Goal: Transaction & Acquisition: Purchase product/service

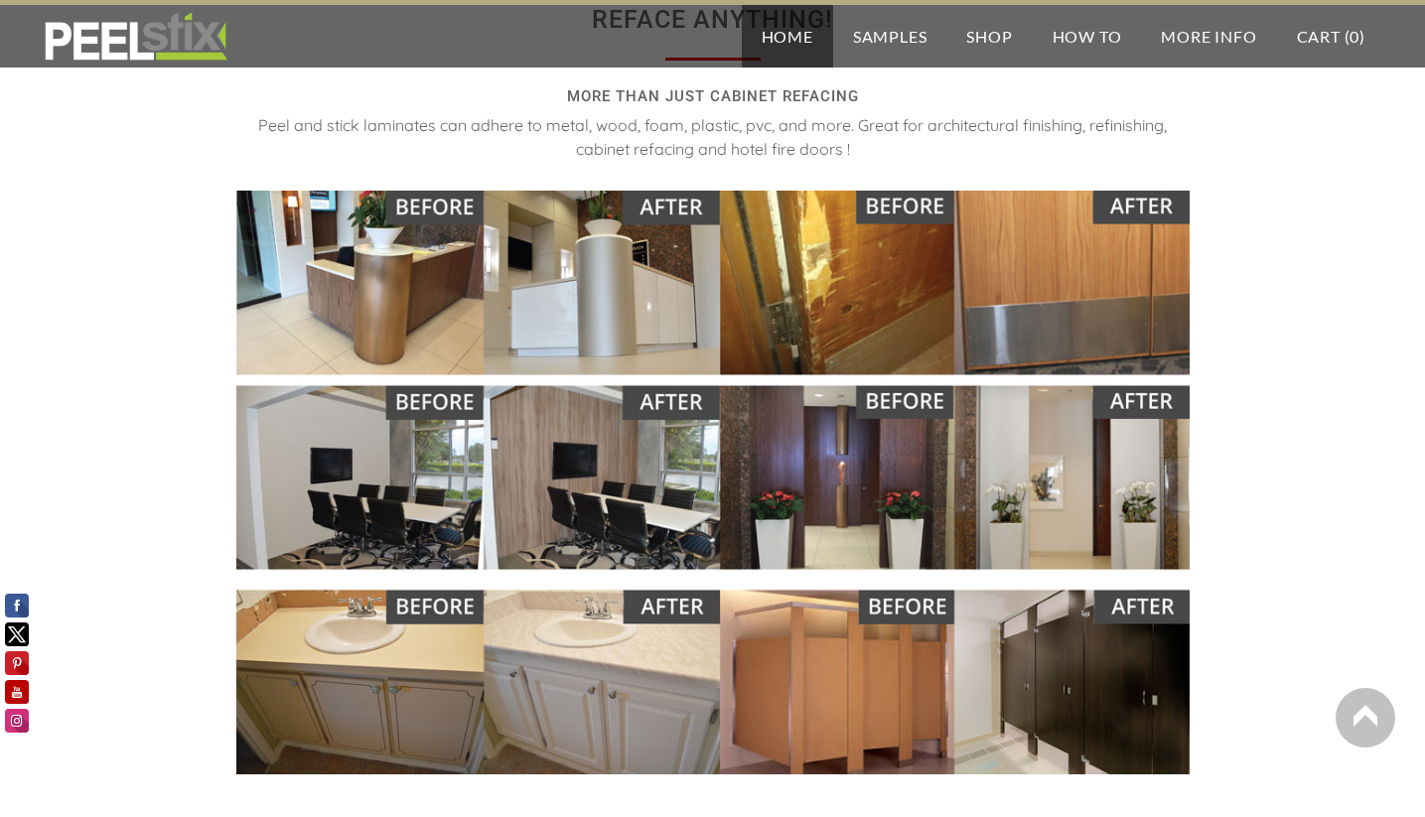
scroll to position [2074, 0]
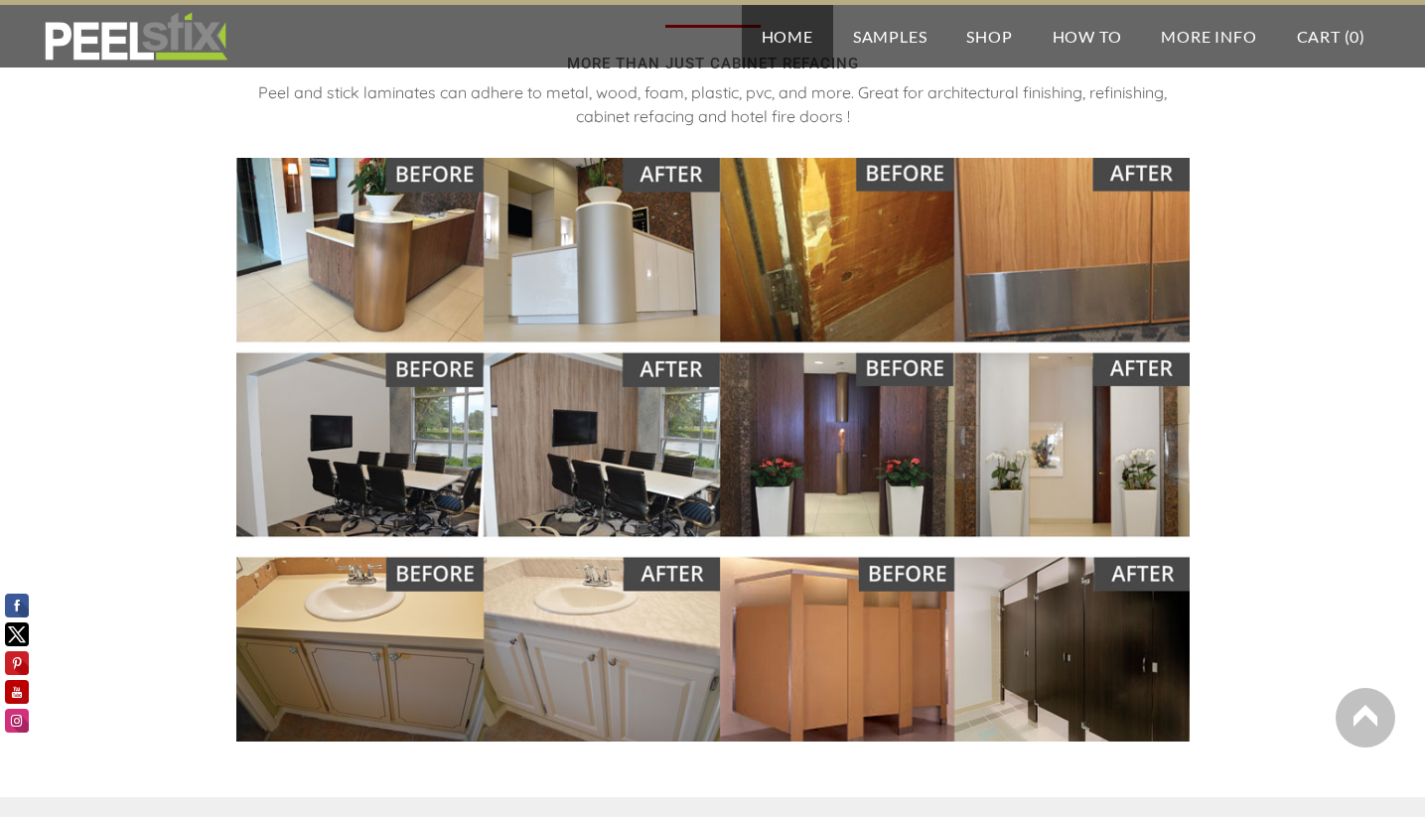
click at [374, 255] on img at bounding box center [712, 450] width 953 height 584
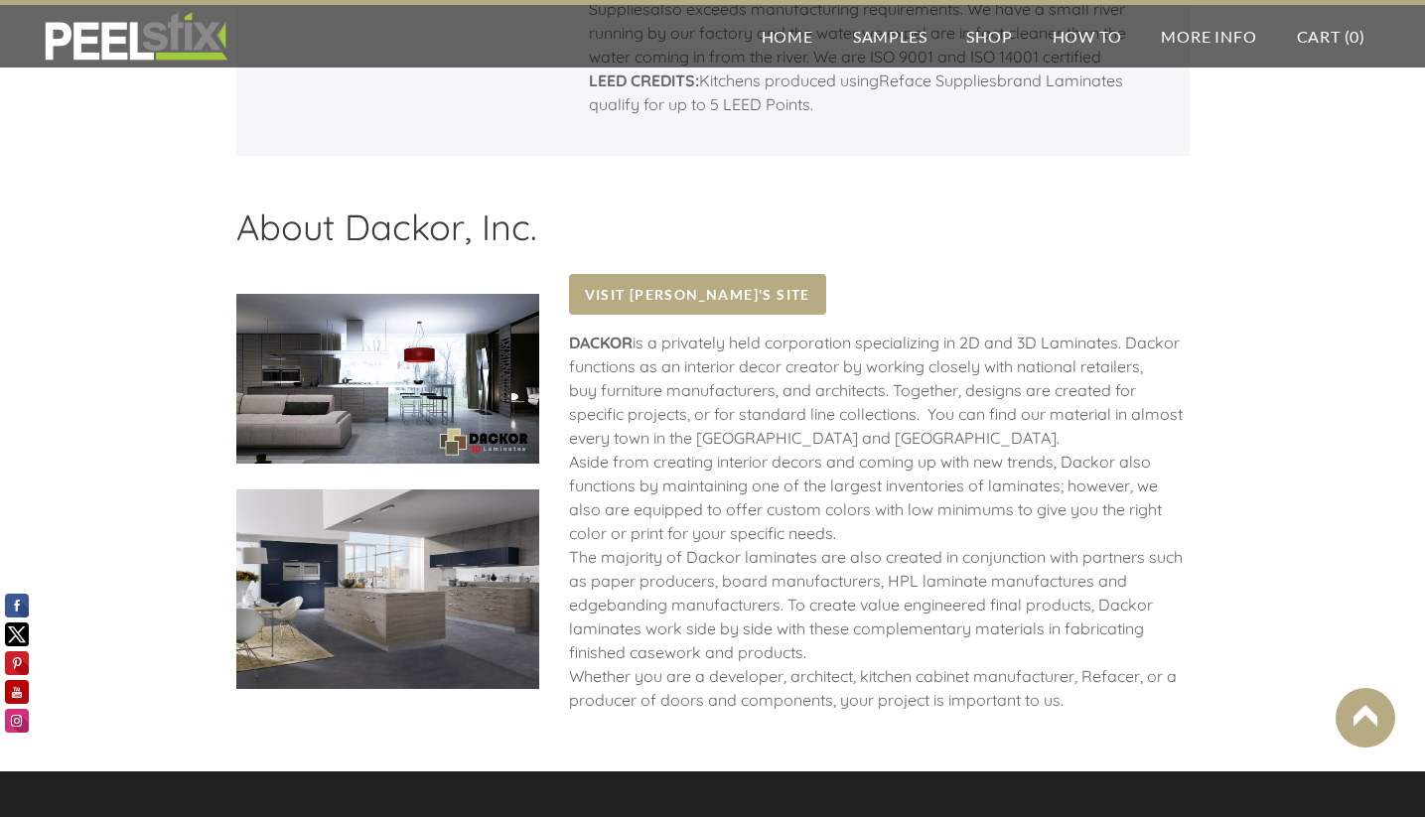
scroll to position [2190, 0]
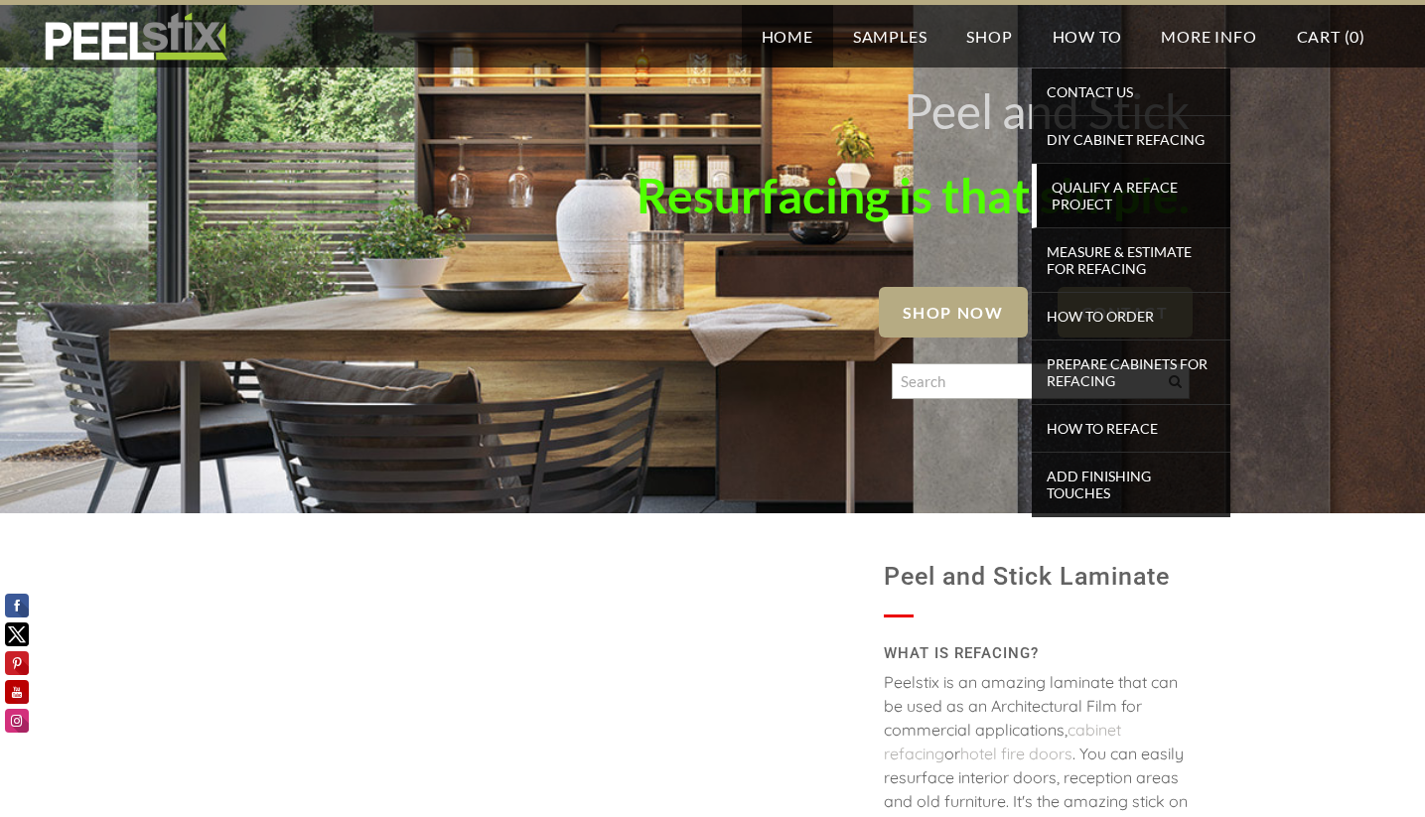
click at [1093, 196] on span "Qualify a Reface Project" at bounding box center [1134, 196] width 184 height 44
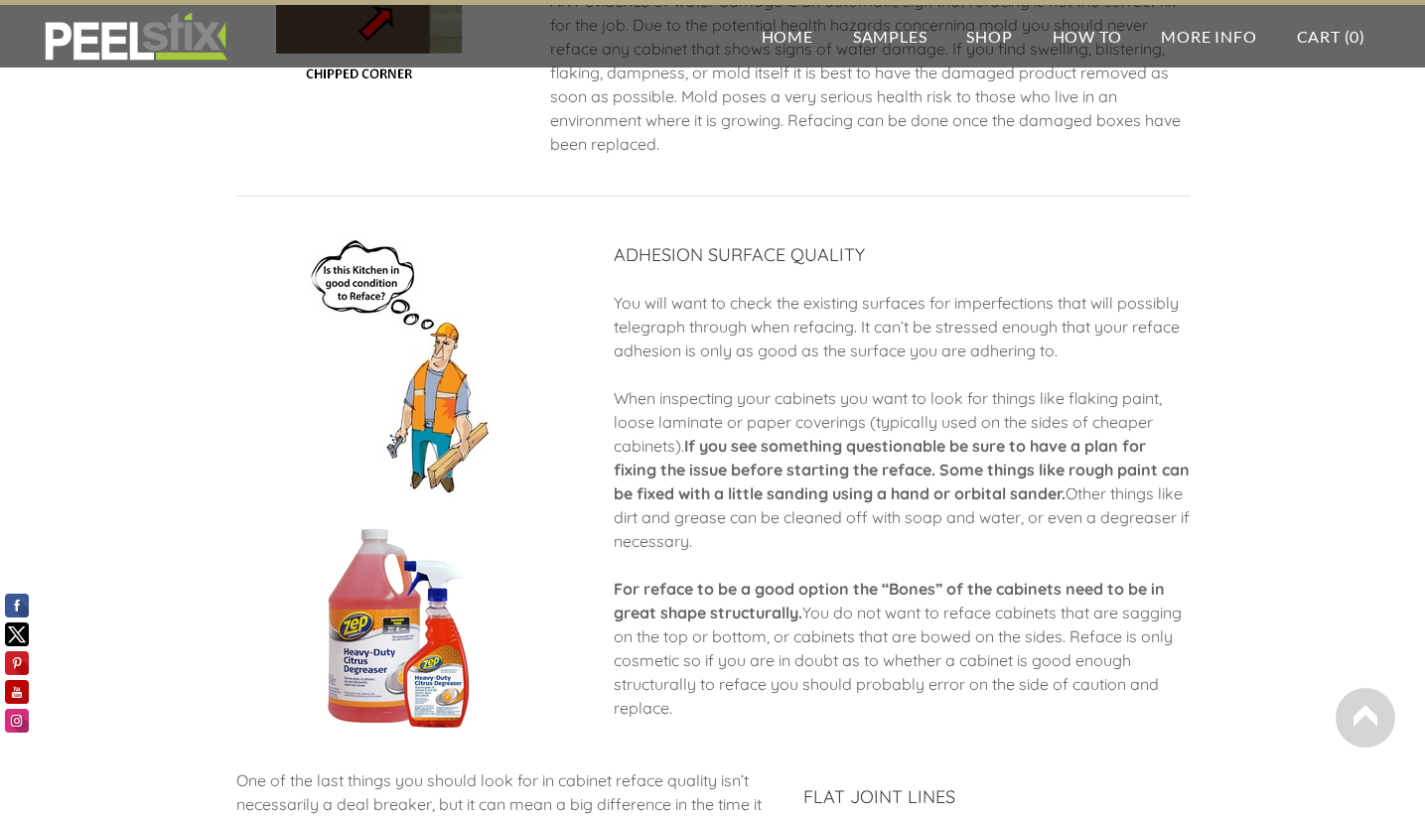
scroll to position [1795, 0]
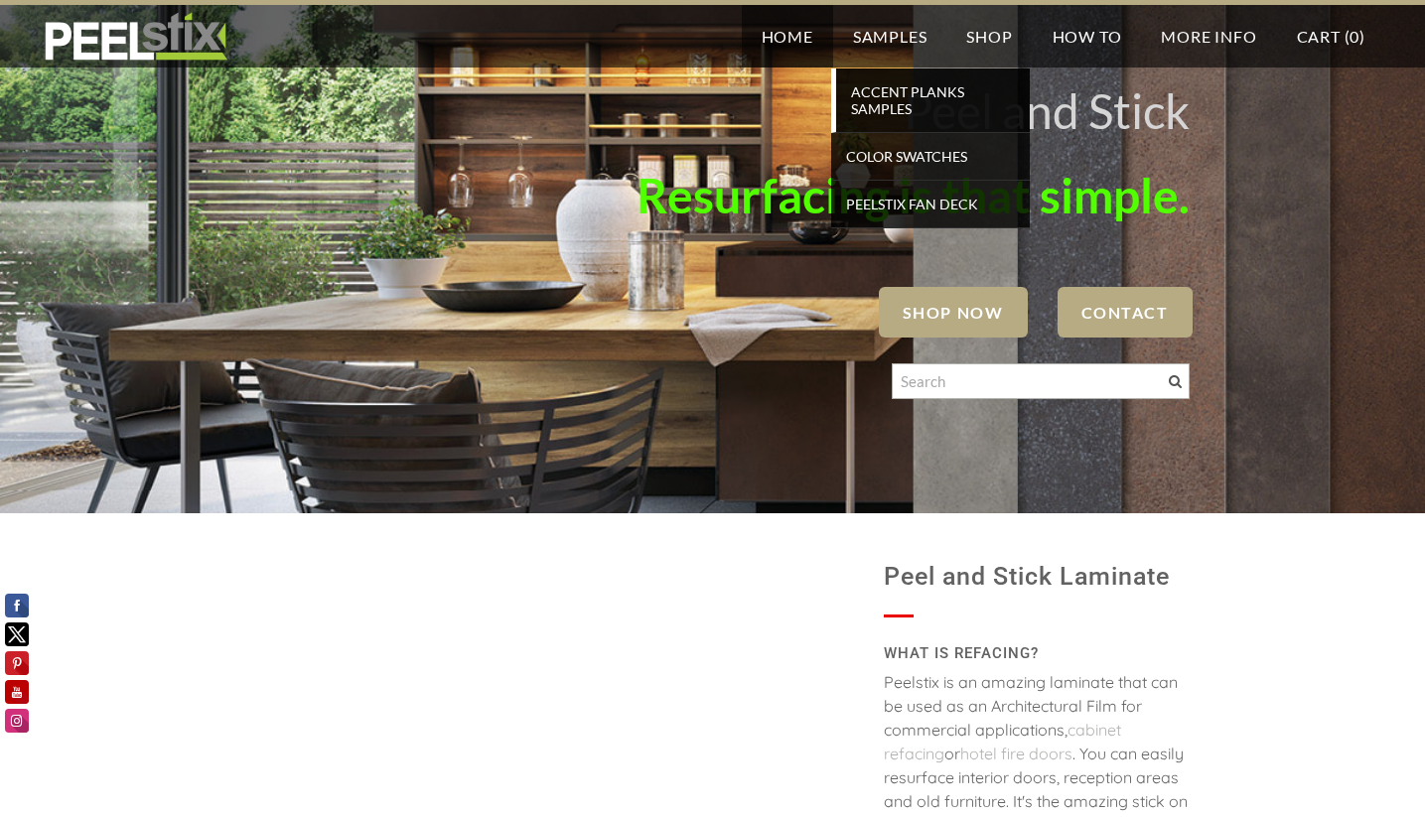
click at [881, 106] on span "Accent Planks Samples" at bounding box center [933, 100] width 184 height 44
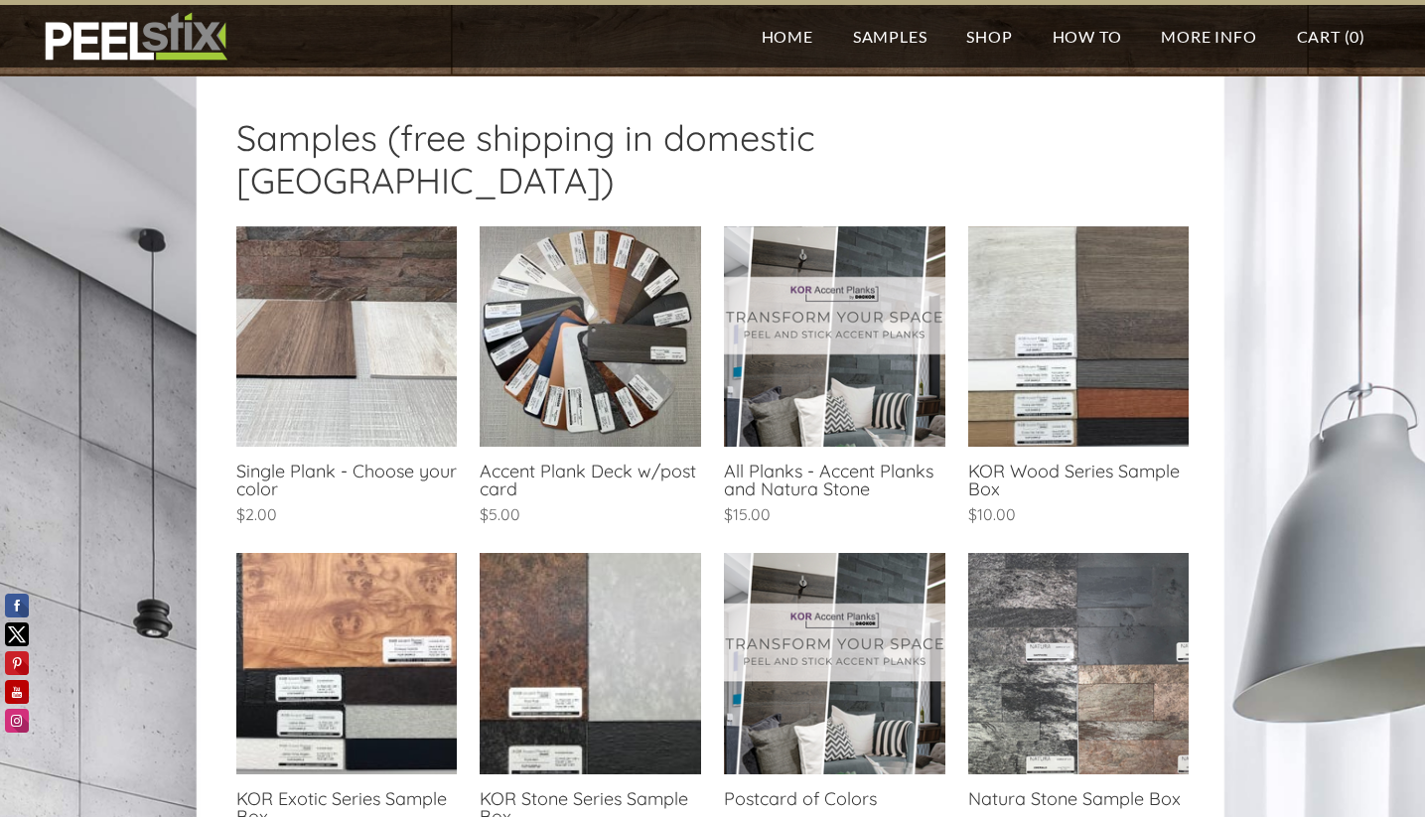
scroll to position [378, 0]
click at [300, 314] on link at bounding box center [346, 377] width 220 height 304
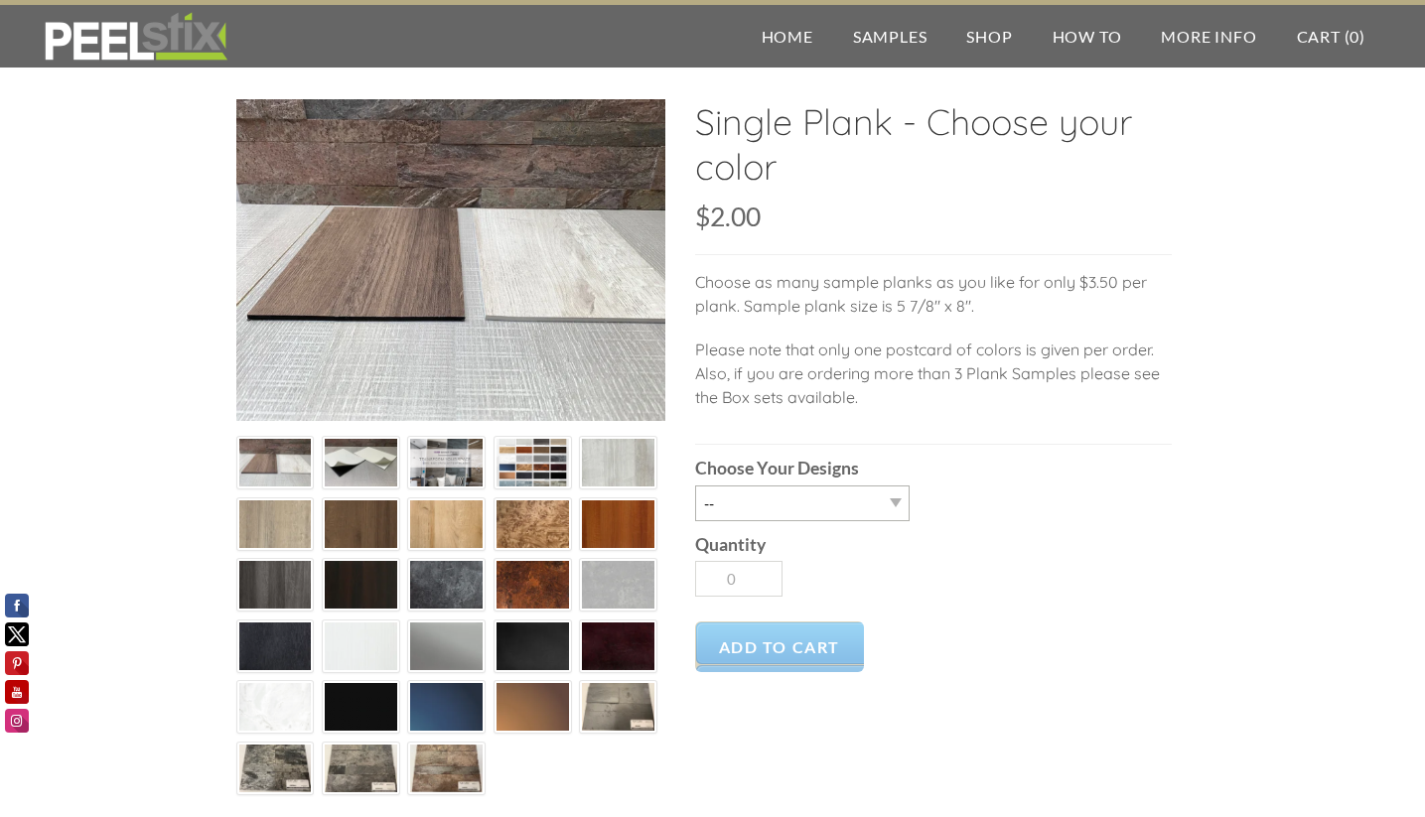
click at [355, 461] on img at bounding box center [361, 463] width 72 height 55
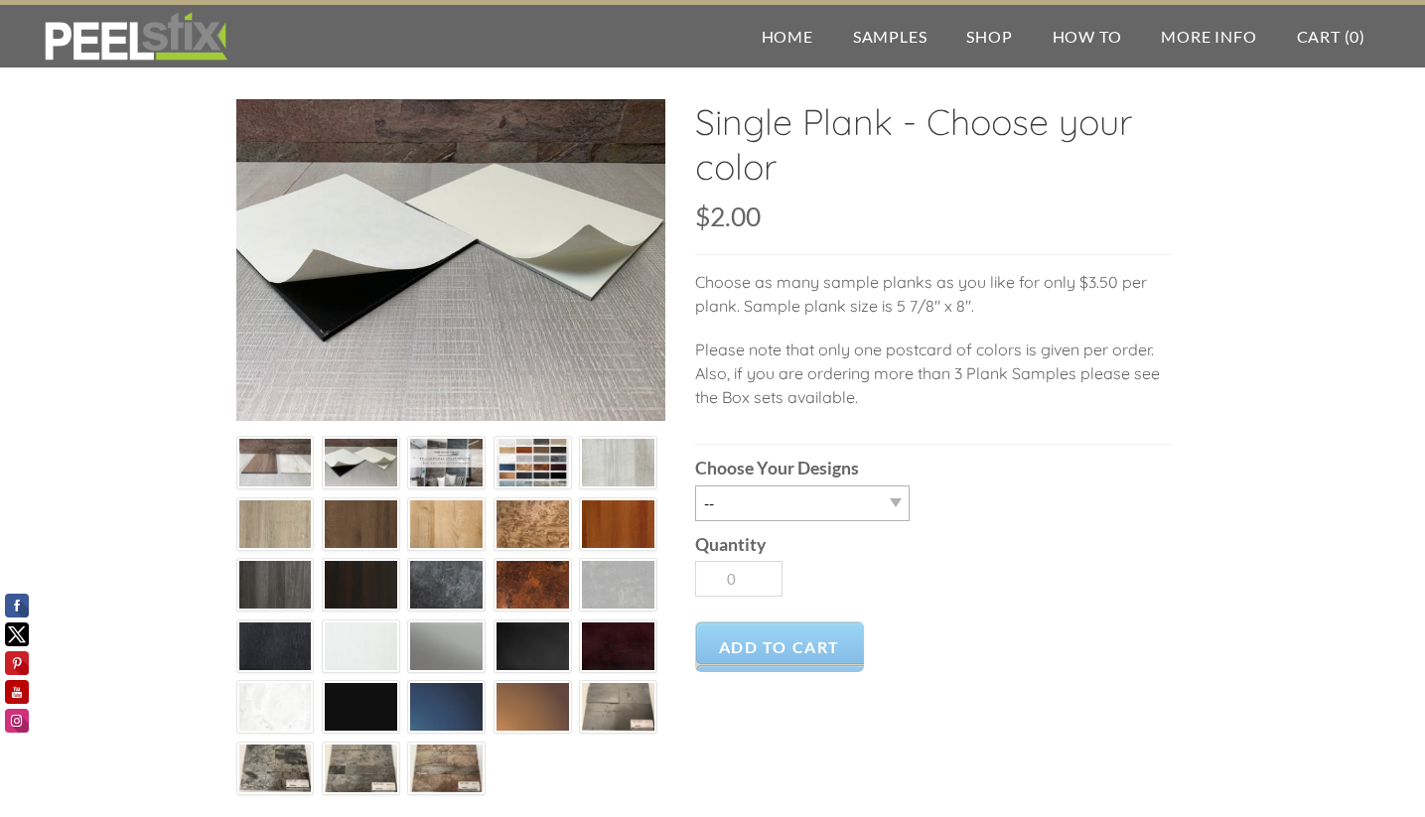
click at [439, 464] on img at bounding box center [446, 463] width 72 height 54
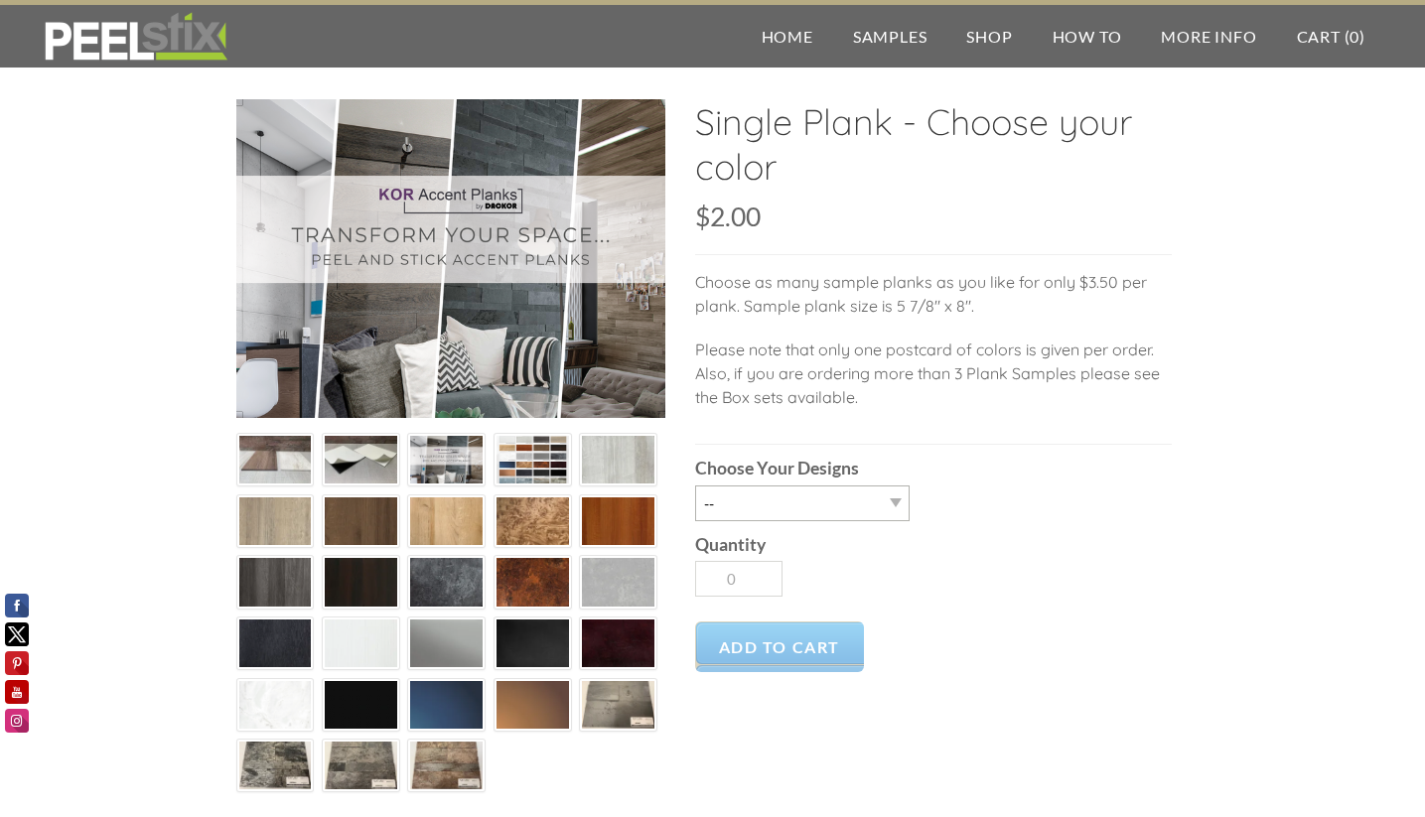
click at [535, 458] on img at bounding box center [532, 461] width 72 height 54
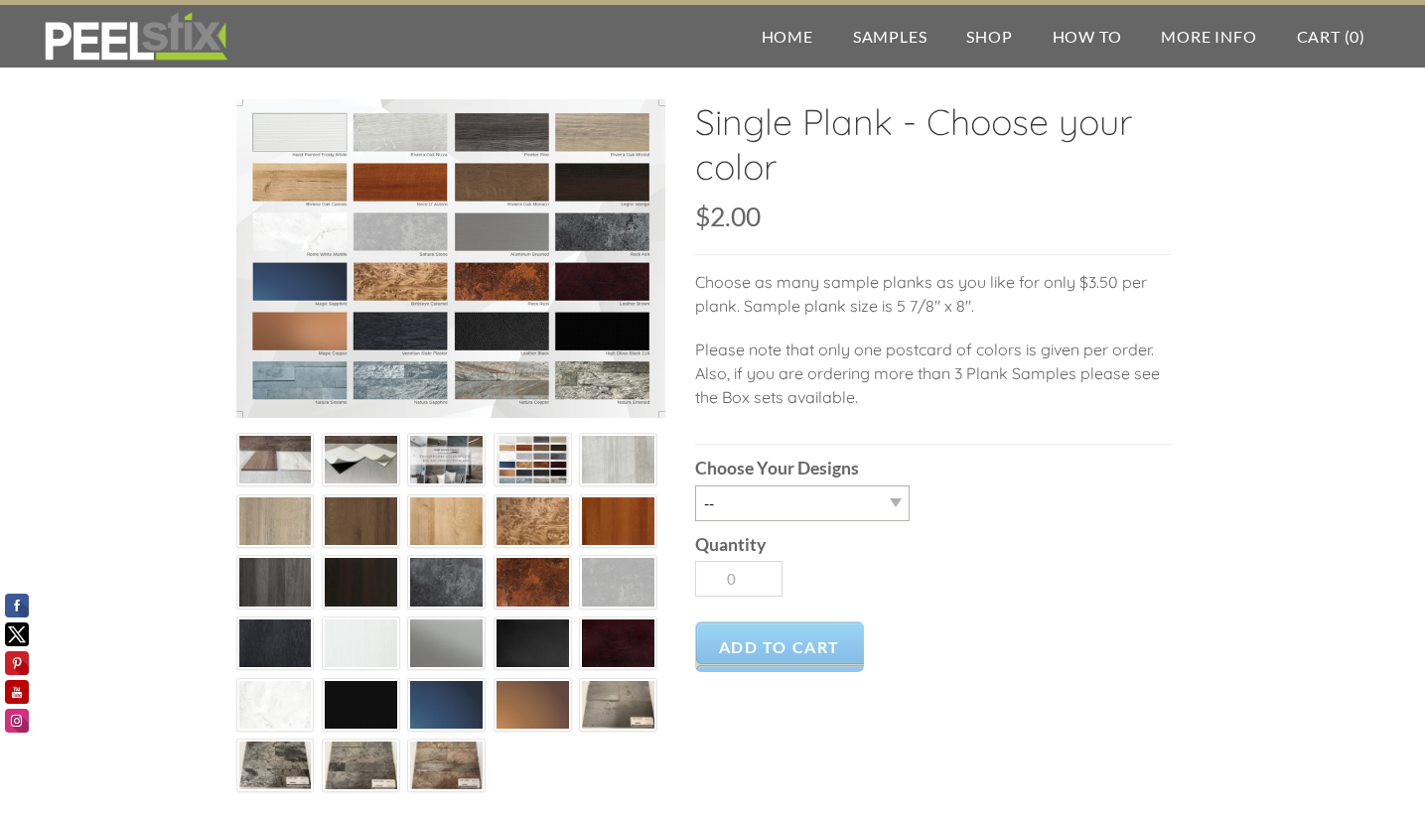
click at [602, 457] on img at bounding box center [618, 460] width 72 height 49
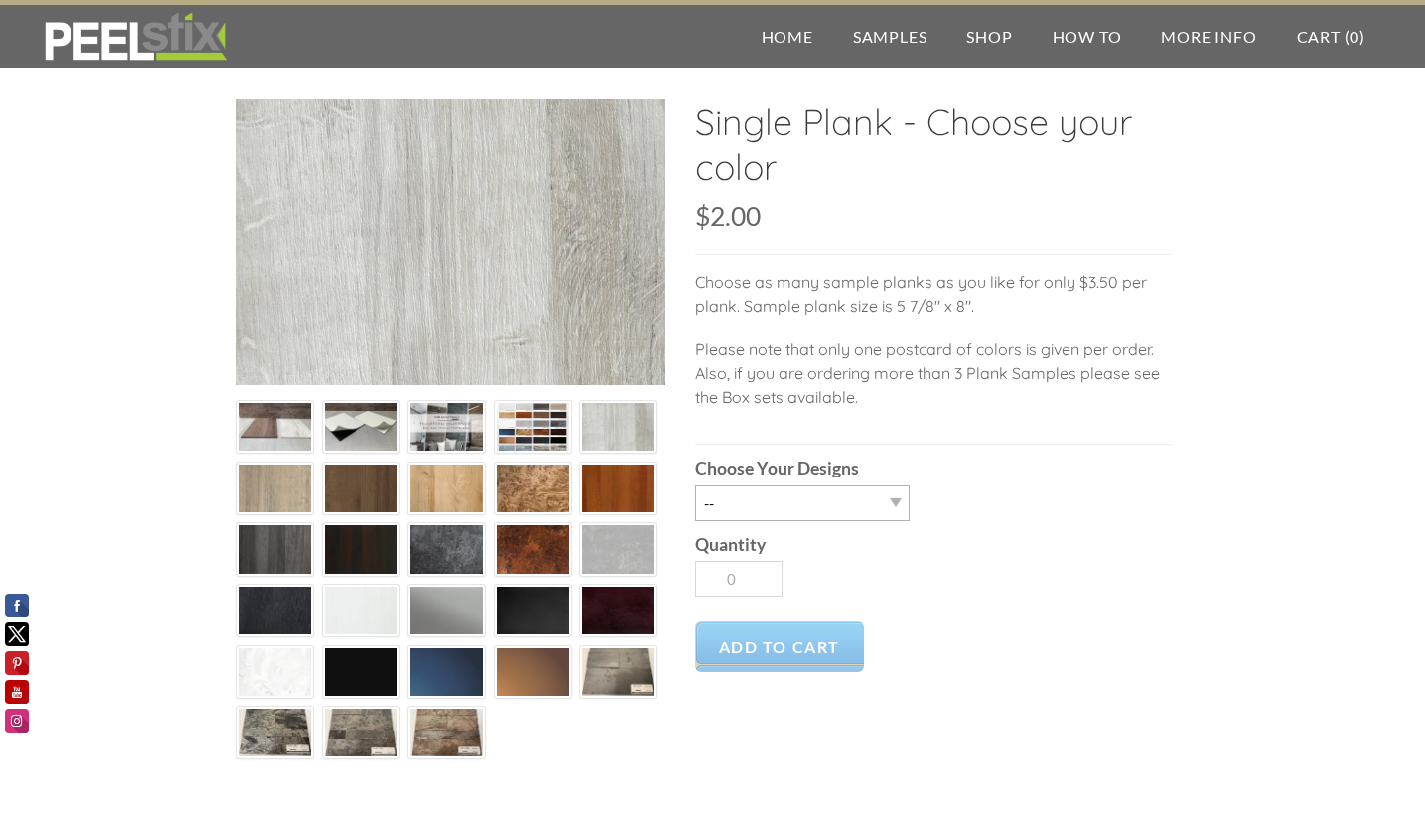
click at [608, 487] on img at bounding box center [618, 489] width 72 height 49
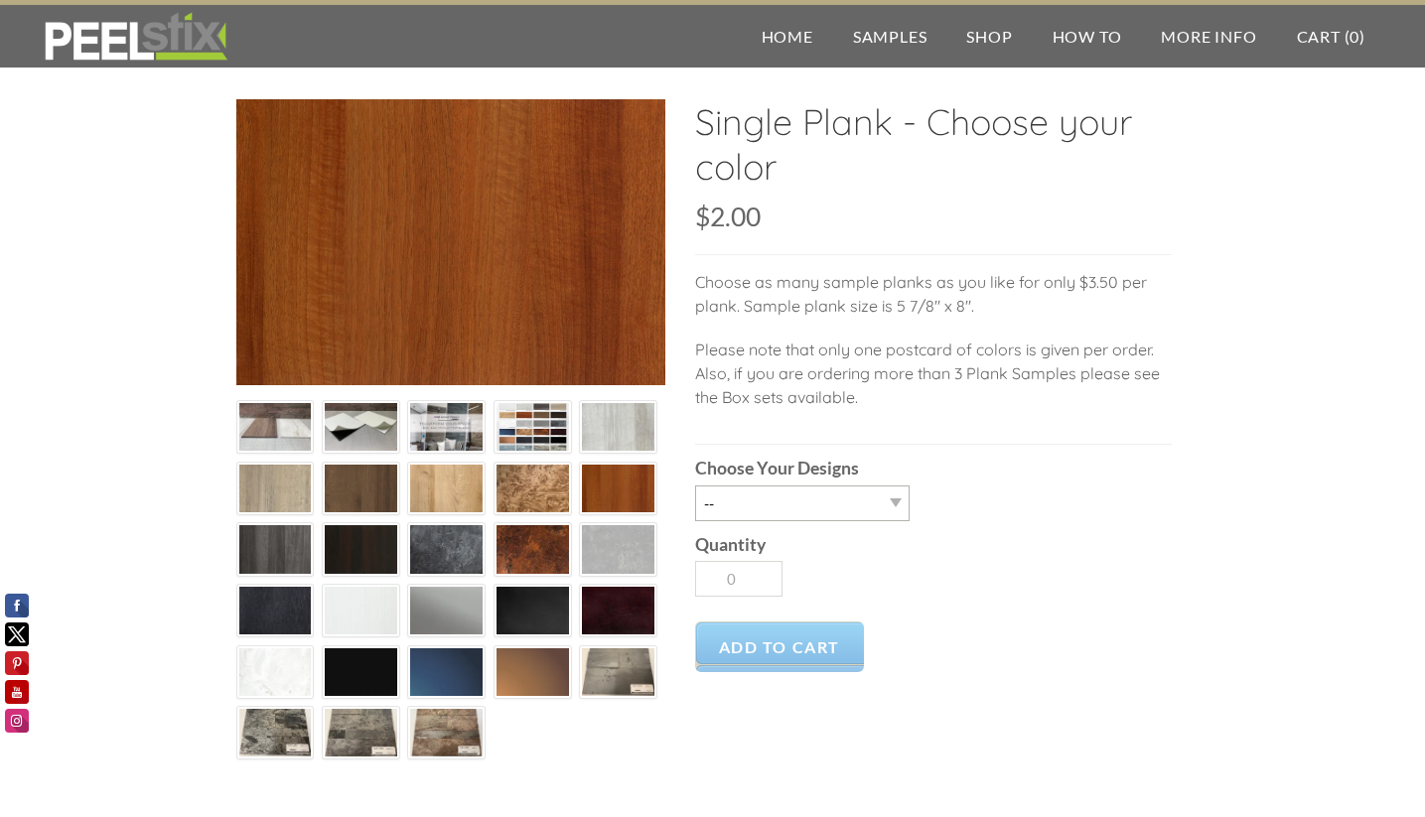
click at [536, 485] on img at bounding box center [532, 489] width 72 height 49
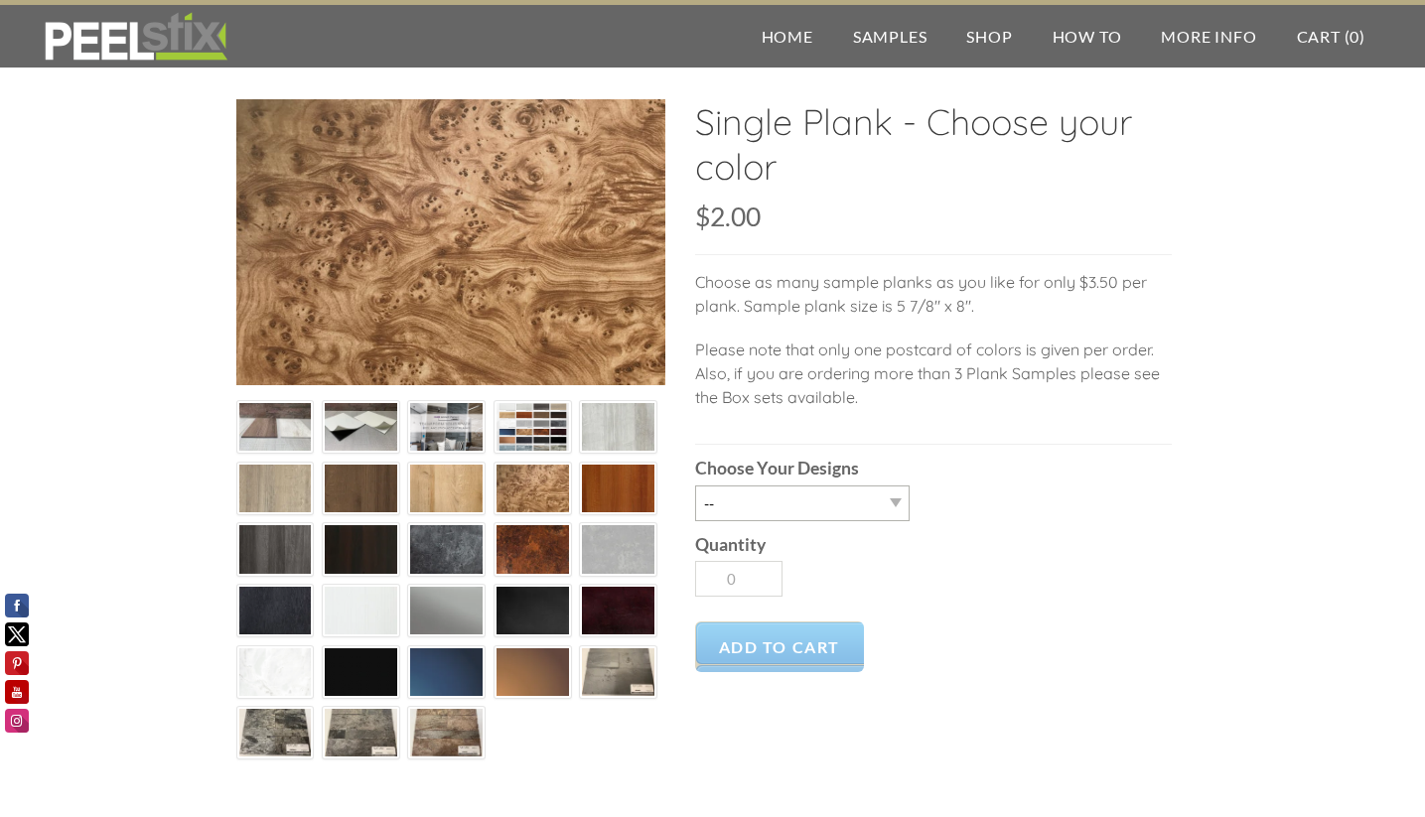
click at [291, 496] on img at bounding box center [275, 489] width 72 height 49
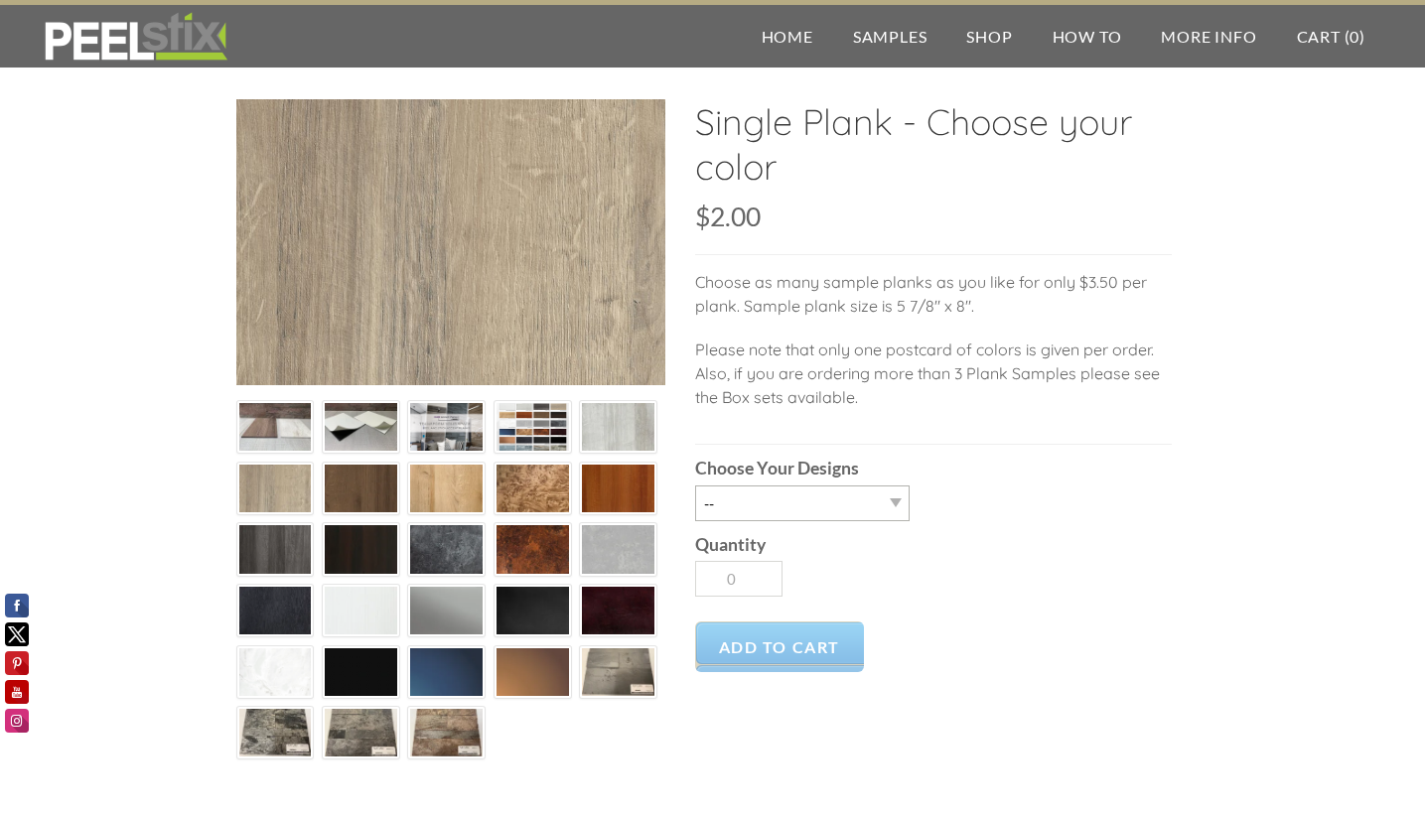
click at [349, 496] on img at bounding box center [361, 489] width 72 height 49
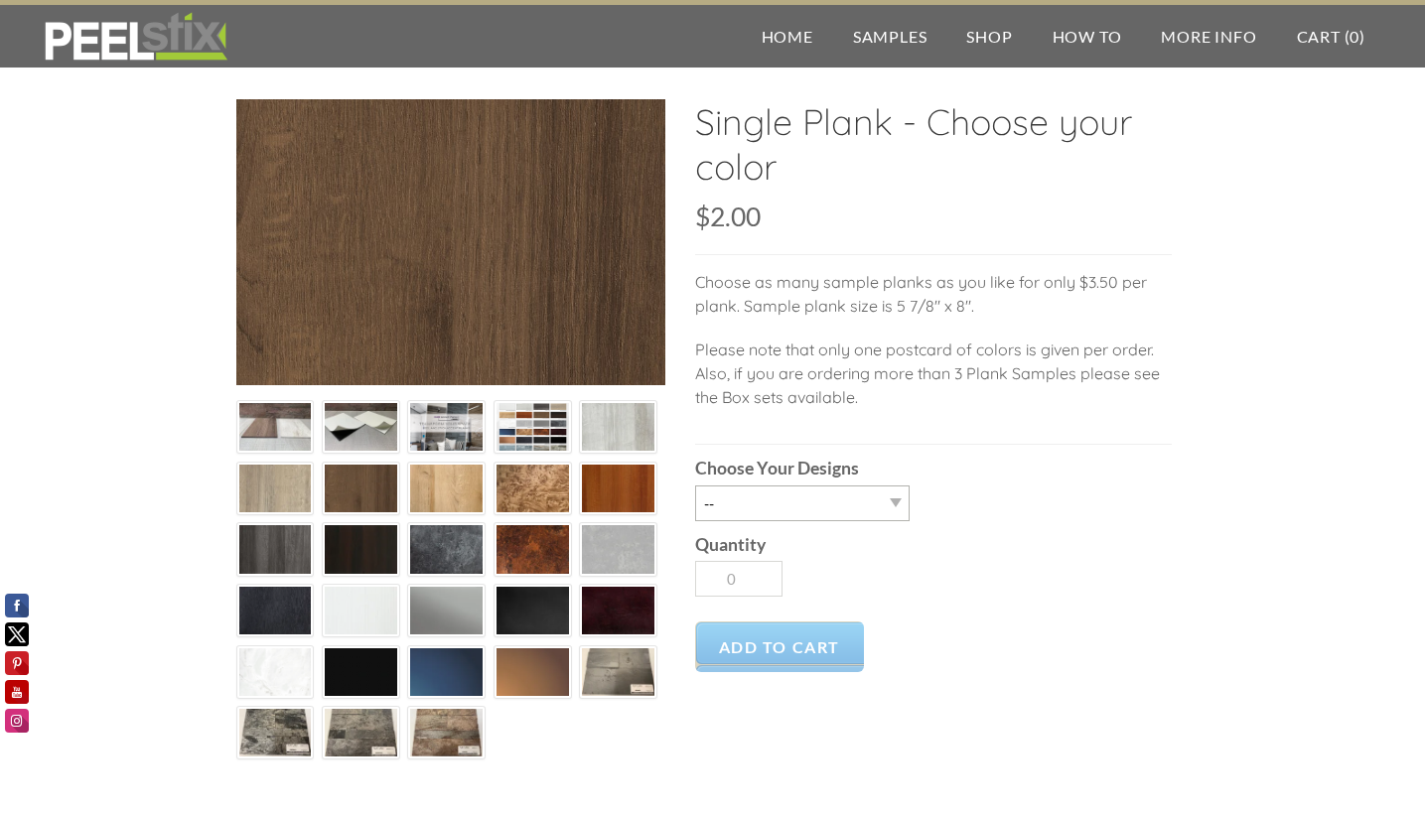
click at [268, 553] on img at bounding box center [275, 549] width 72 height 49
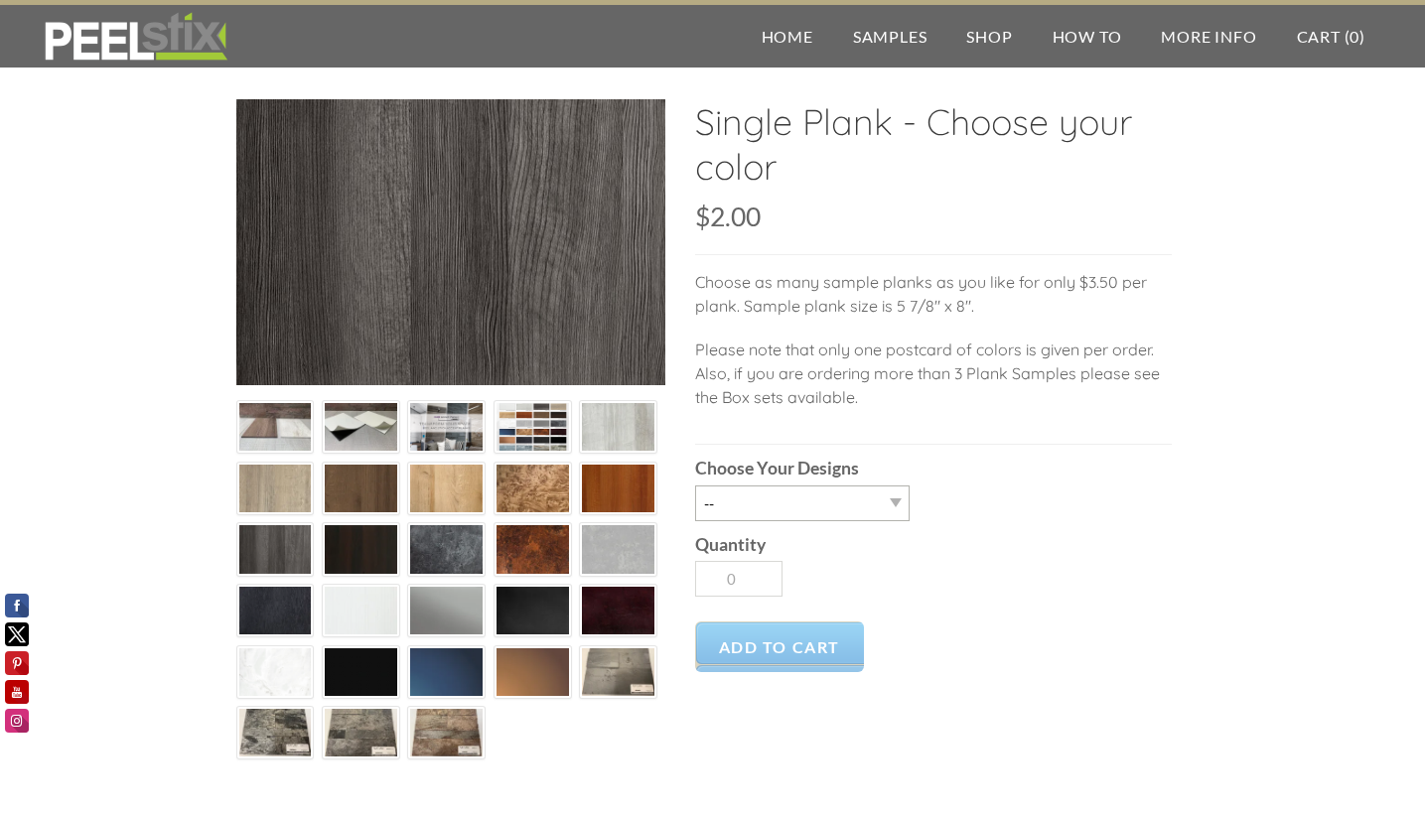
click at [364, 556] on img at bounding box center [361, 549] width 72 height 49
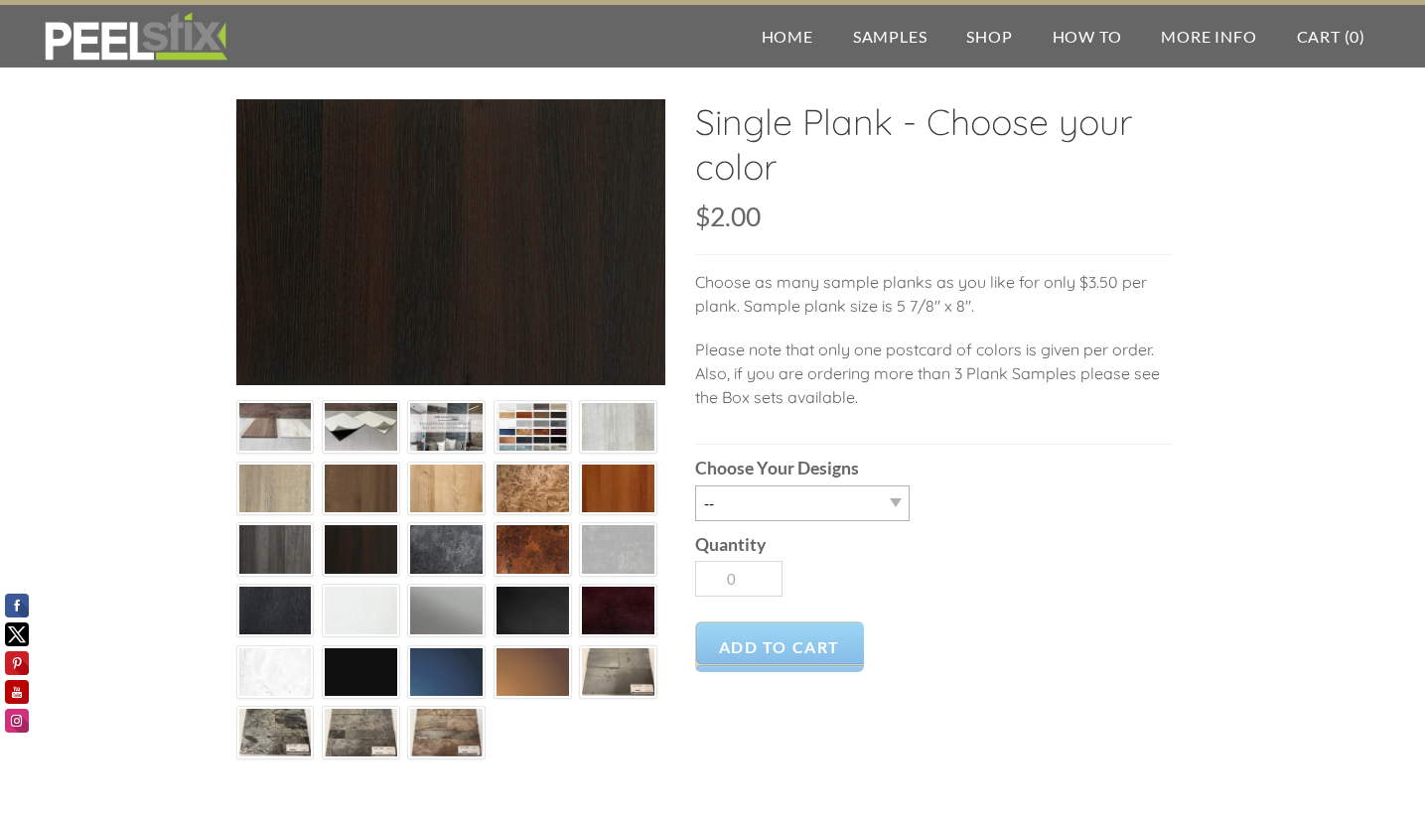
click at [353, 490] on img at bounding box center [361, 489] width 72 height 49
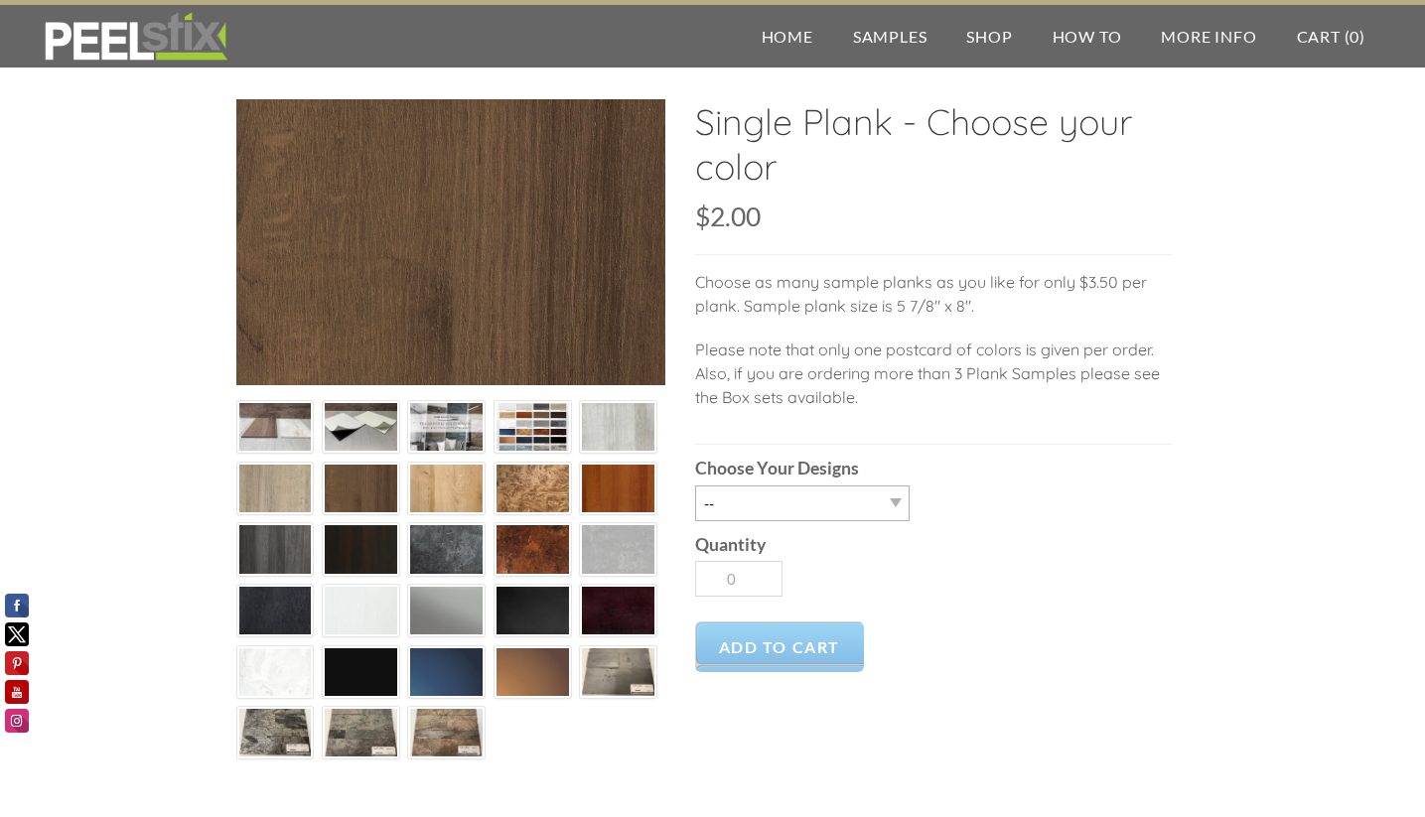
click at [521, 678] on img at bounding box center [532, 672] width 72 height 49
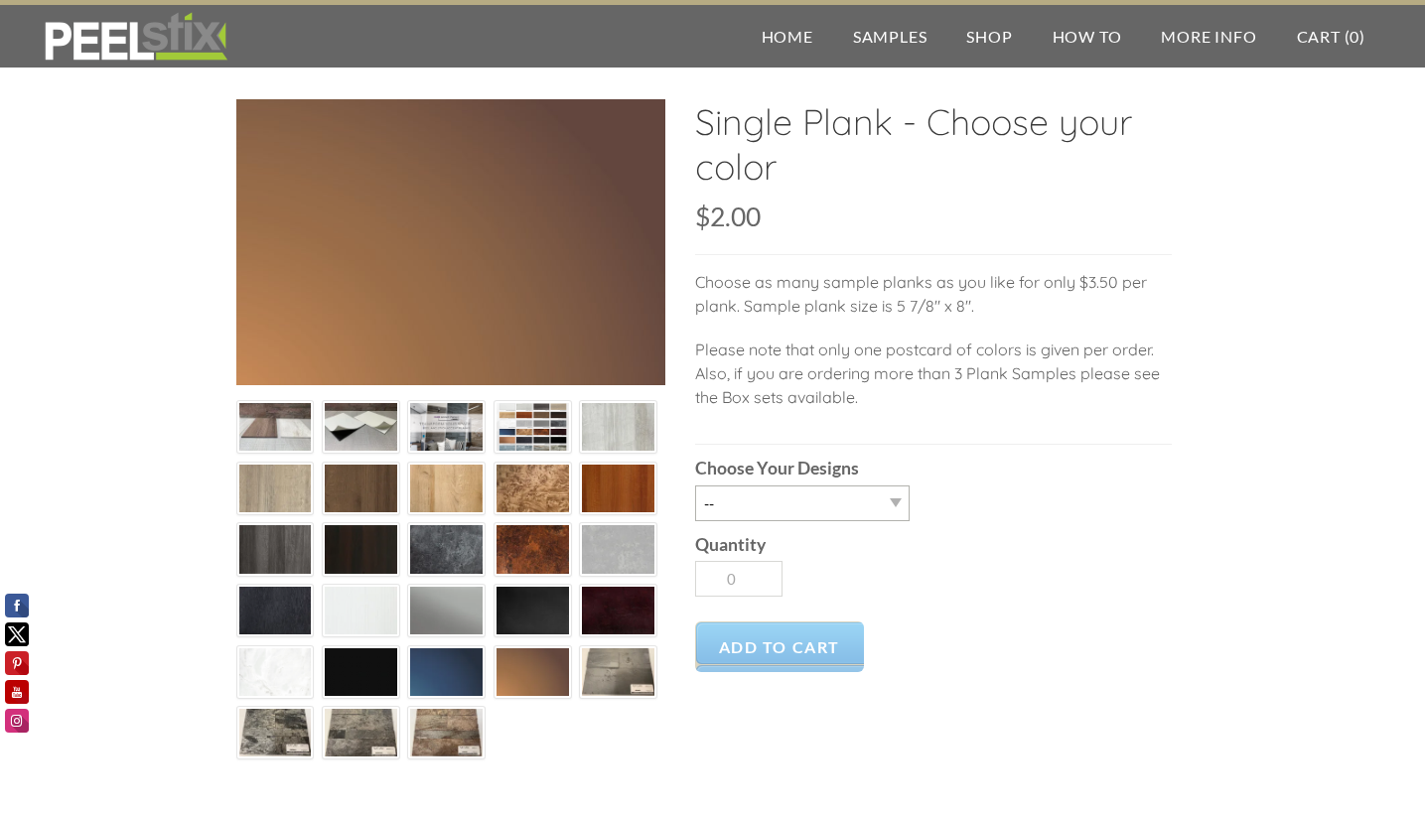
click at [449, 618] on img at bounding box center [446, 611] width 72 height 49
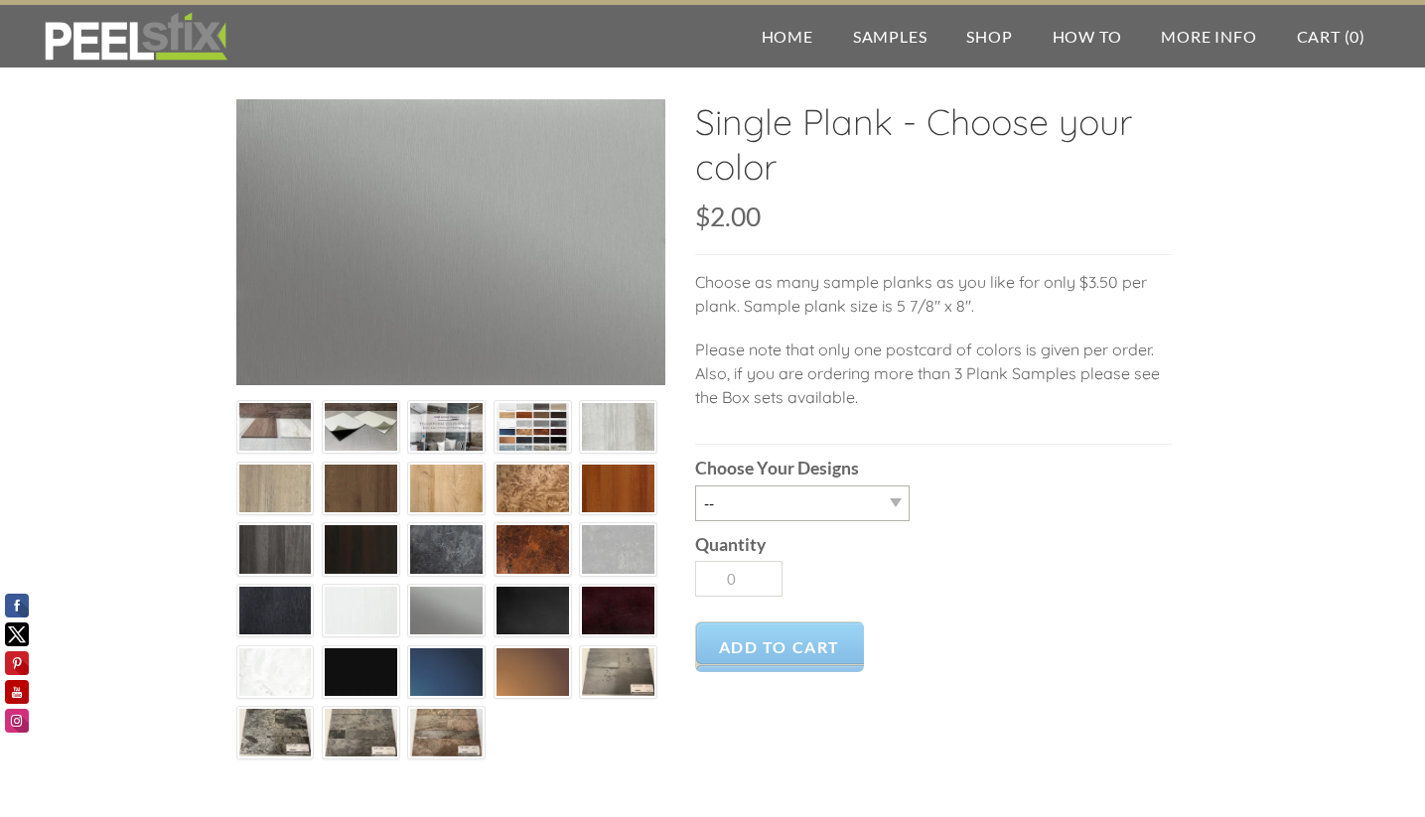
click at [541, 619] on img at bounding box center [532, 611] width 72 height 49
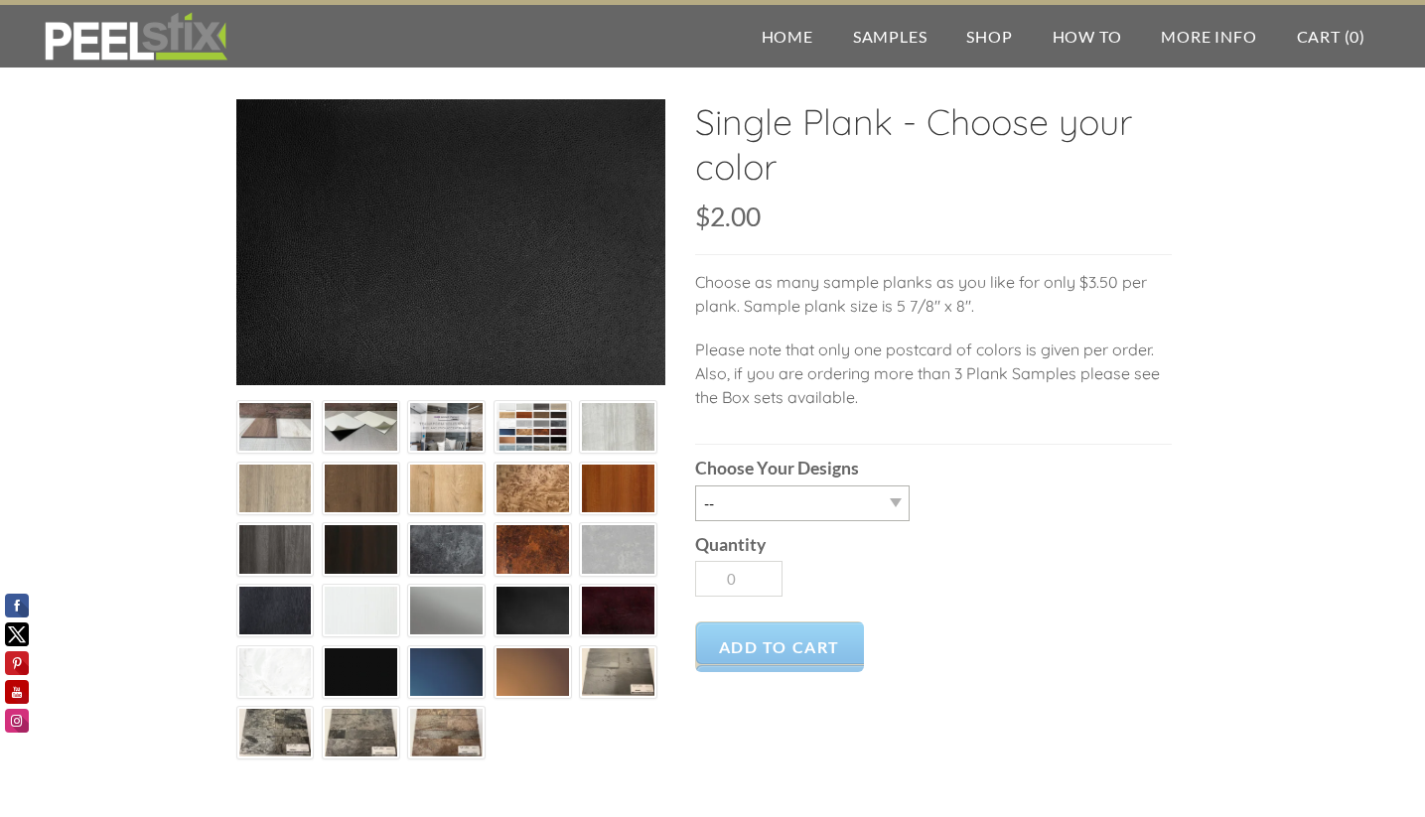
click at [274, 736] on img at bounding box center [275, 733] width 72 height 55
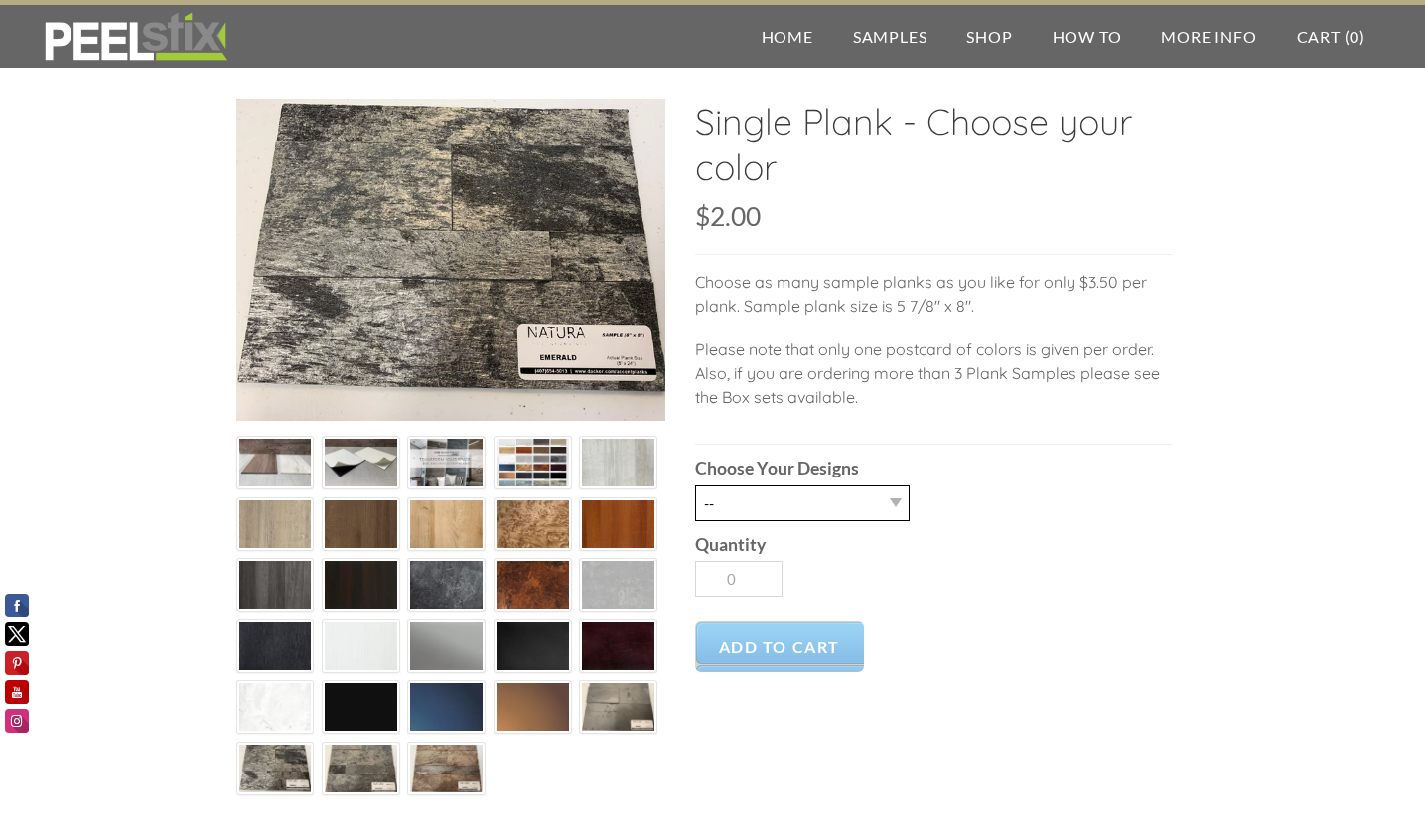
click at [874, 509] on select "-- Riviera Oak Nizza Riviera Oak Mistral Riviera Oak Monaco Riviera Oak Cannes …" at bounding box center [802, 504] width 214 height 36
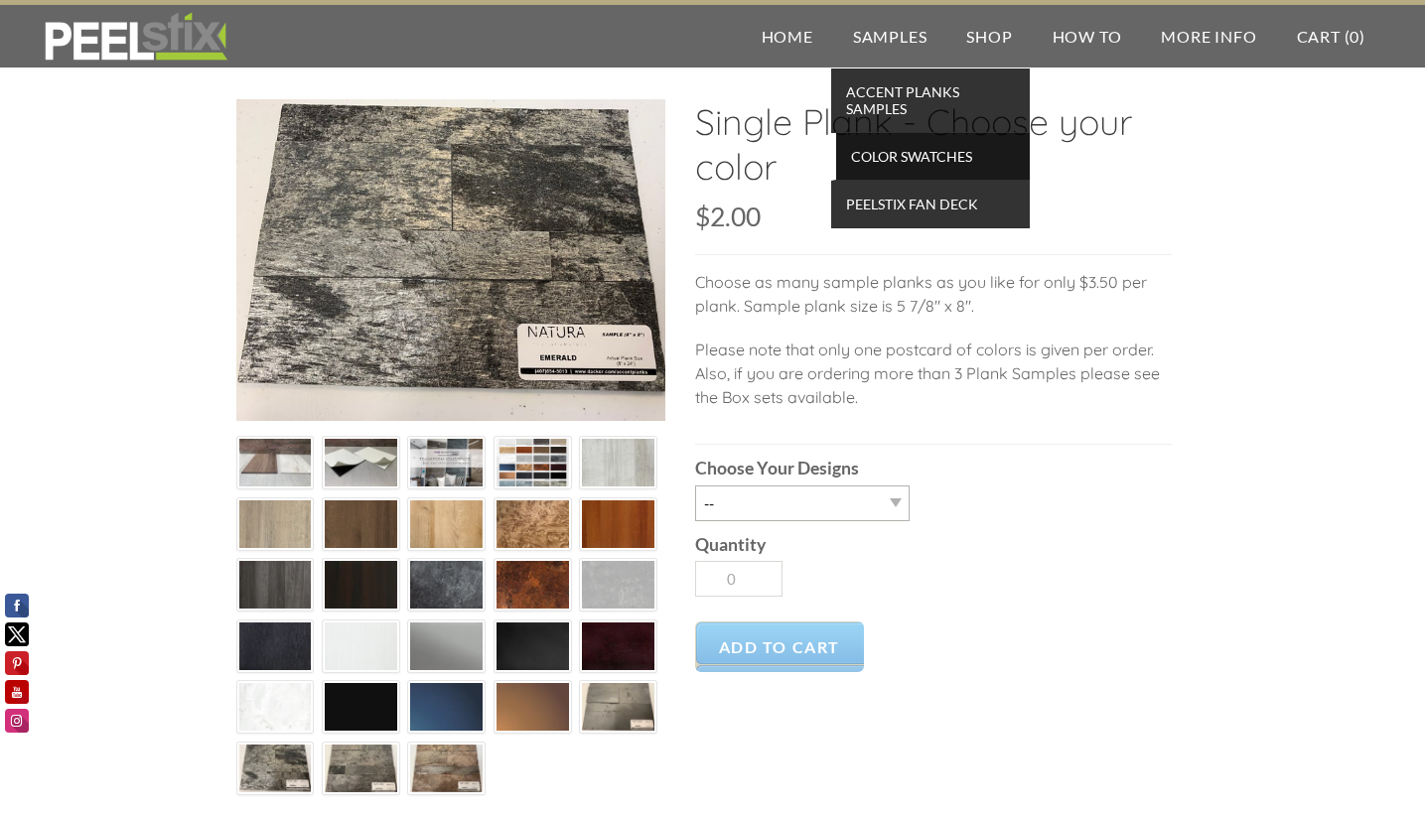
click at [902, 154] on span "Color Swatches" at bounding box center [933, 156] width 184 height 27
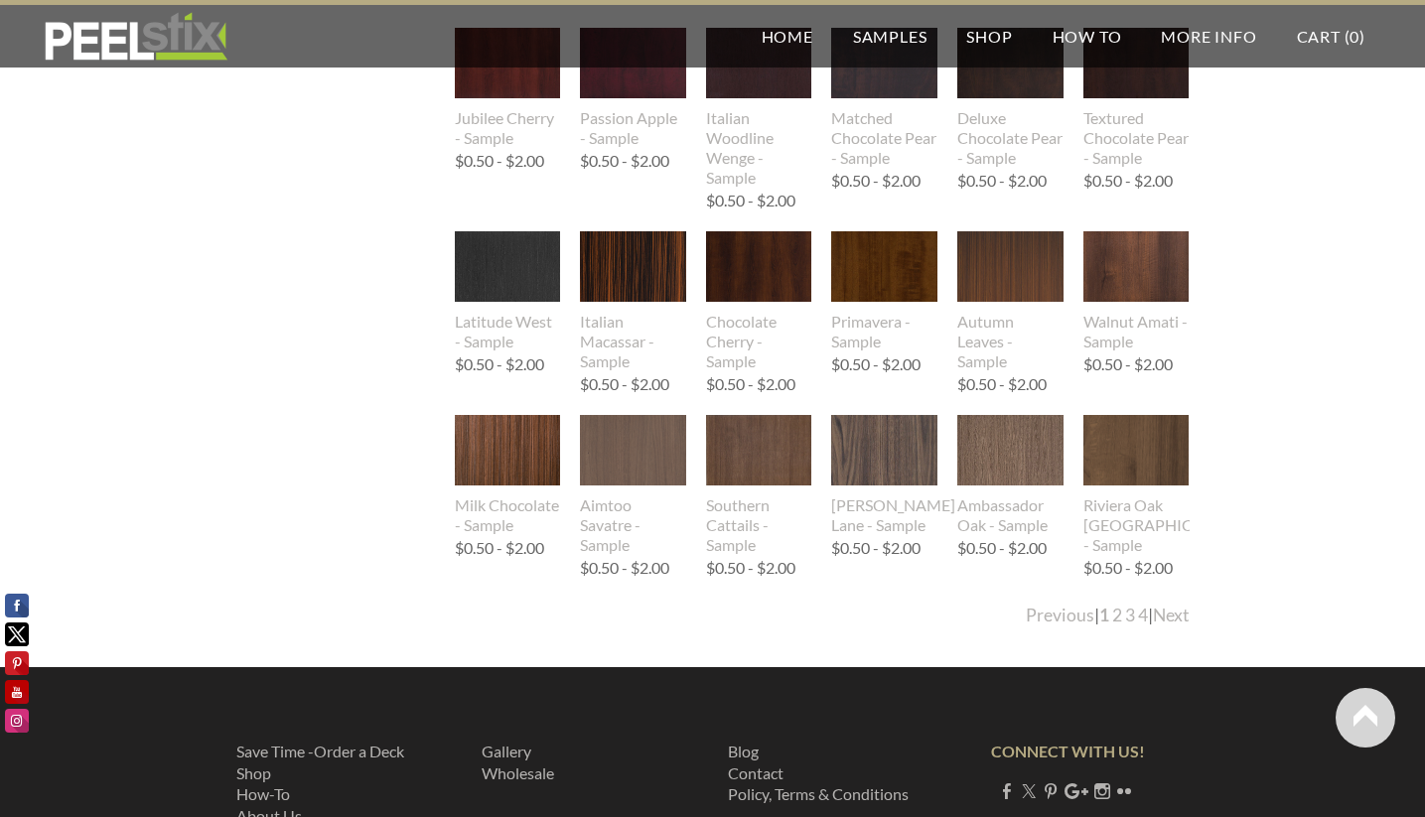
scroll to position [2038, 0]
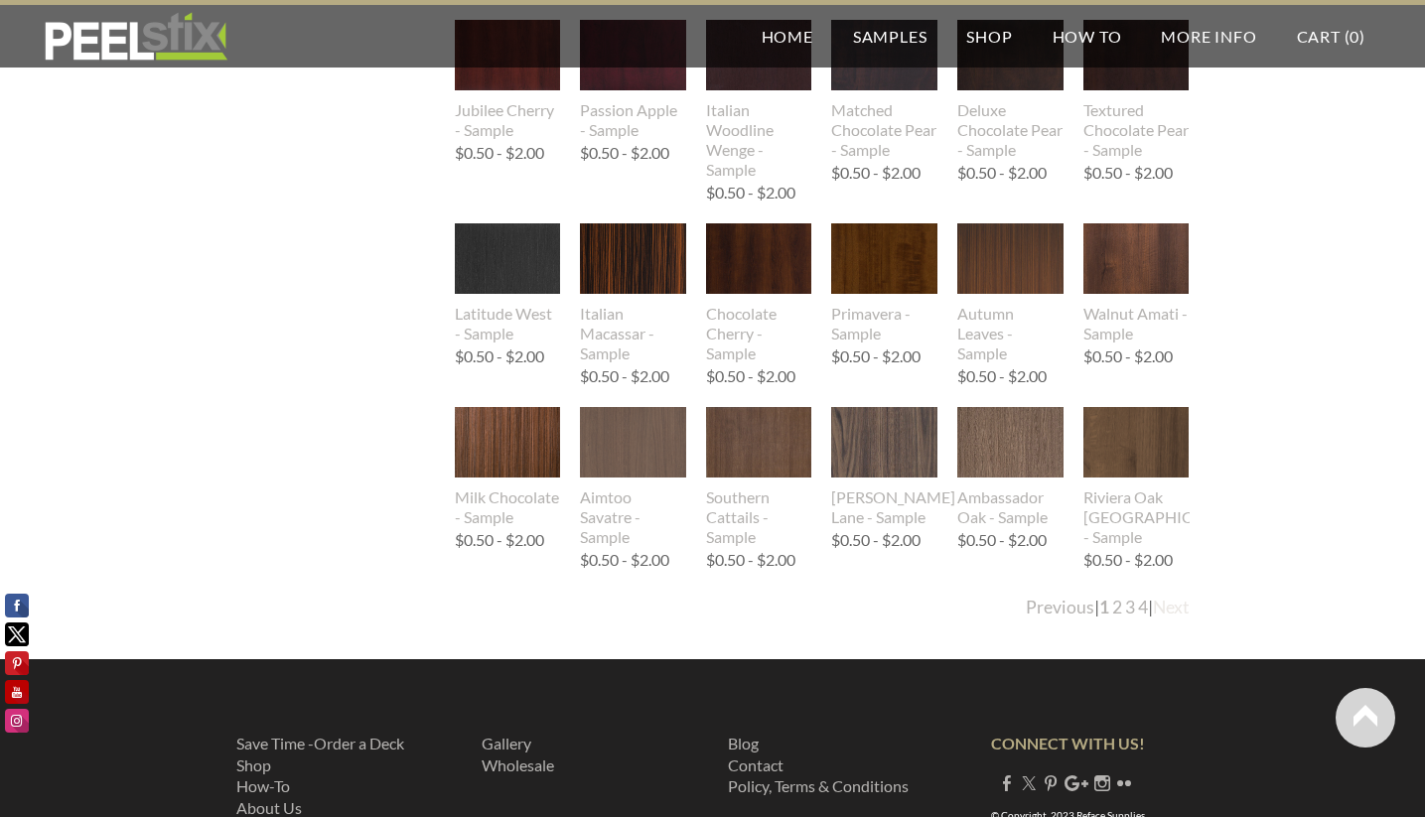
click at [1170, 610] on link "Next" at bounding box center [1171, 607] width 37 height 21
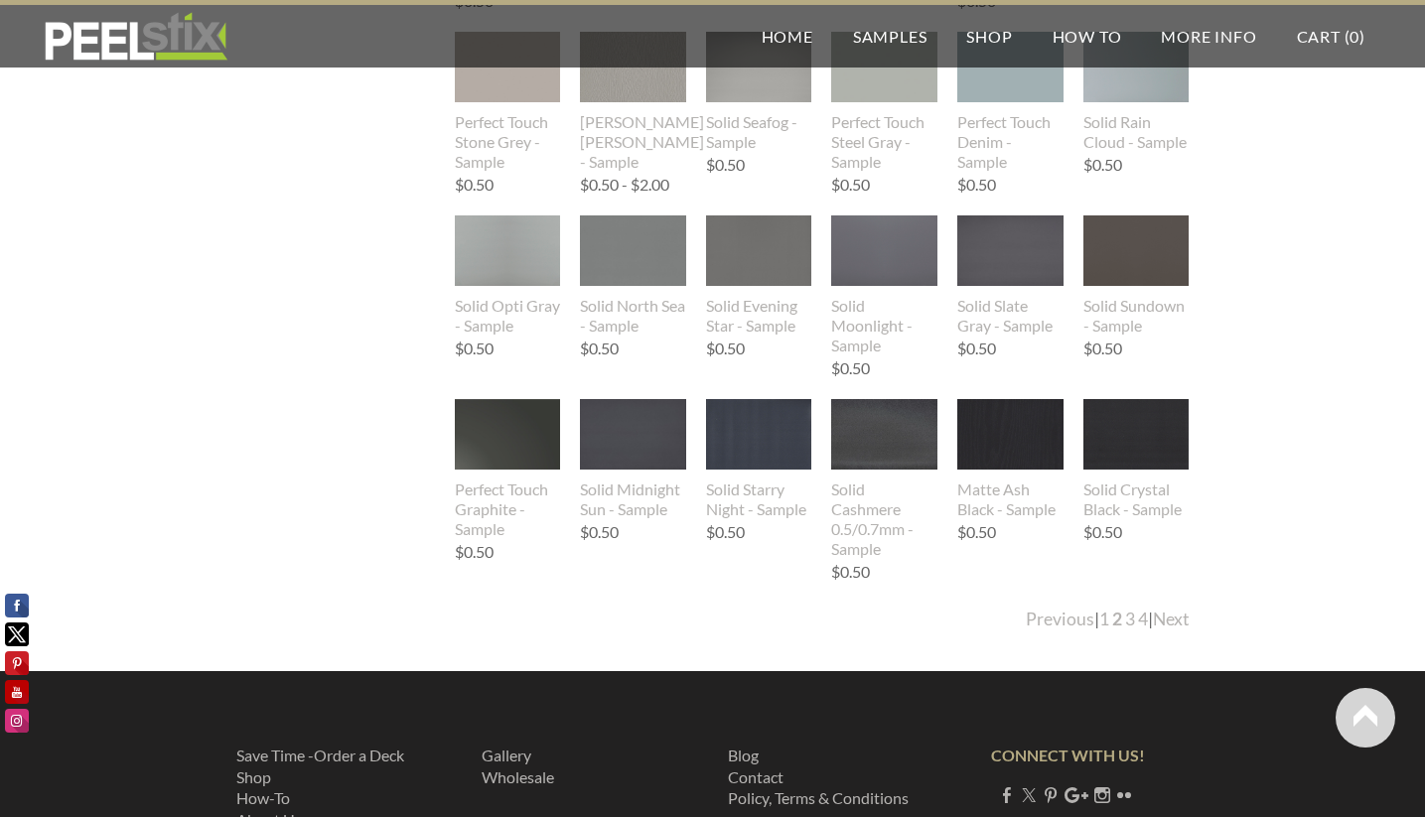
scroll to position [1929, 0]
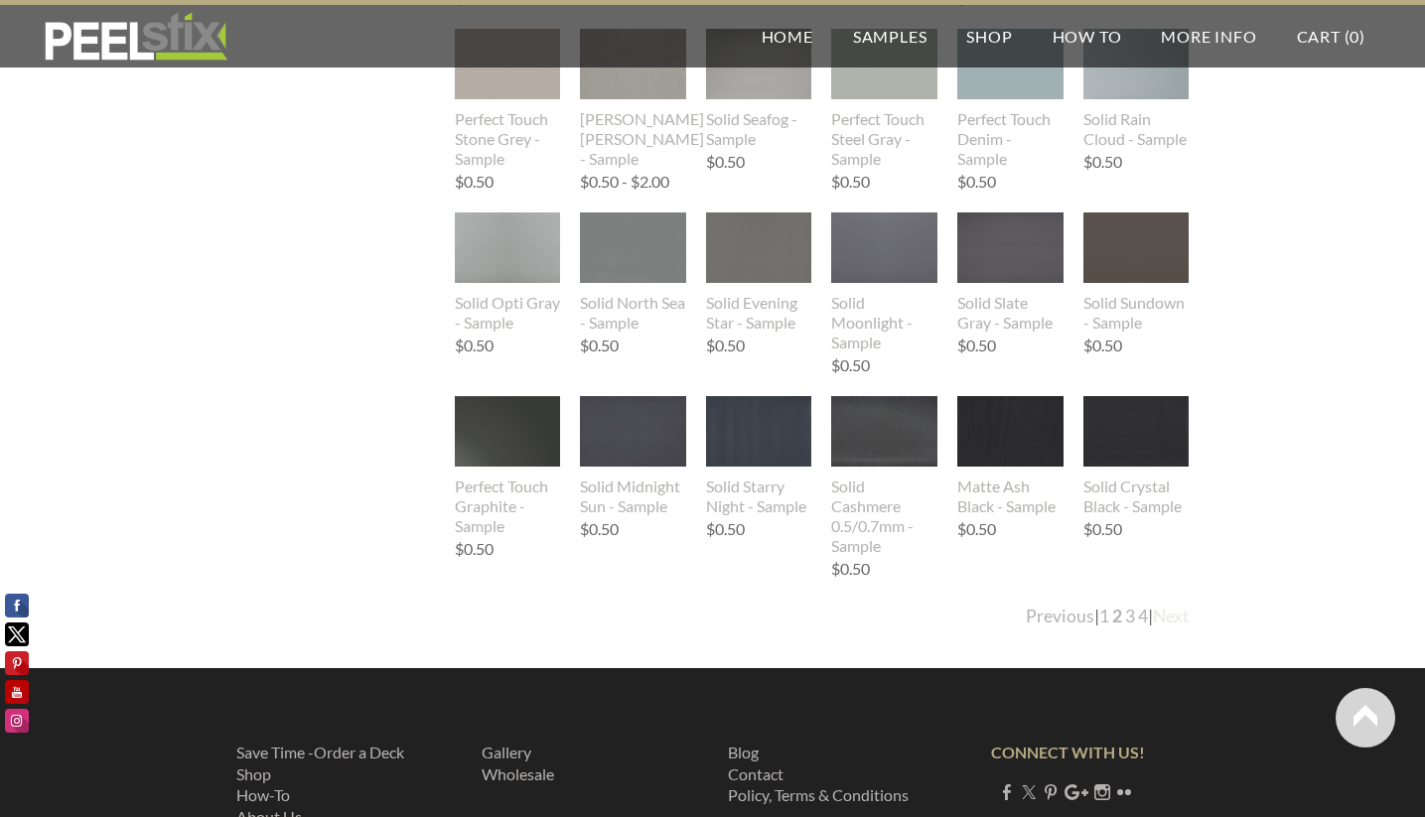
click at [1178, 617] on link "Next" at bounding box center [1171, 616] width 37 height 21
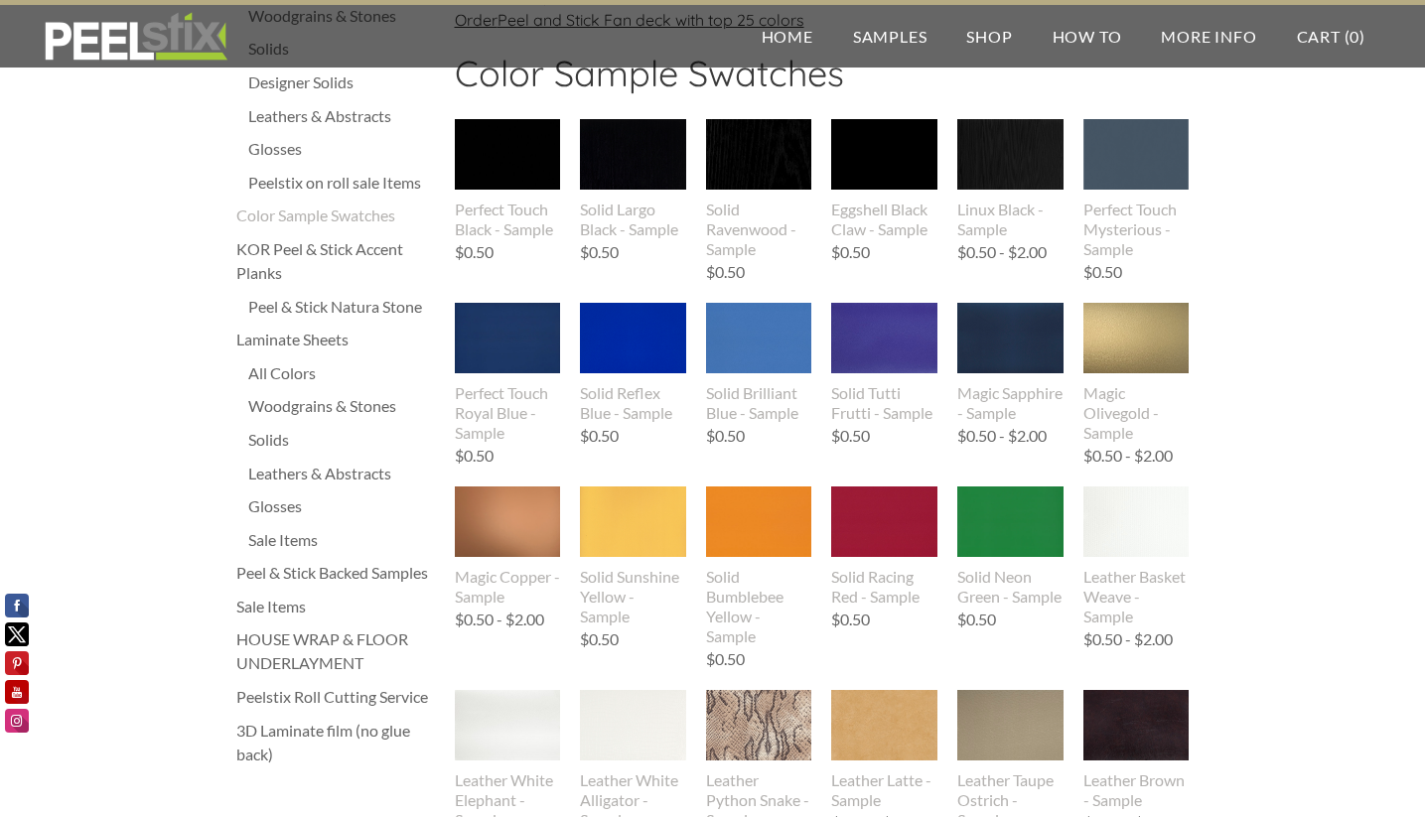
scroll to position [223, 0]
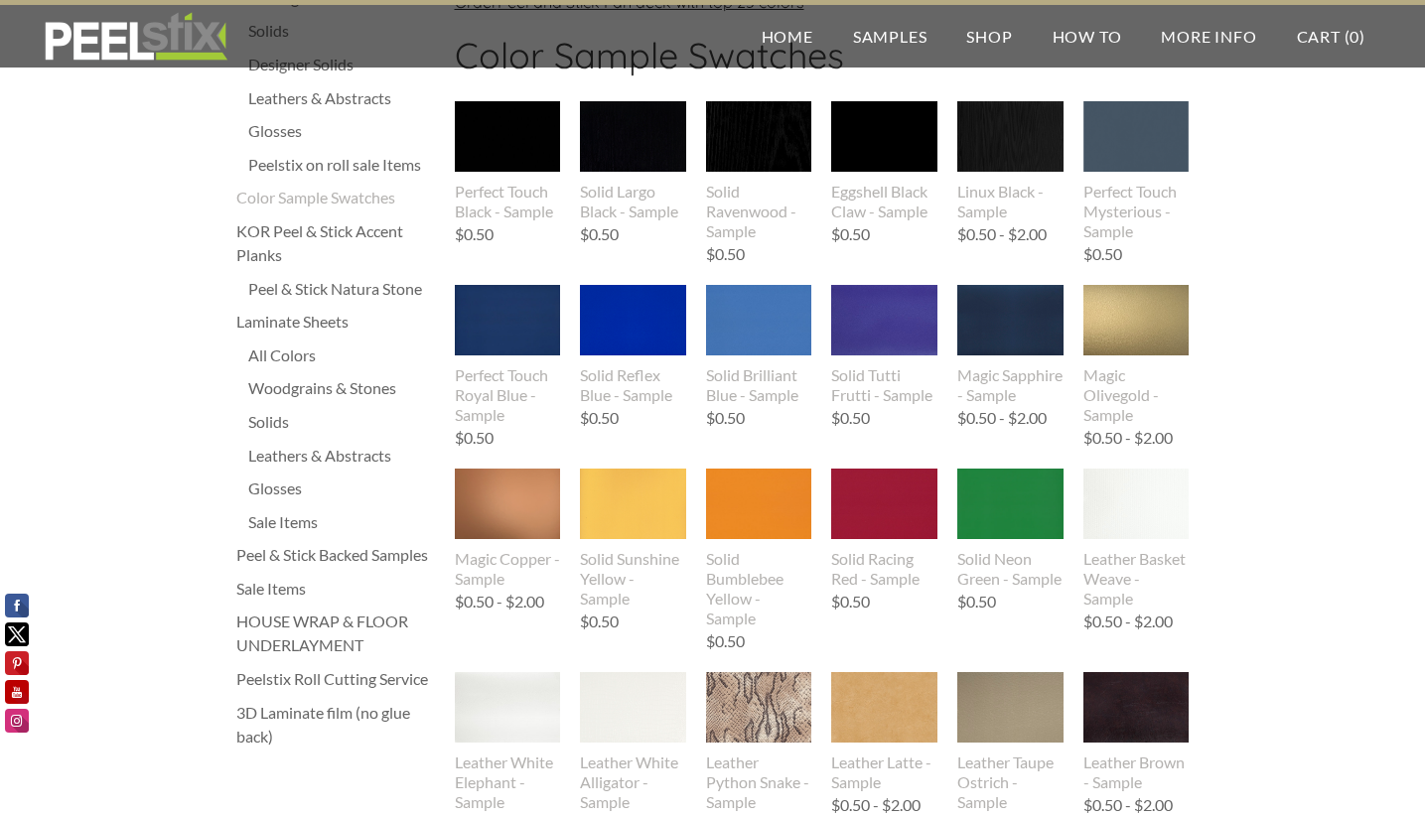
click at [288, 455] on div "Leathers & Abstracts" at bounding box center [341, 456] width 187 height 24
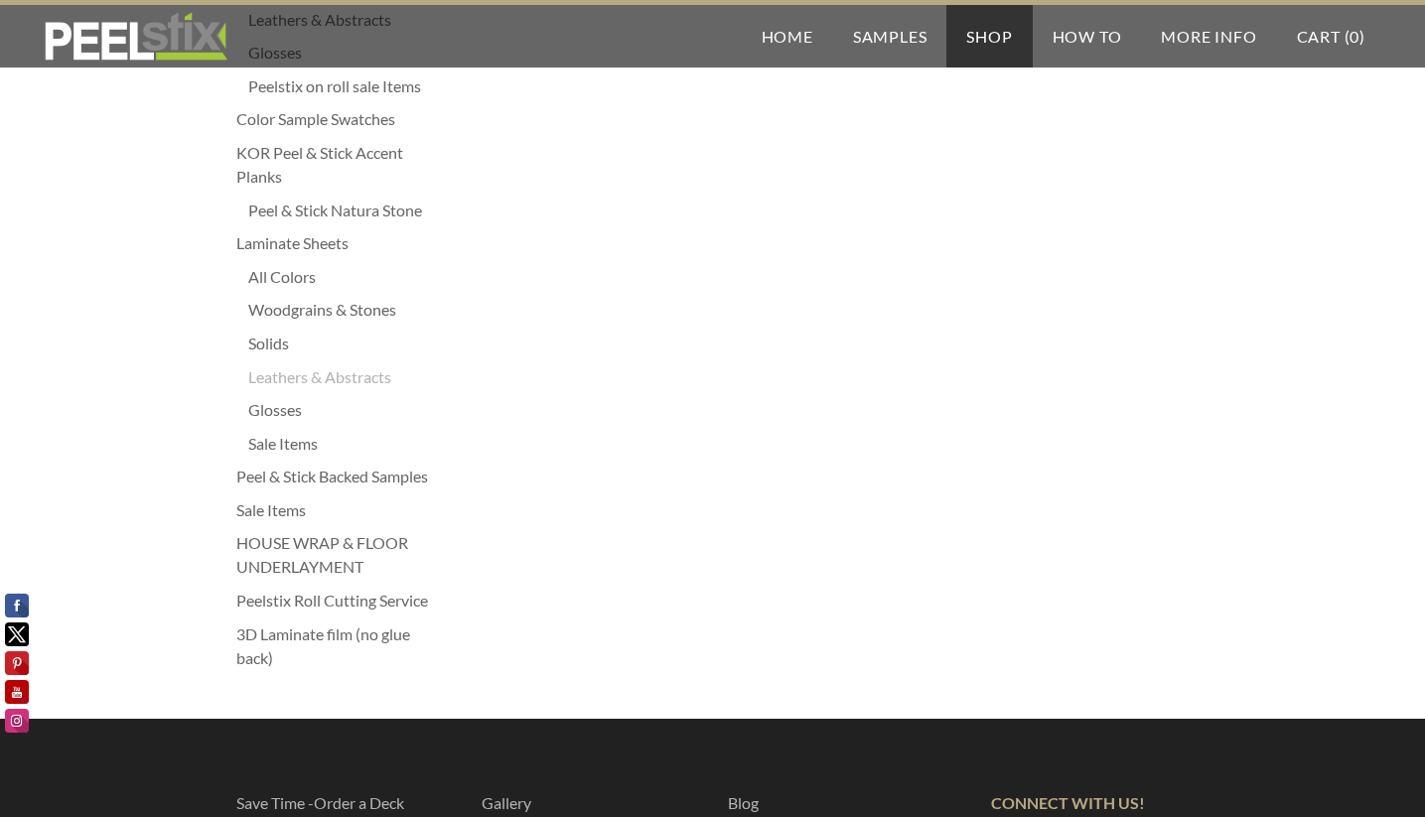
scroll to position [253, 0]
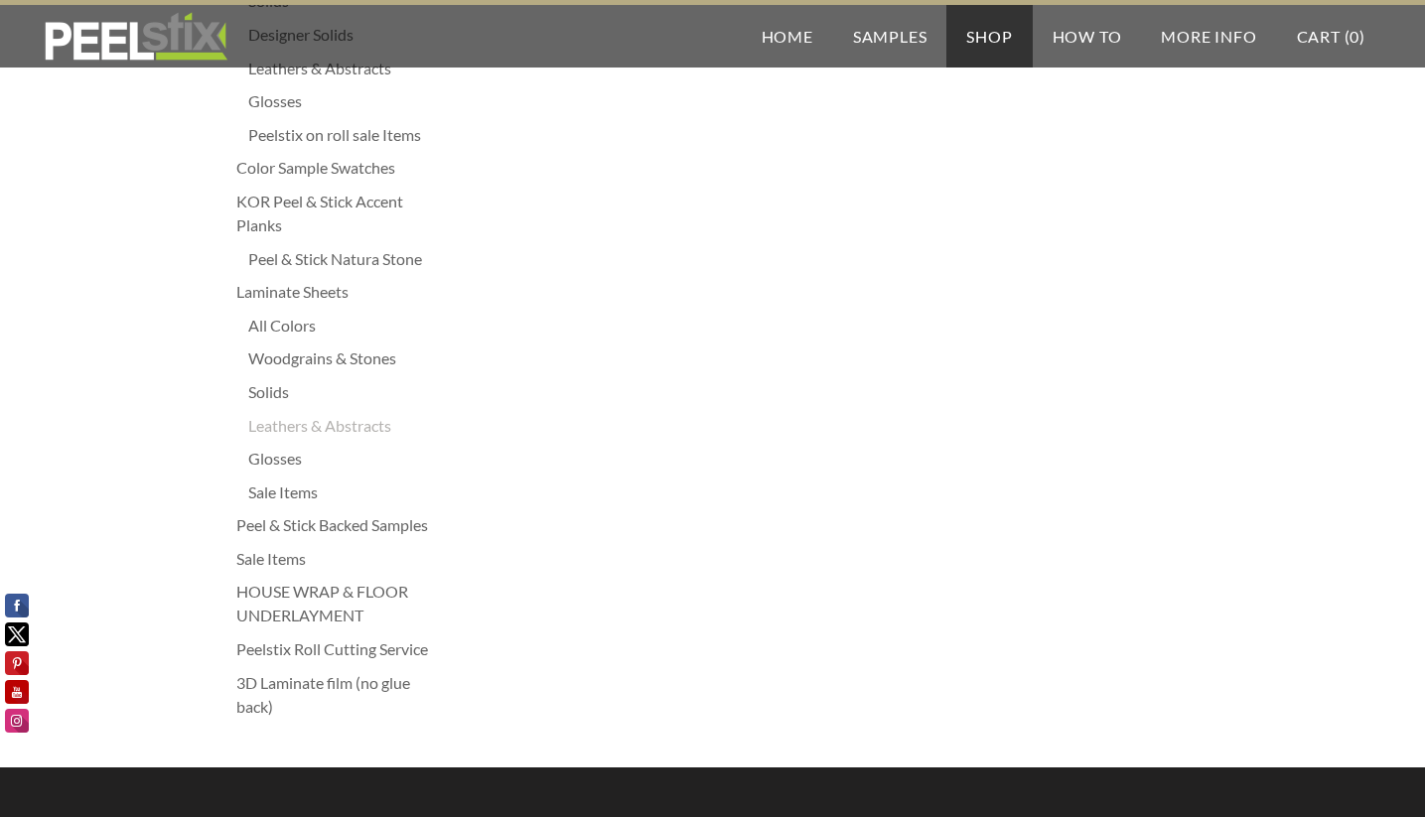
click at [268, 502] on div "Sale Items" at bounding box center [341, 493] width 187 height 24
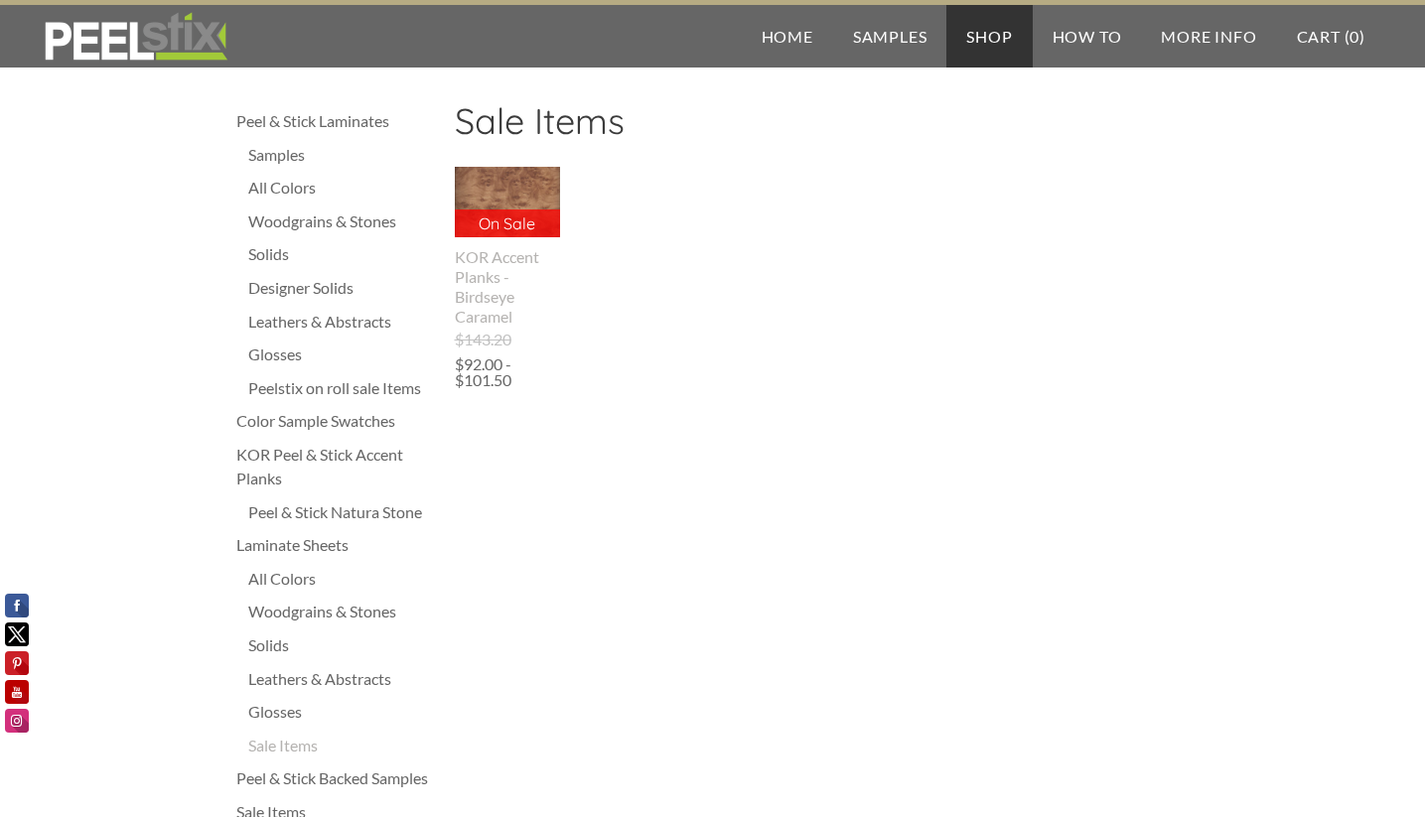
click at [280, 614] on div "Woodgrains & Stones" at bounding box center [341, 612] width 187 height 24
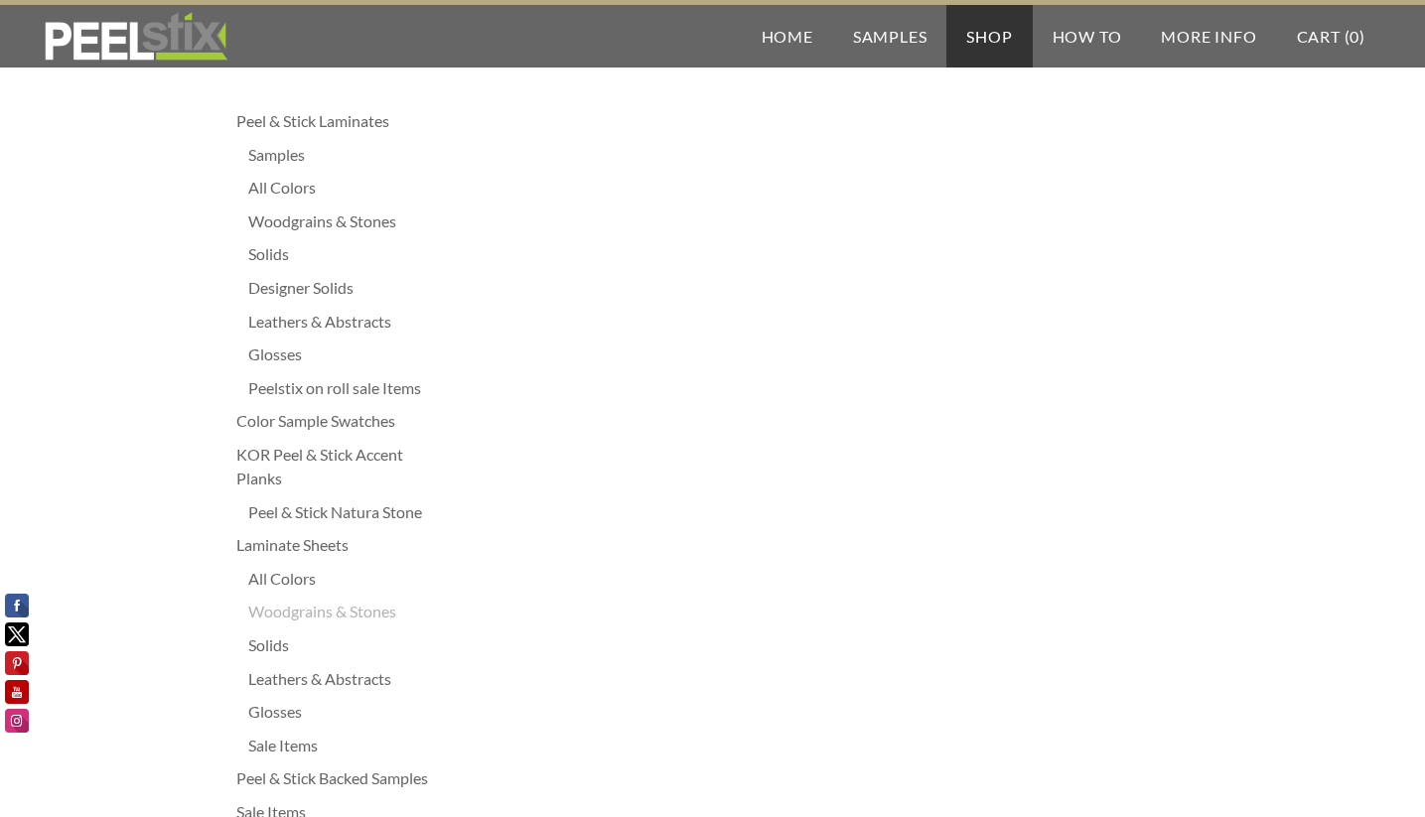
click at [296, 224] on div "Woodgrains & Stones" at bounding box center [341, 222] width 187 height 24
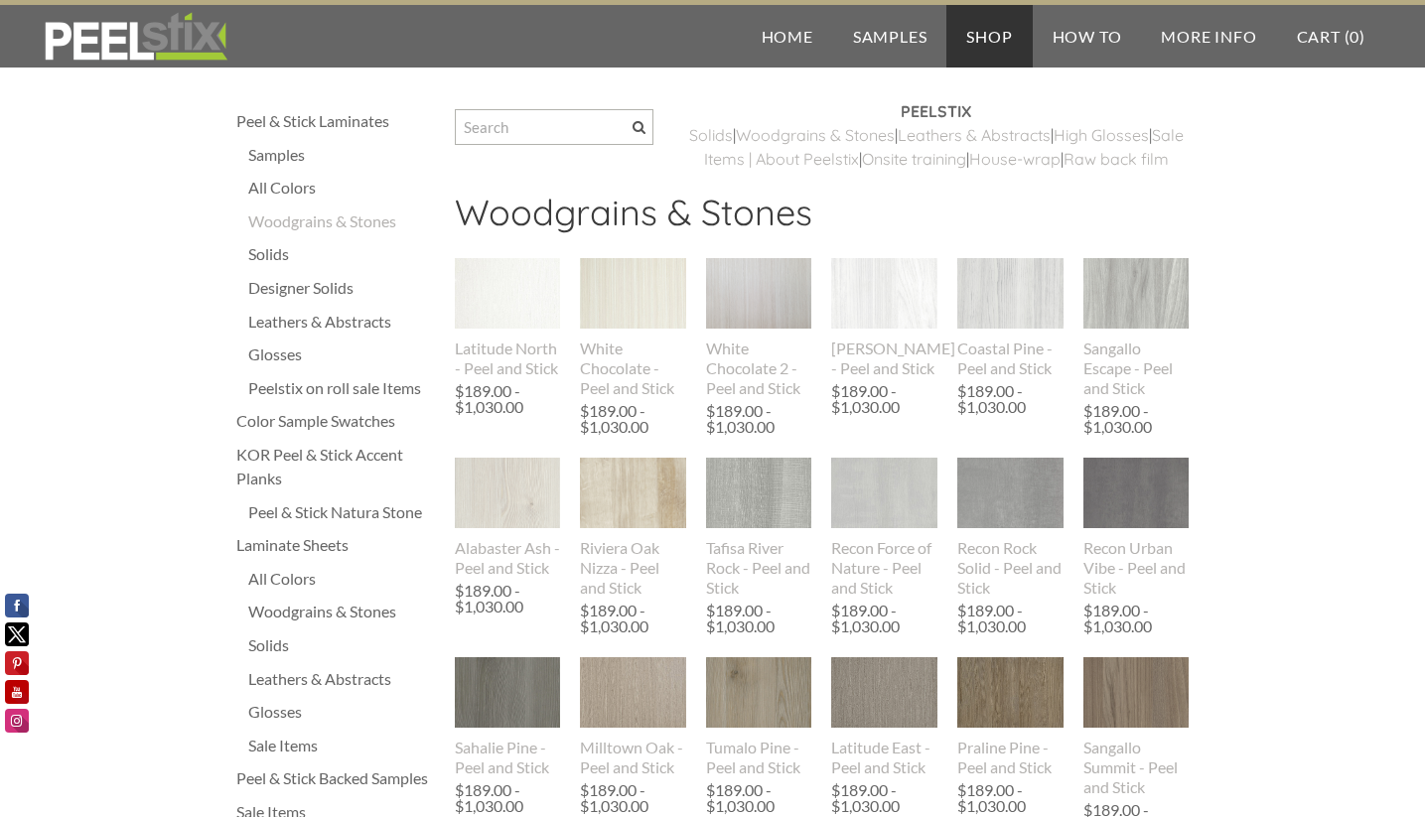
click at [252, 315] on div "Leathers & Abstracts" at bounding box center [341, 322] width 187 height 24
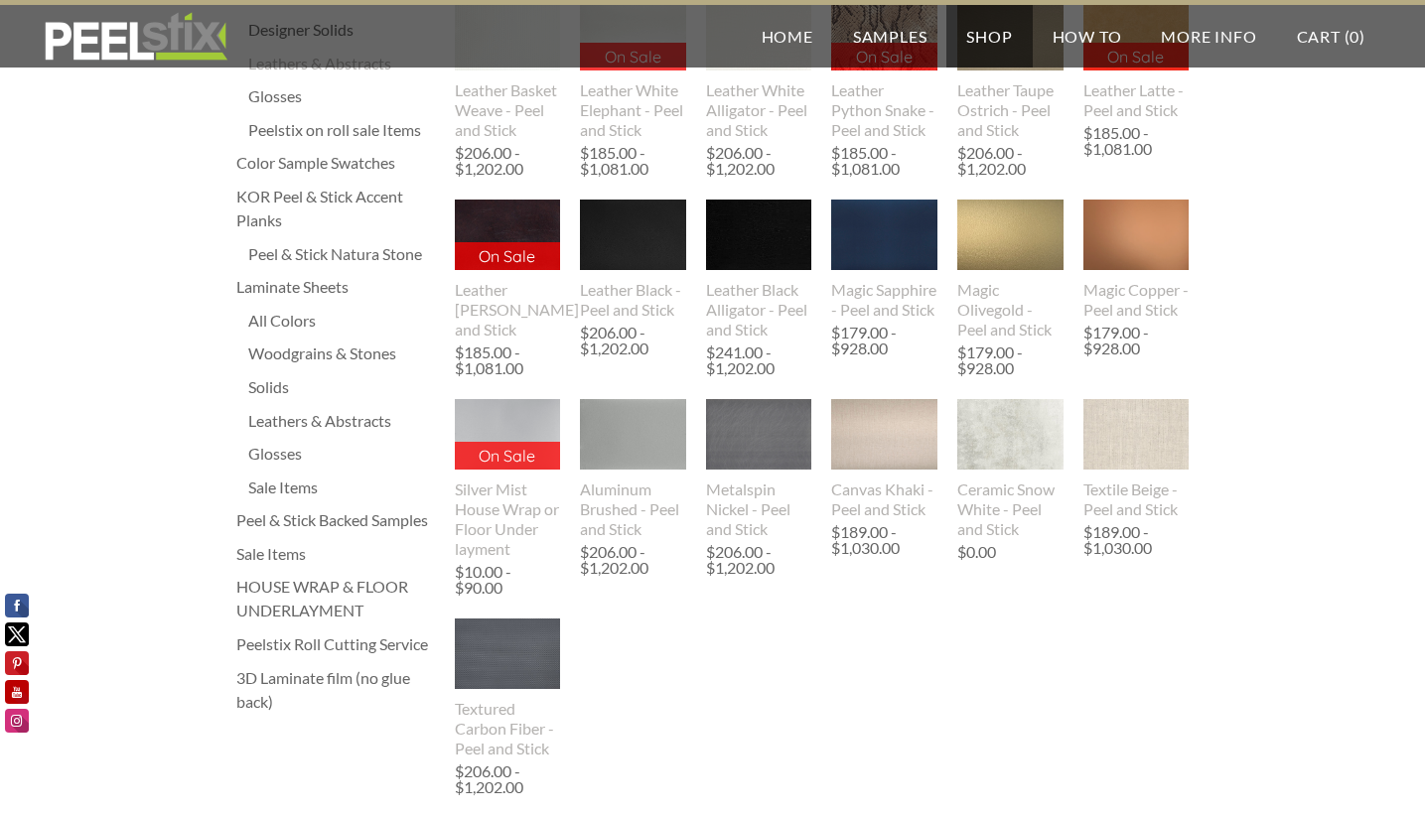
scroll to position [271, 0]
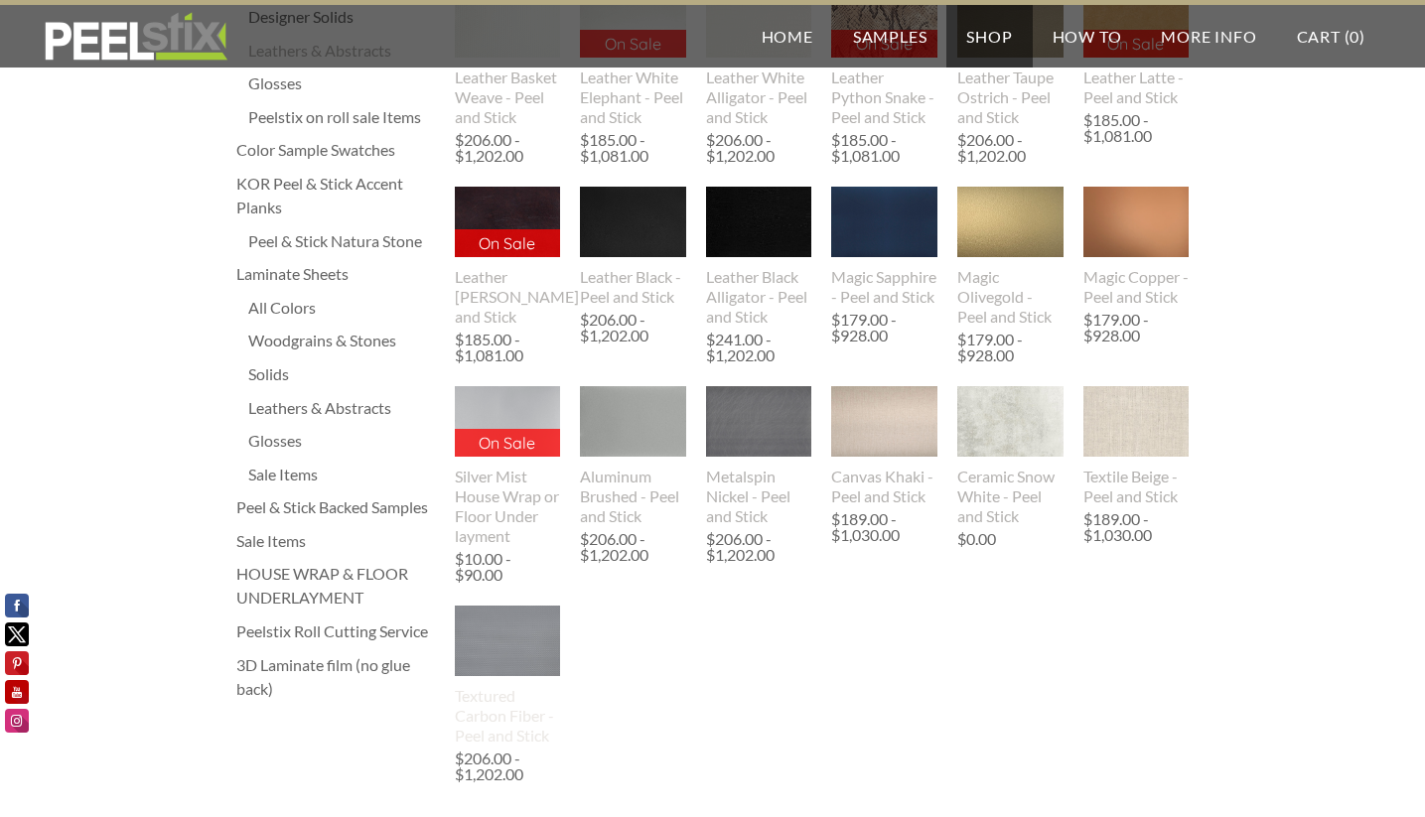
click at [509, 665] on img at bounding box center [508, 641] width 106 height 72
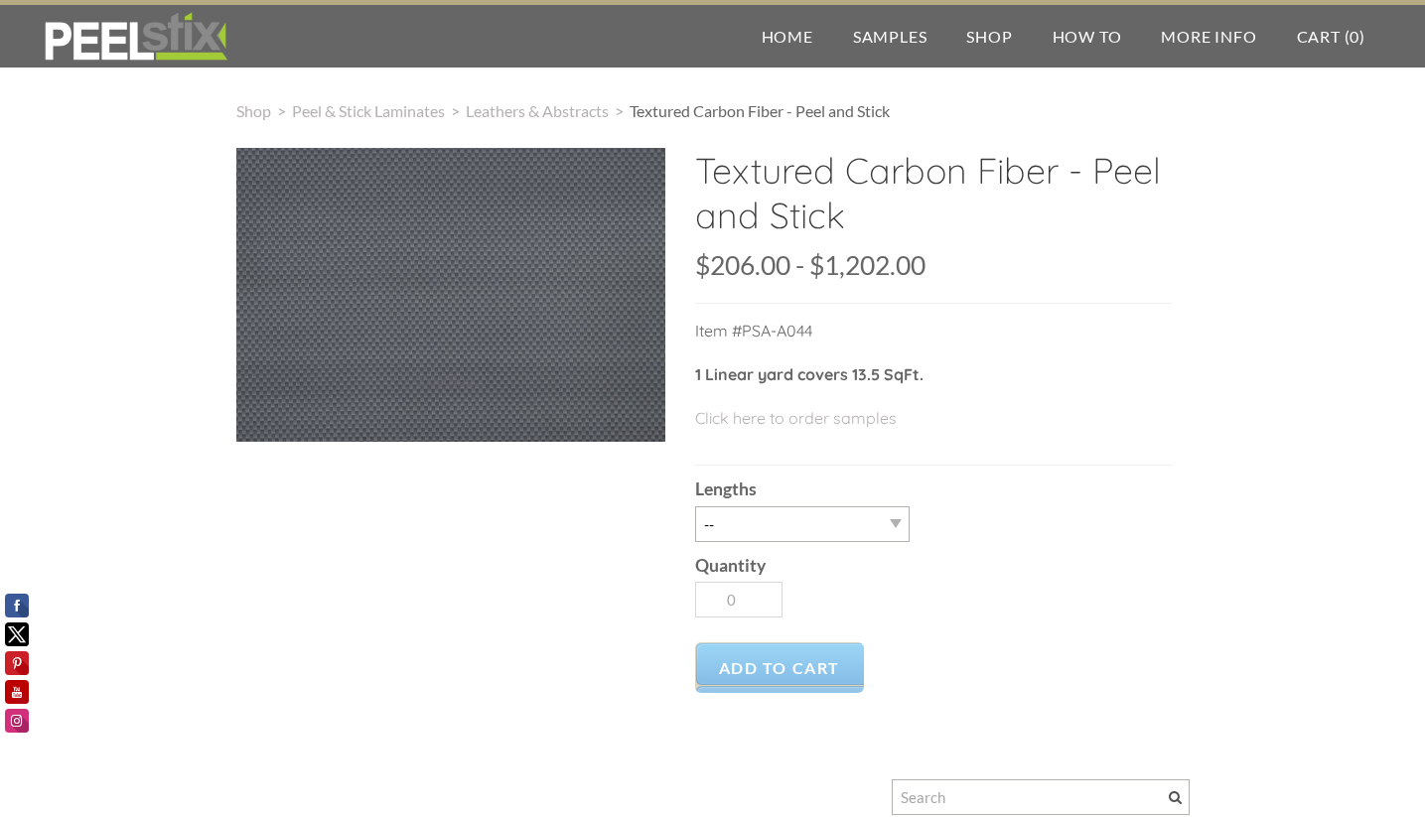
scroll to position [1, 0]
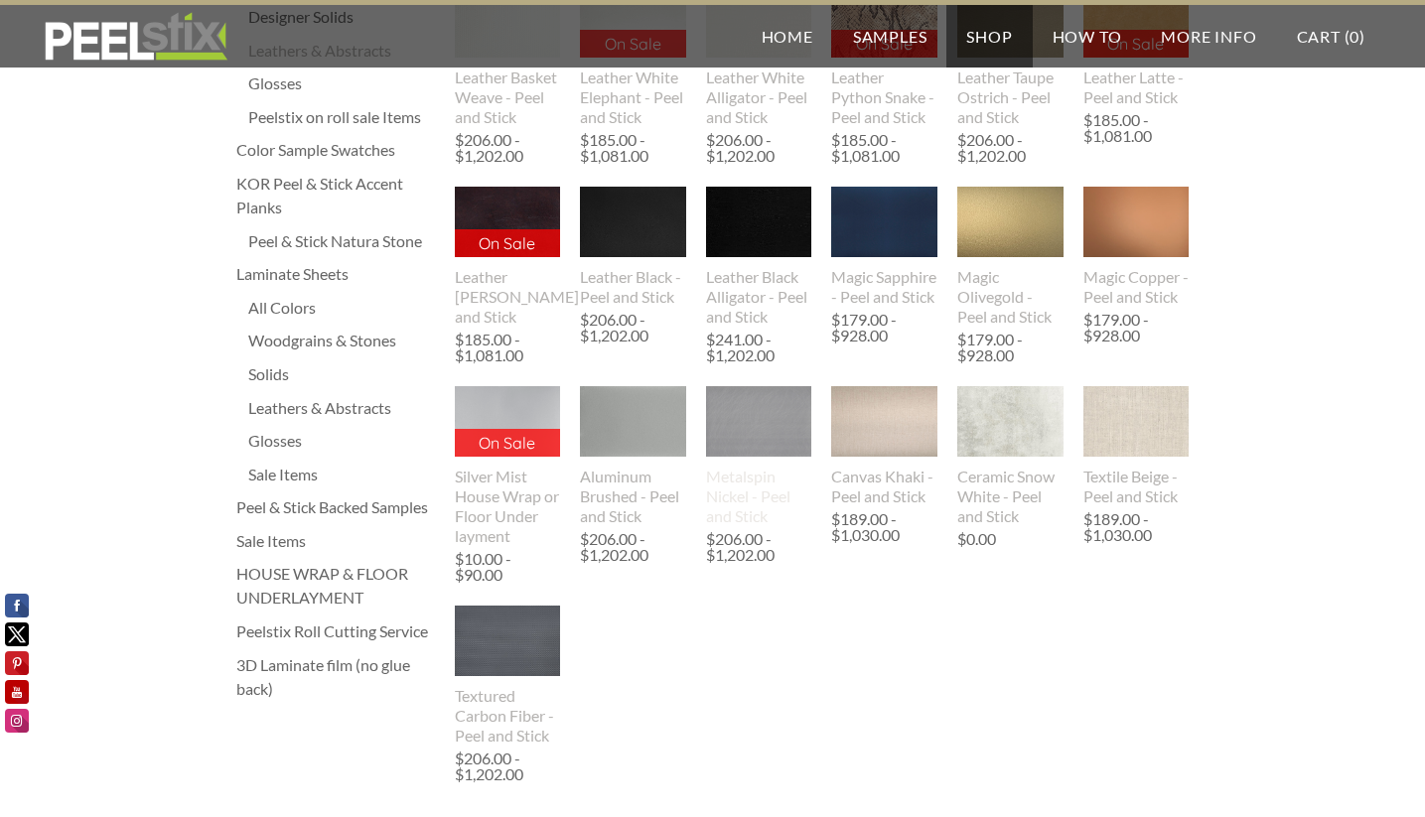
click at [759, 445] on img at bounding box center [759, 421] width 106 height 70
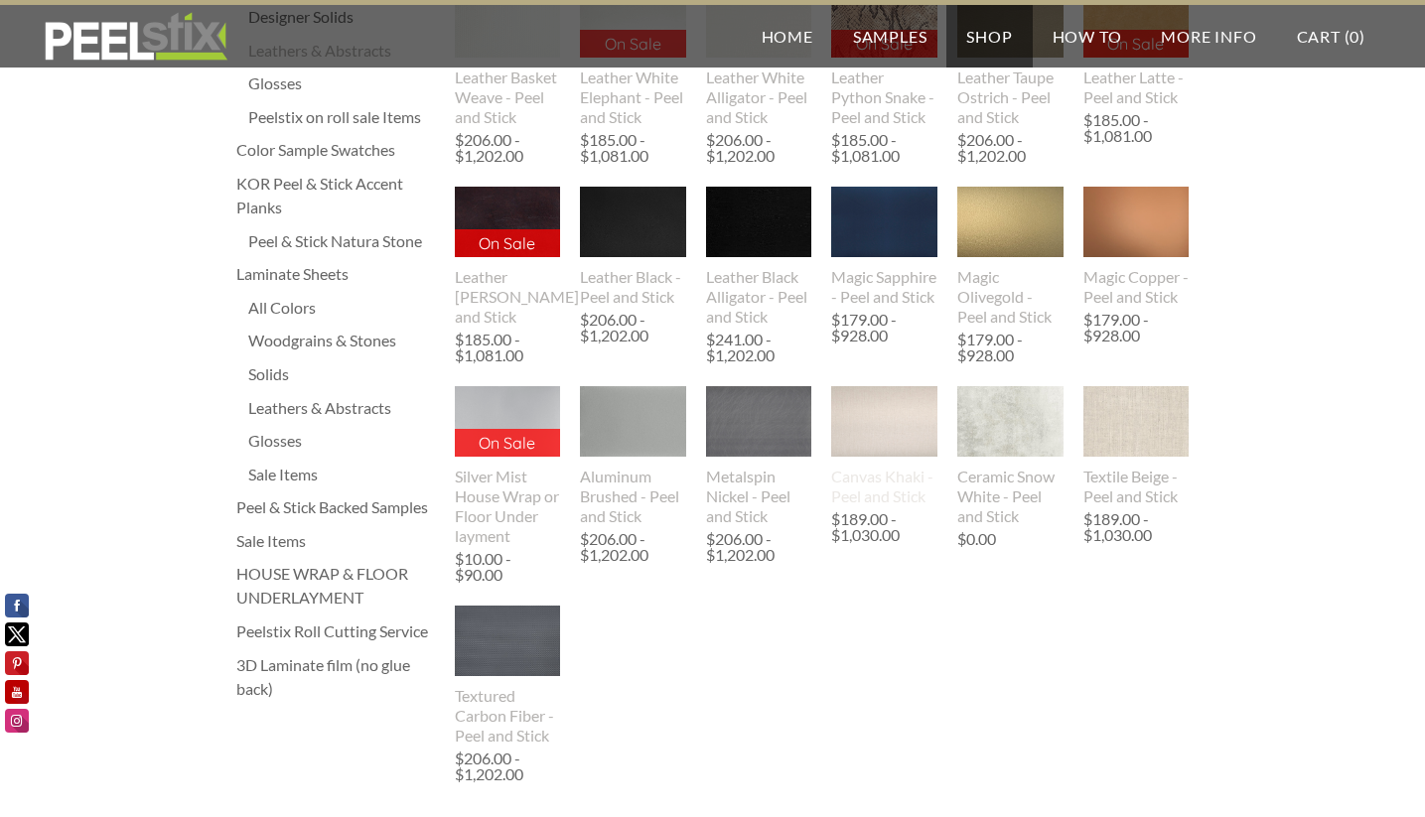
click at [879, 457] on img at bounding box center [884, 421] width 106 height 70
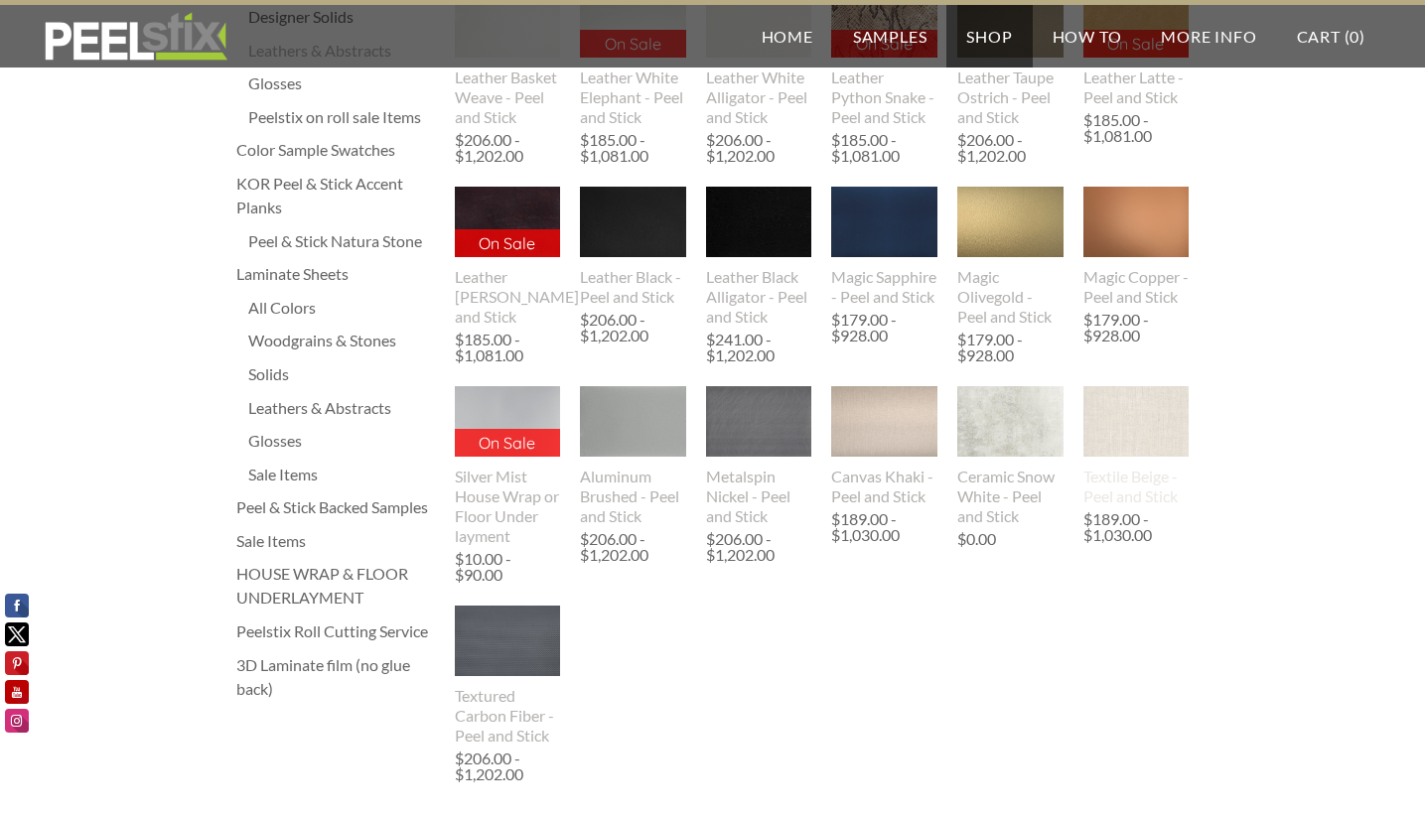
click at [1134, 460] on img at bounding box center [1136, 423] width 106 height 144
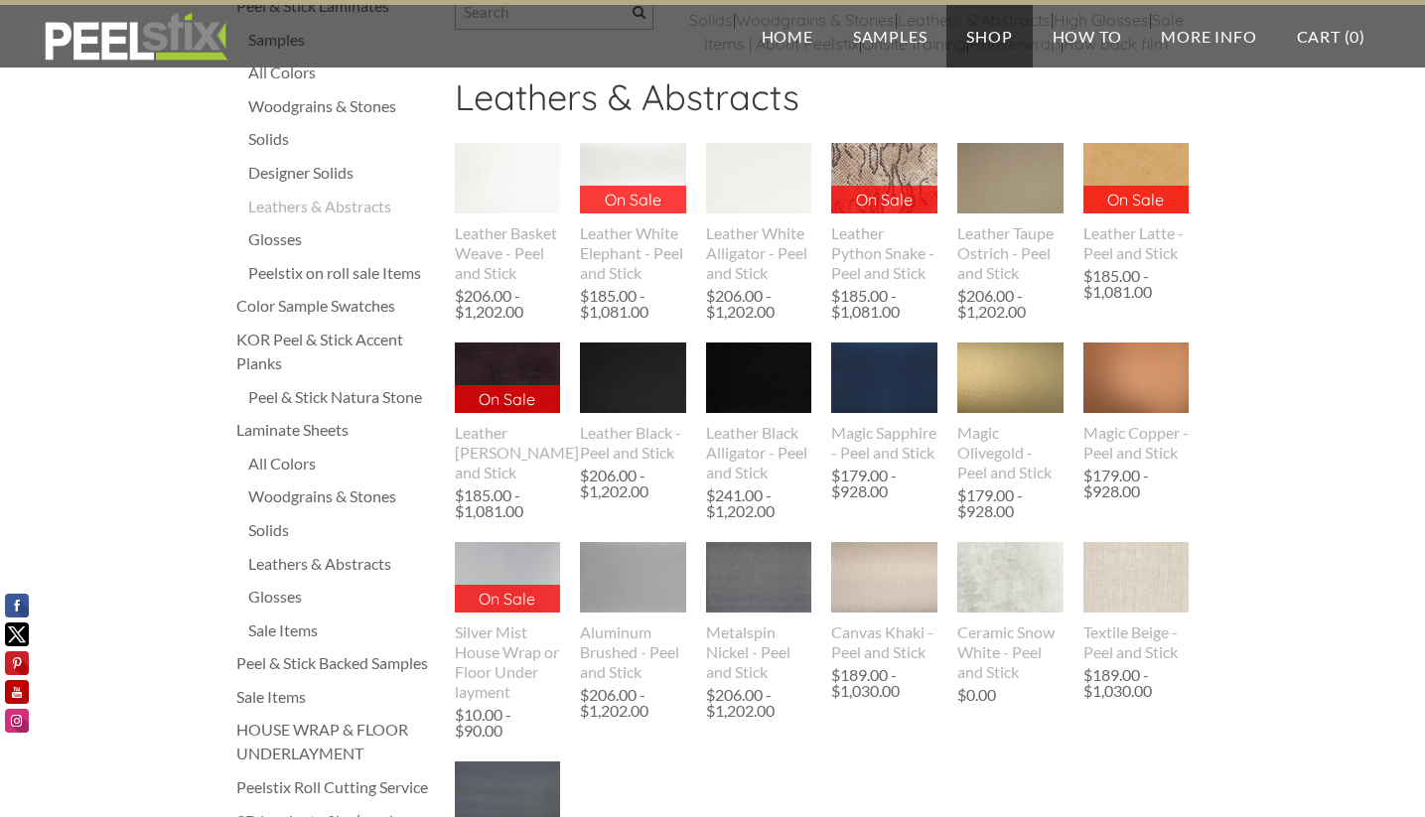
scroll to position [117, 0]
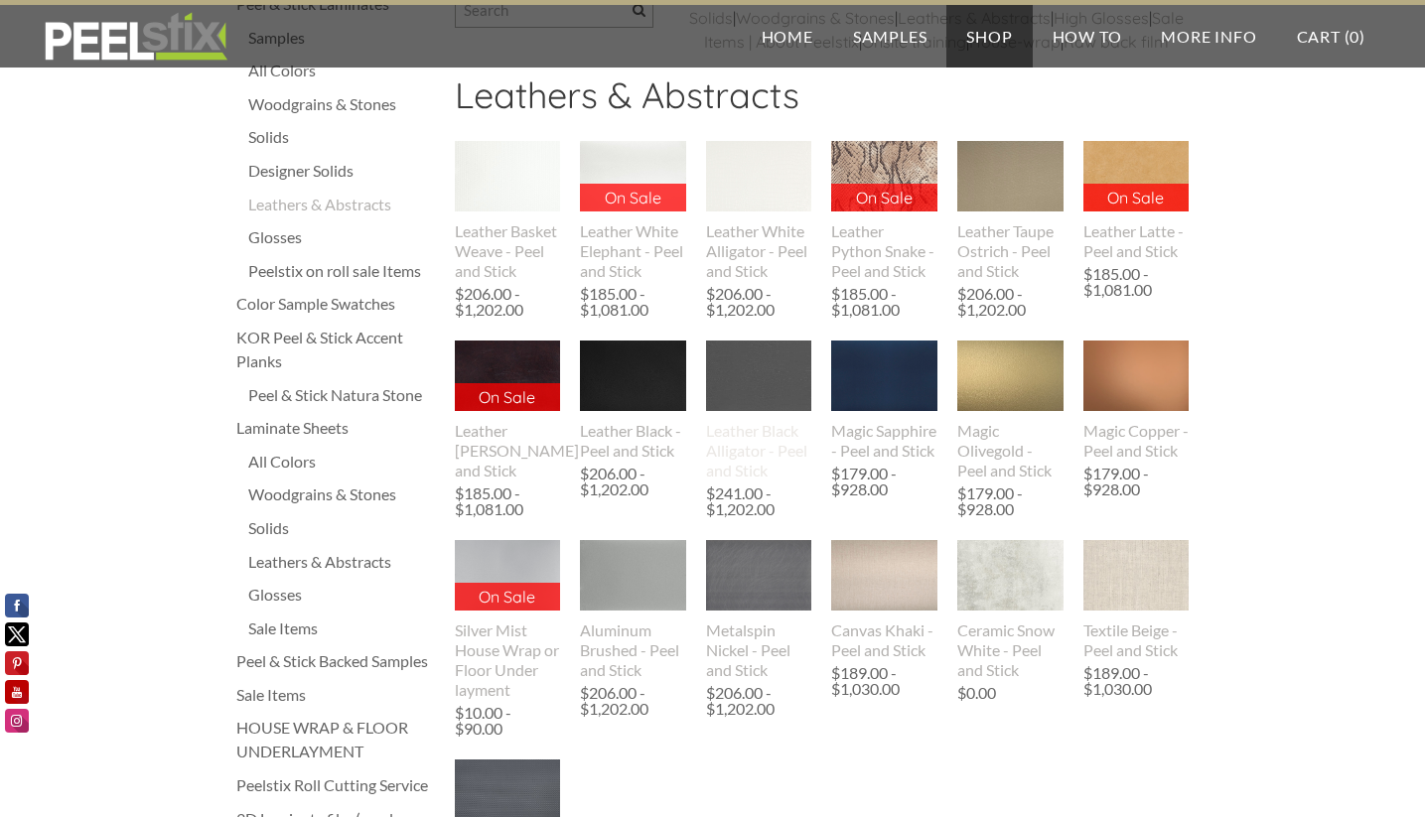
click at [752, 400] on img at bounding box center [759, 376] width 106 height 70
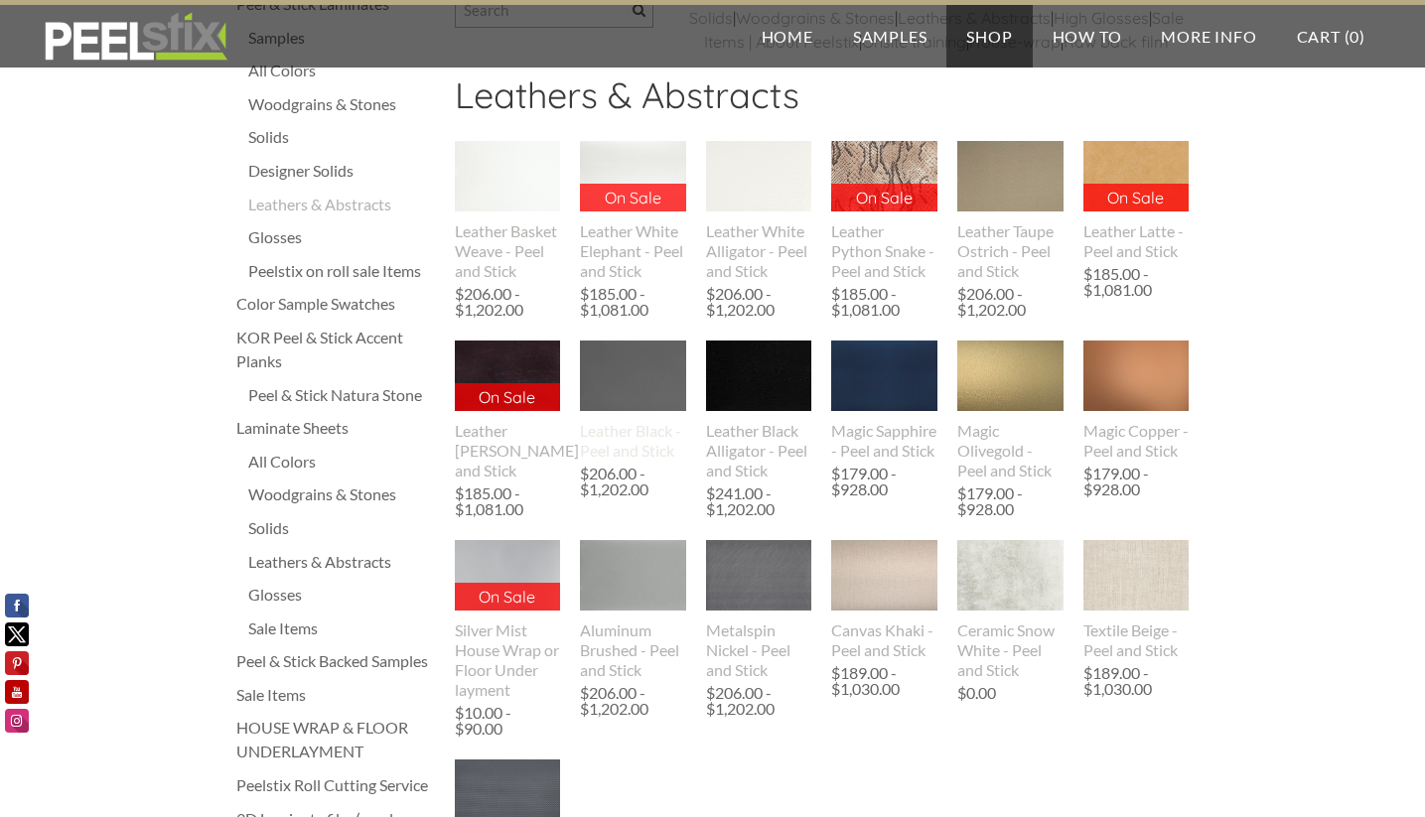
click at [646, 401] on img at bounding box center [633, 376] width 106 height 70
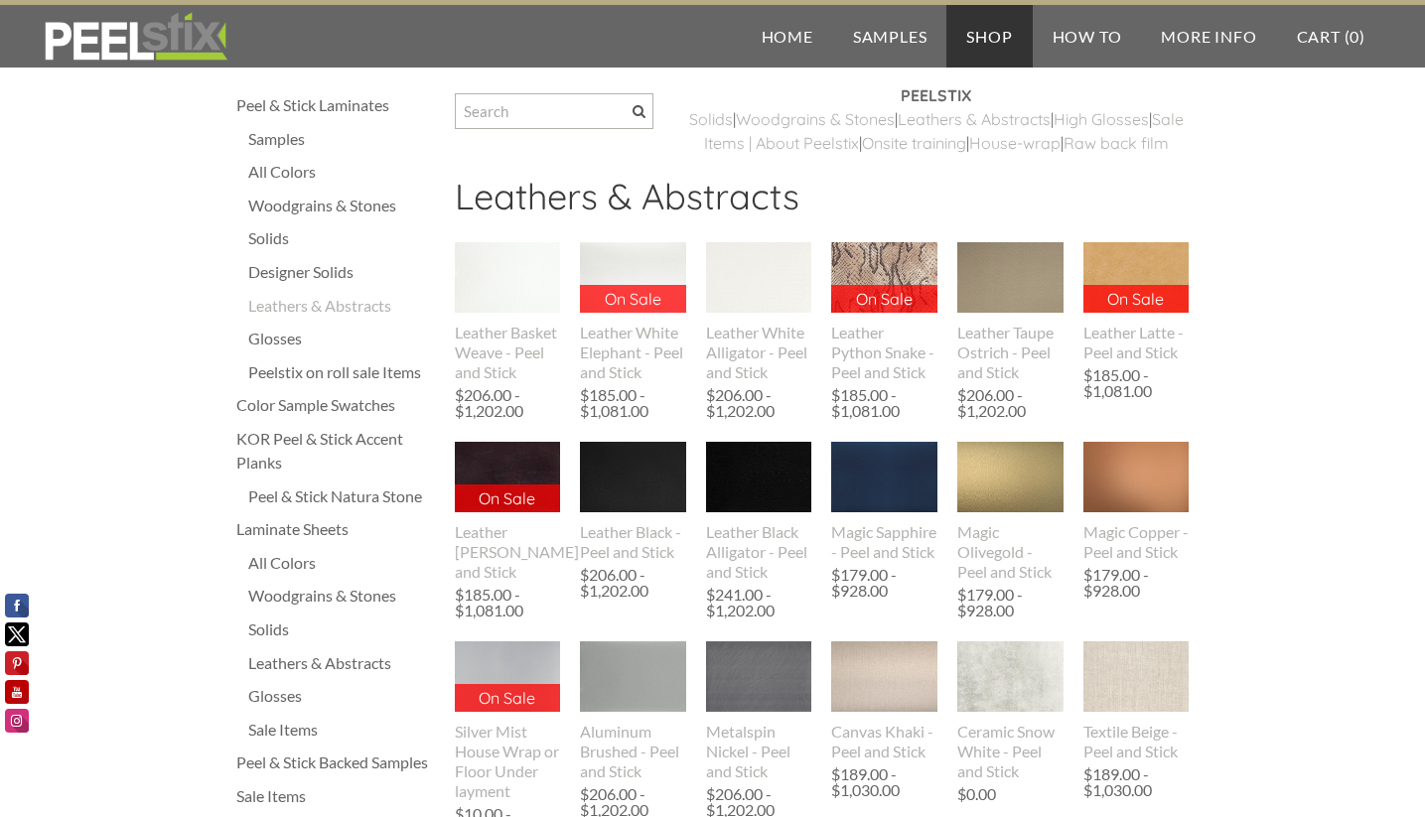
scroll to position [9, 0]
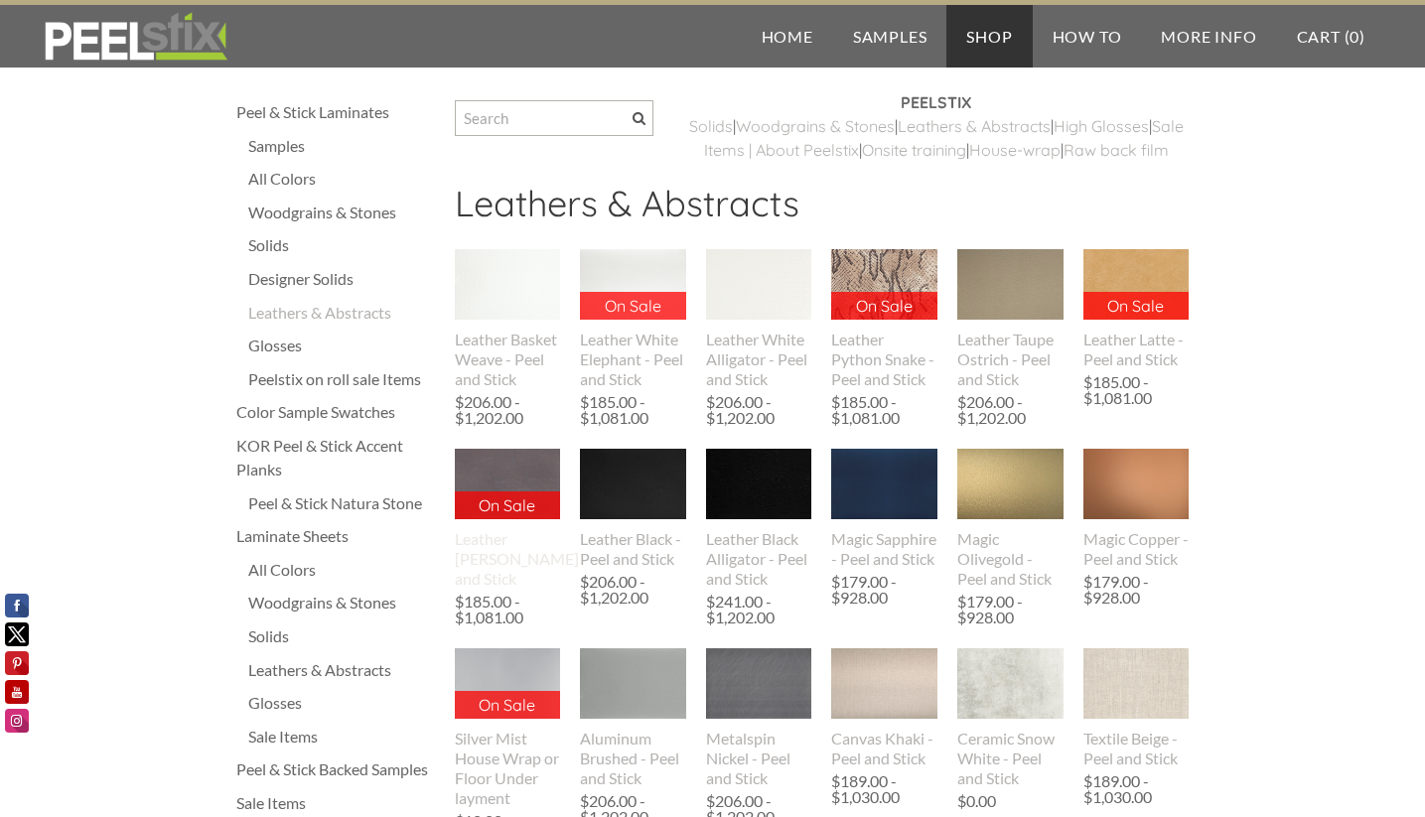
click at [511, 493] on img at bounding box center [508, 484] width 106 height 70
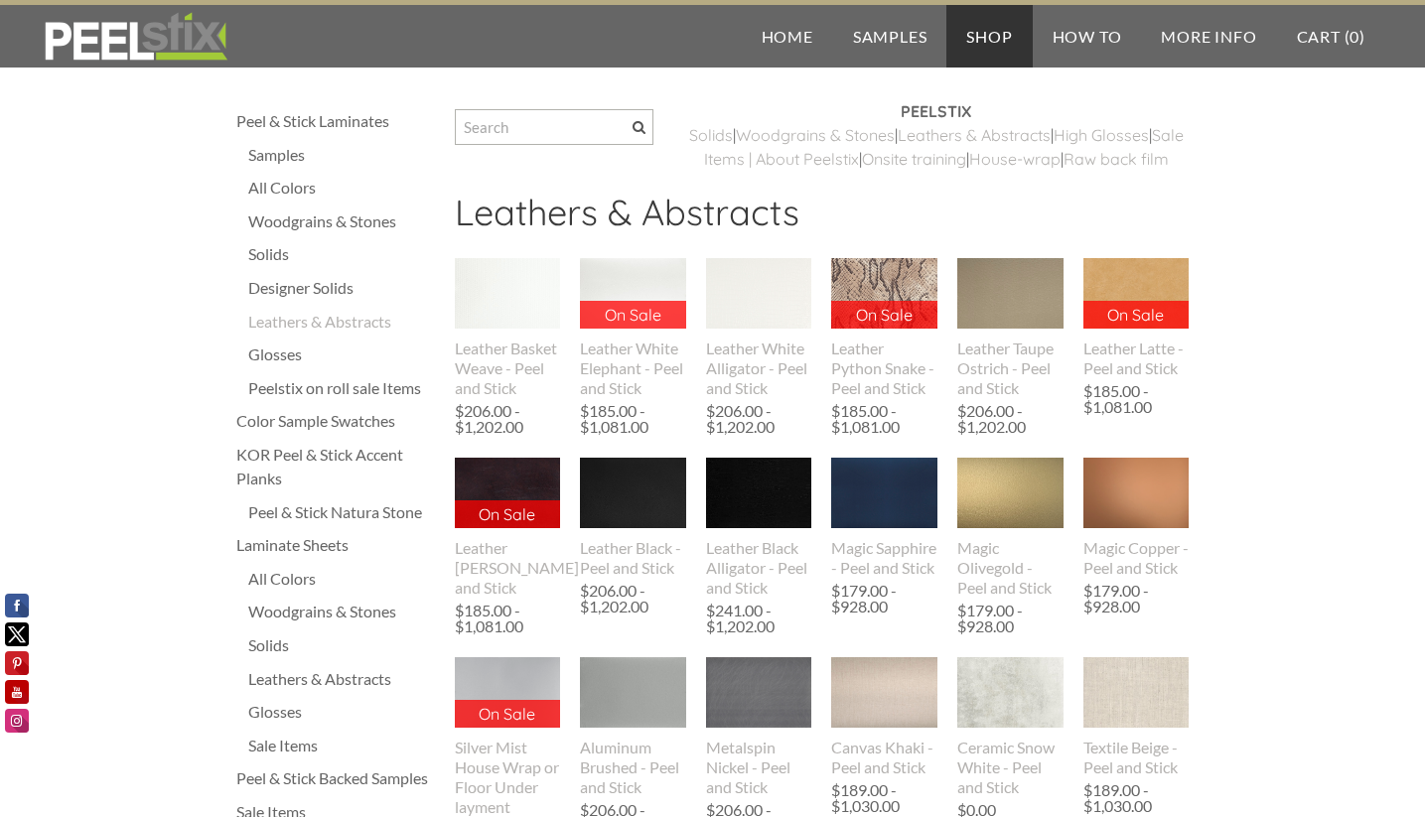
click at [276, 291] on div "Designer Solids" at bounding box center [341, 288] width 187 height 24
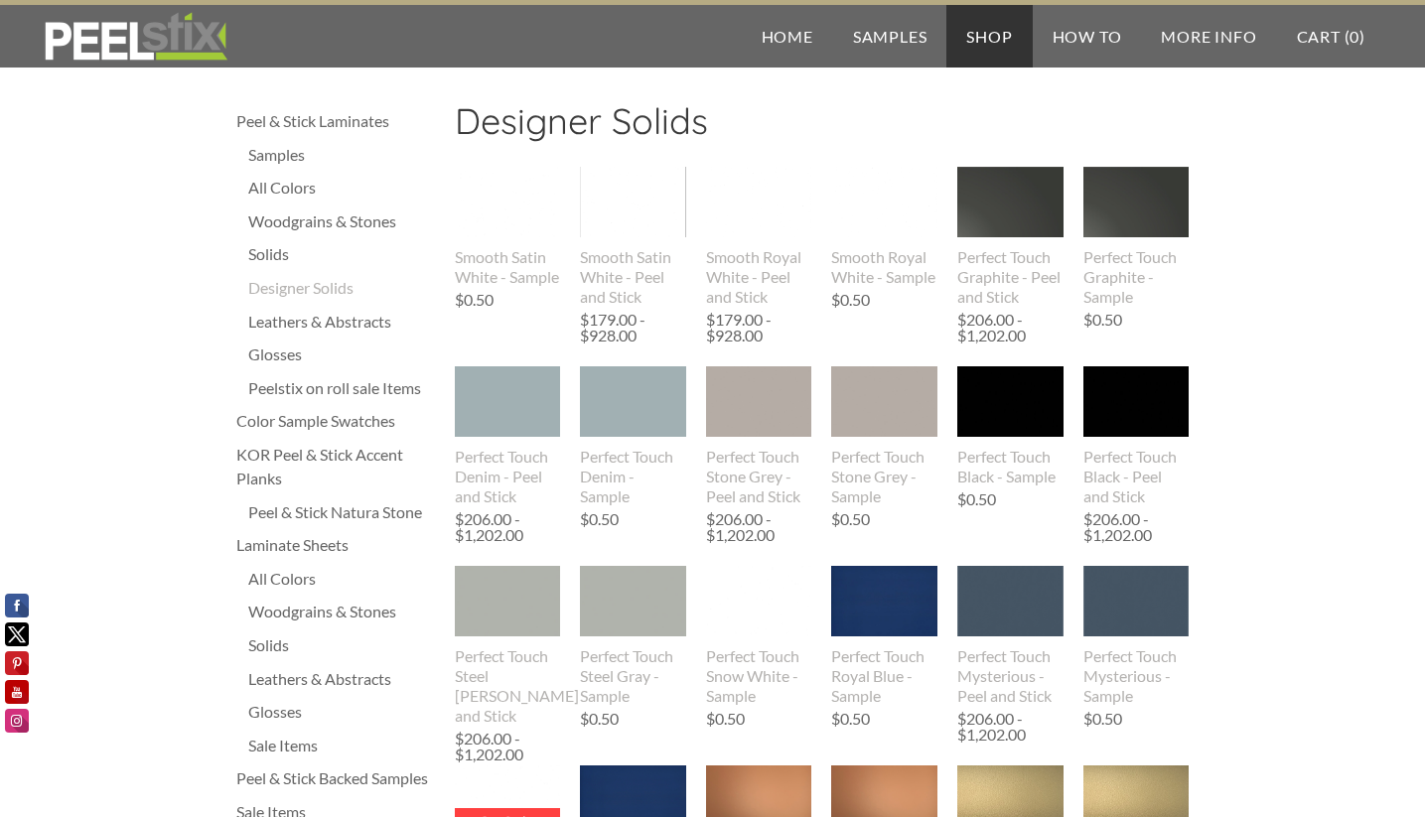
scroll to position [9, 0]
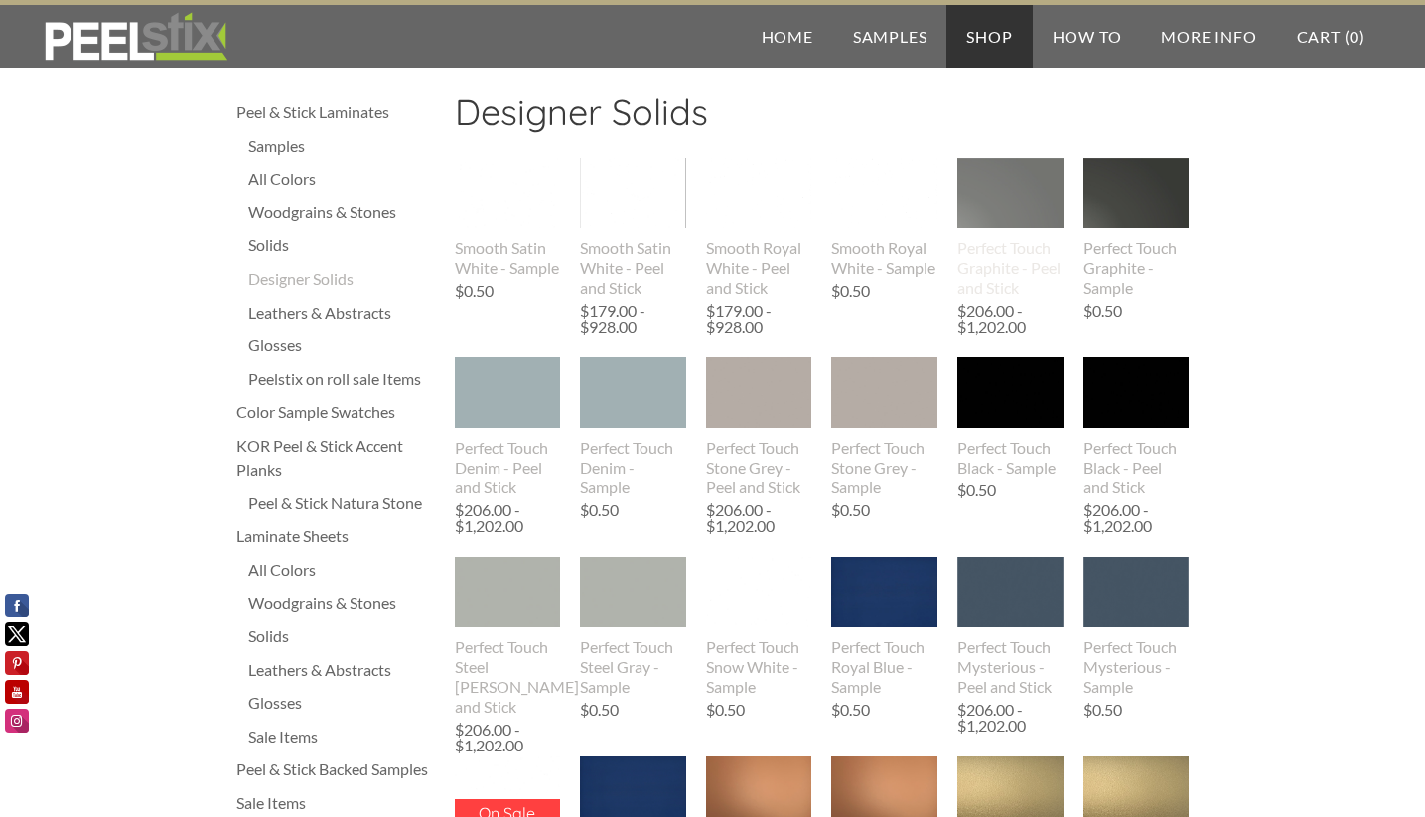
click at [1005, 207] on img at bounding box center [1010, 193] width 106 height 70
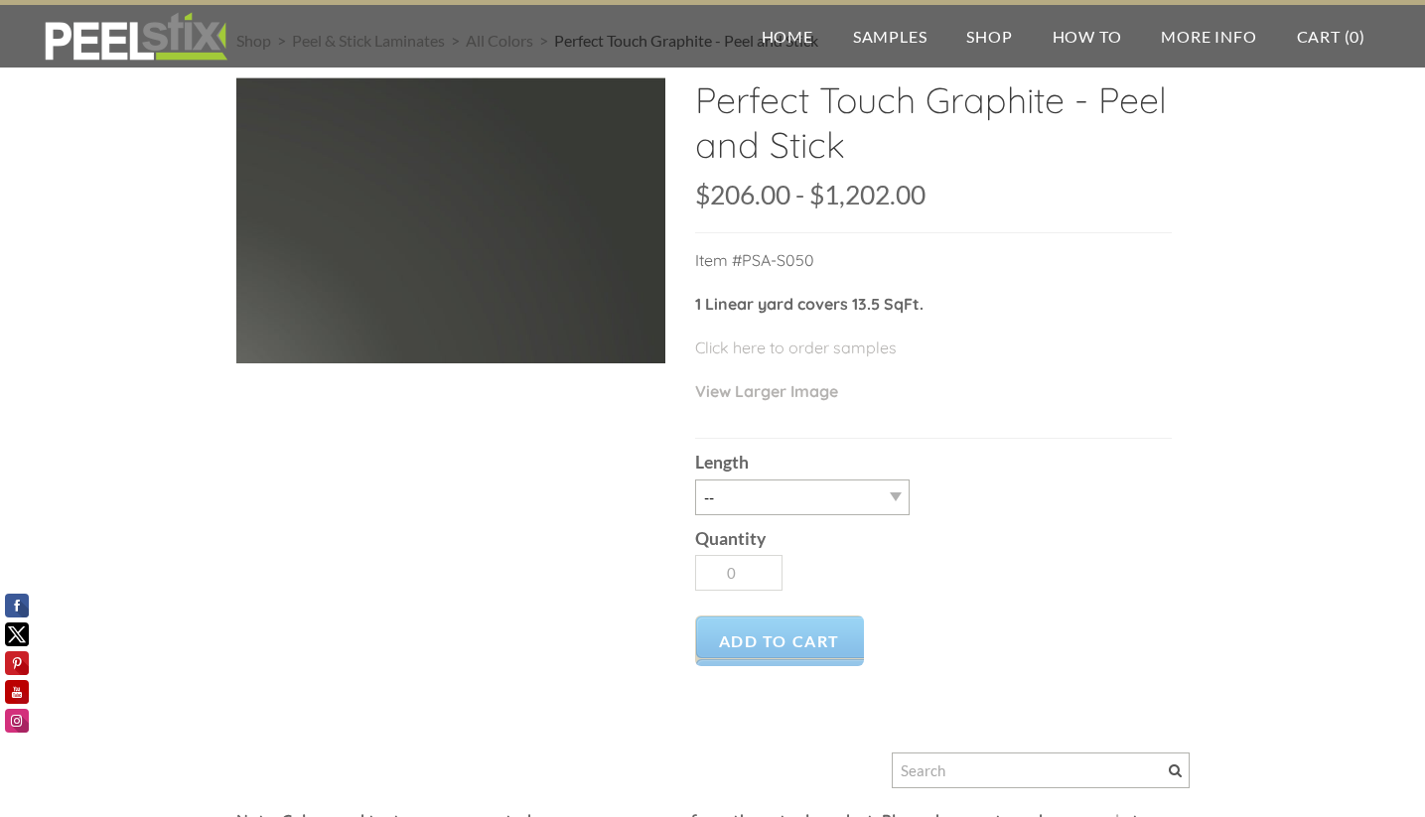
scroll to position [72, 0]
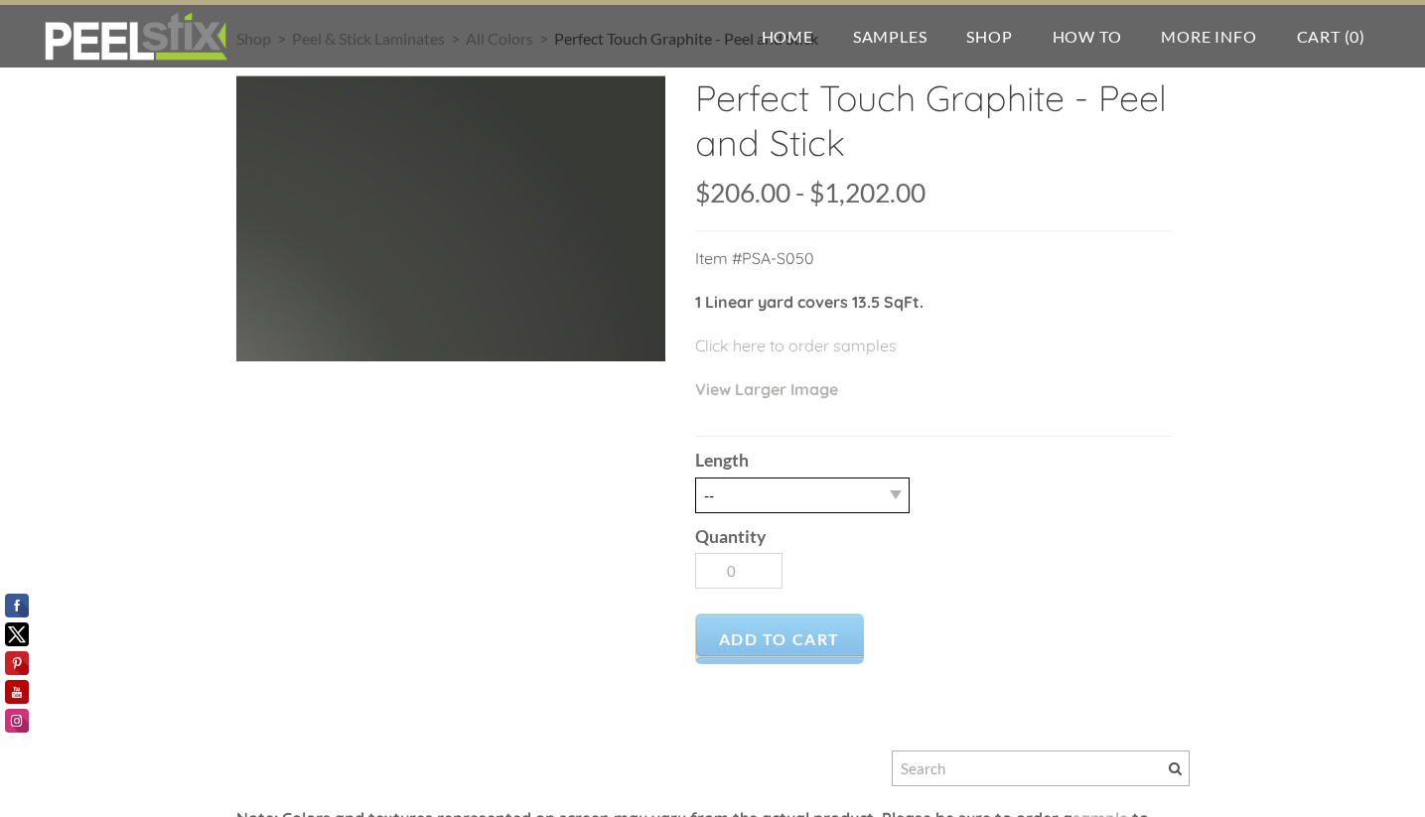
click at [860, 500] on select "-- 3LY 10LY 15LY 30LY" at bounding box center [802, 496] width 214 height 36
select select "30LY"
click at [695, 478] on select "-- 3LY 10LY 15LY 30LY" at bounding box center [802, 496] width 214 height 36
type input "1"
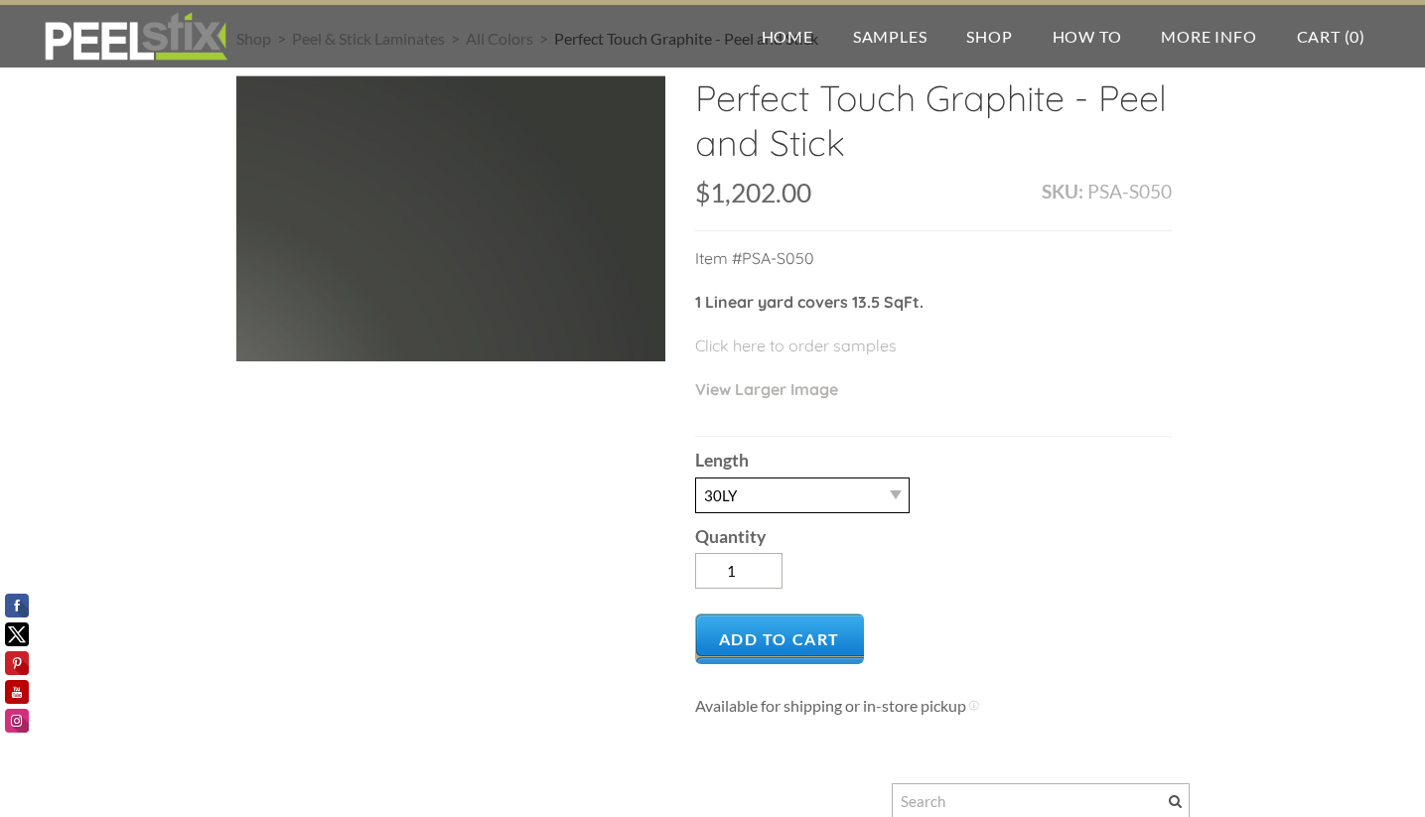
click at [805, 499] on select "-- 3LY 10LY 15LY 30LY" at bounding box center [802, 496] width 214 height 36
select select "10LY"
click at [695, 478] on select "-- 3LY 10LY 15LY 30LY" at bounding box center [802, 496] width 214 height 36
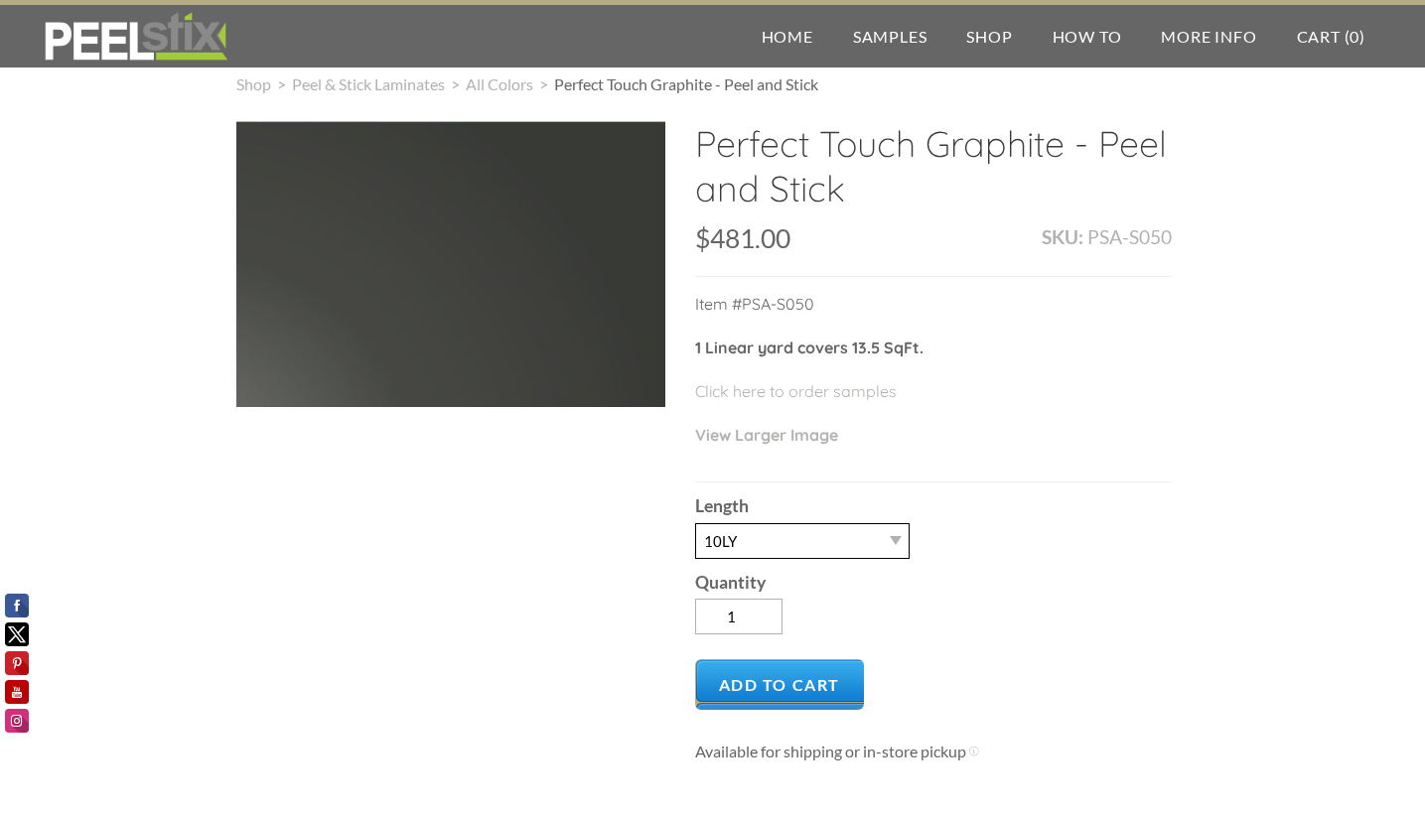
scroll to position [0, 0]
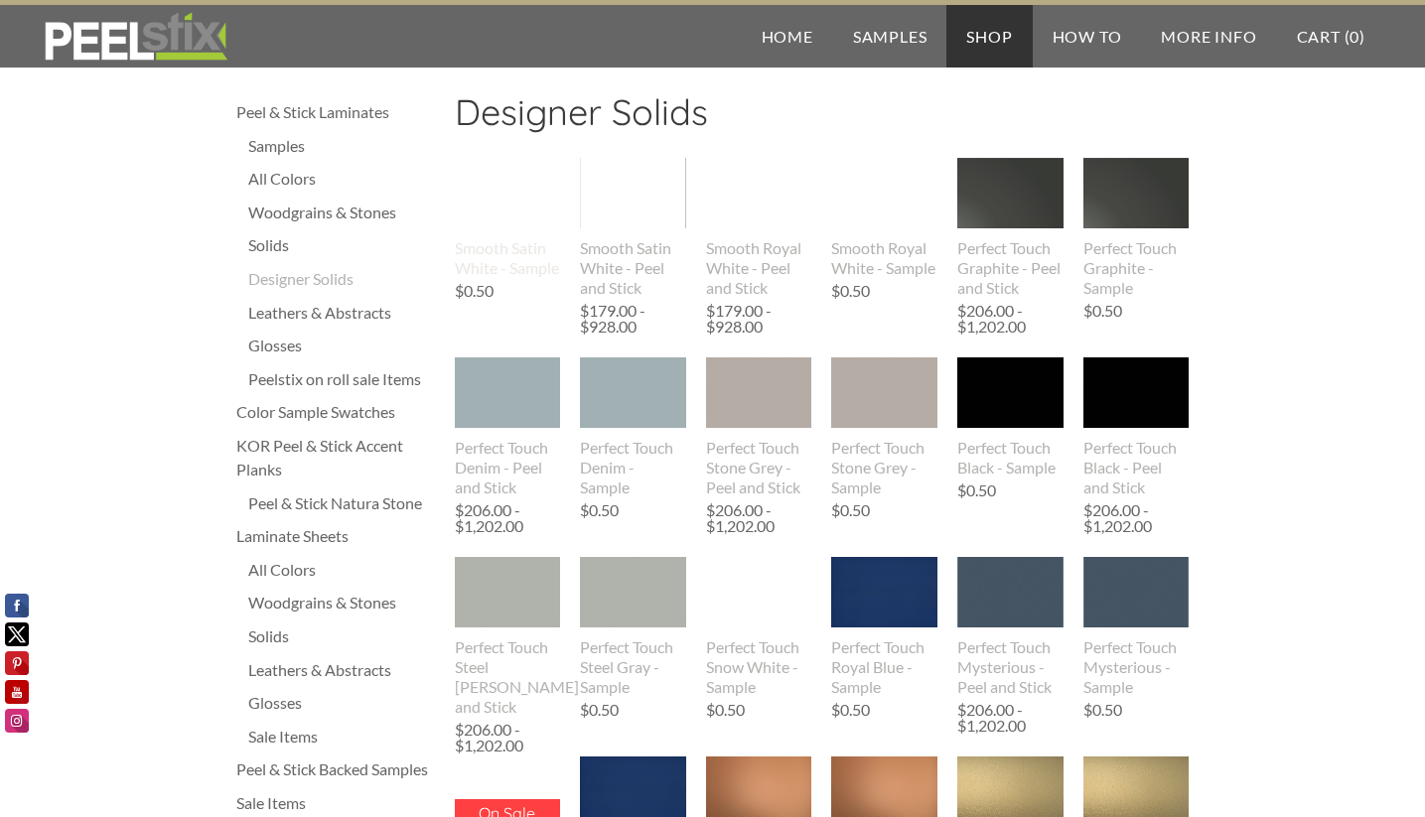
click at [505, 196] on img at bounding box center [508, 193] width 106 height 70
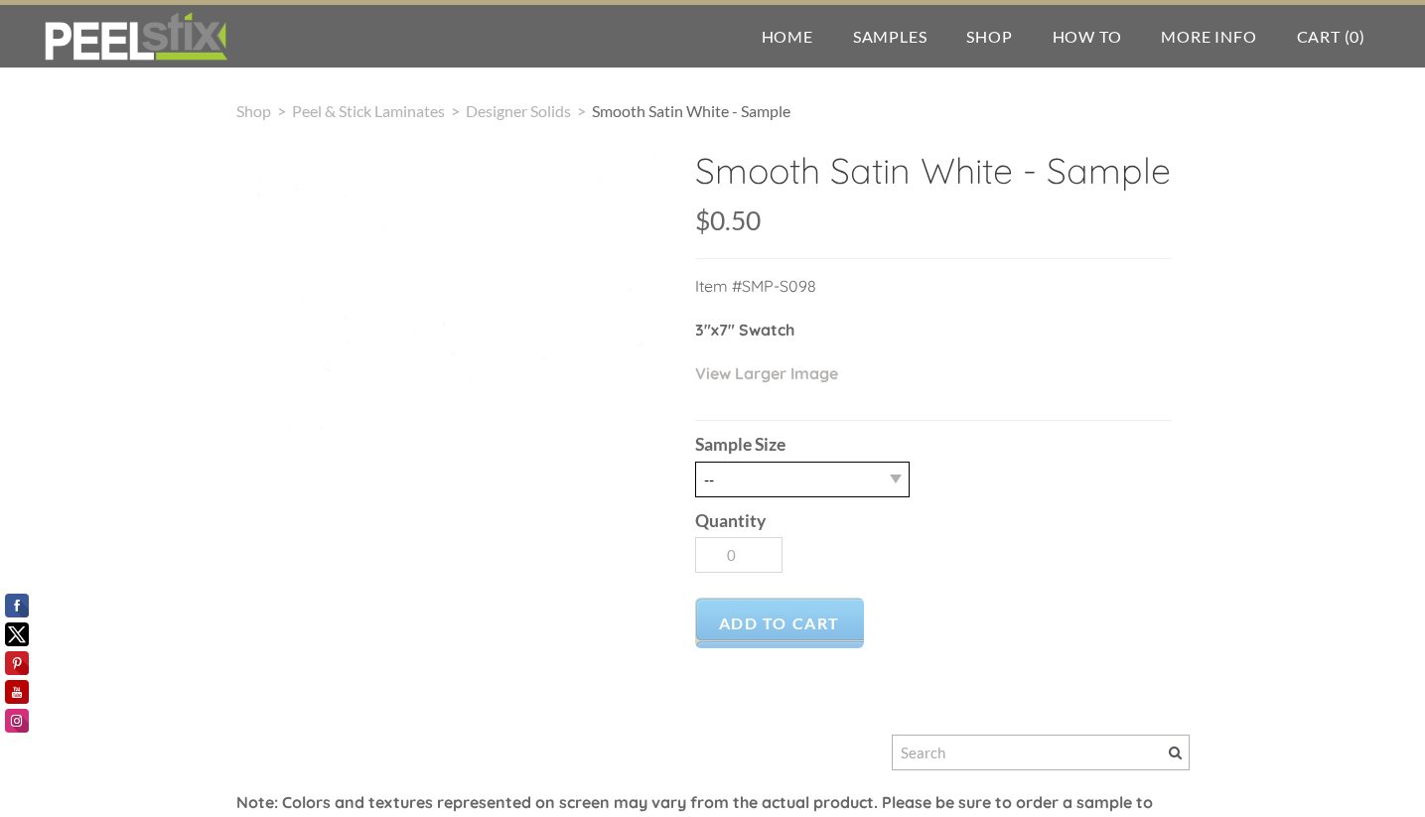
click at [829, 476] on select "-- 2.5" X 7" (No Peel and Stick) Swatch" at bounding box center [802, 480] width 214 height 36
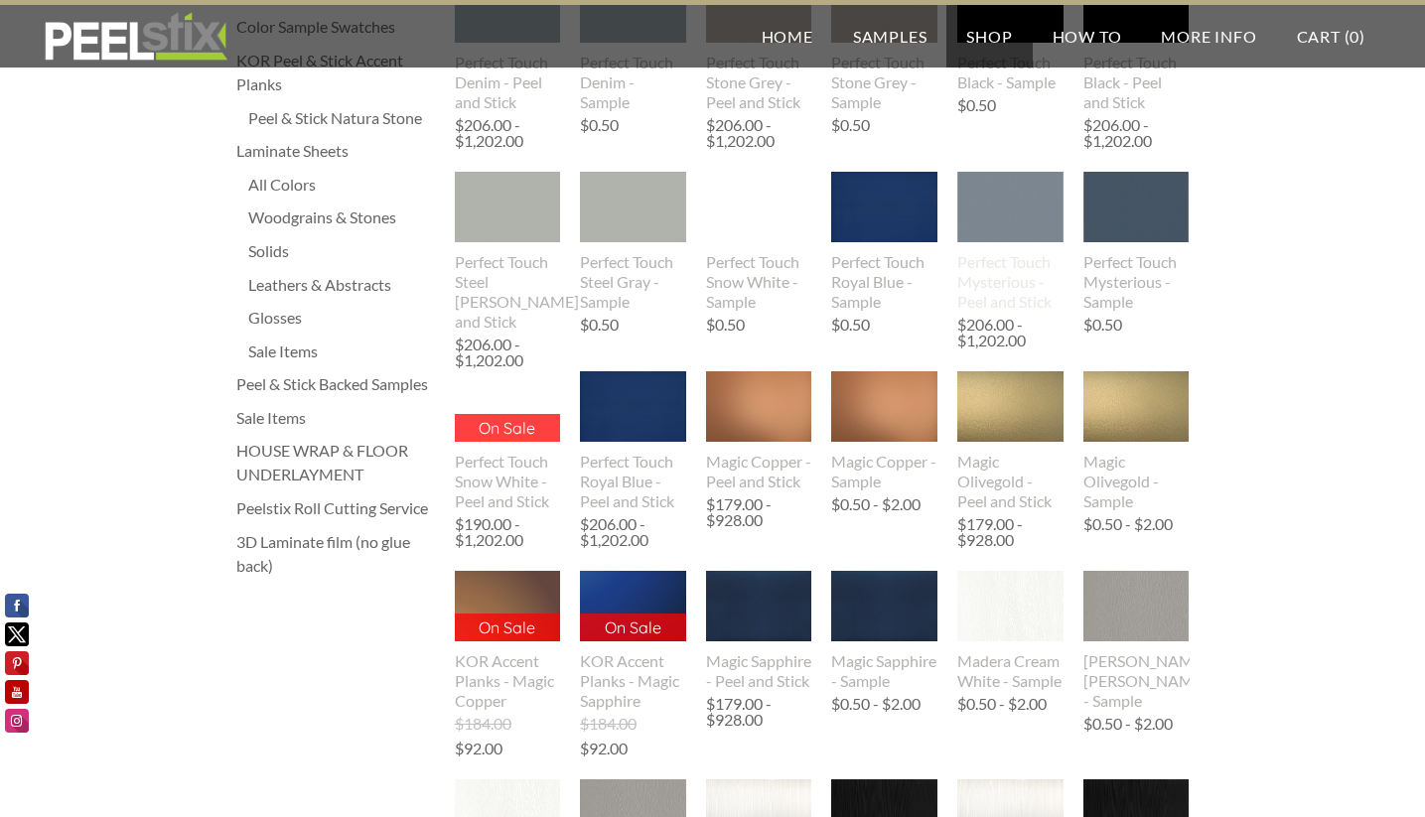
scroll to position [398, 0]
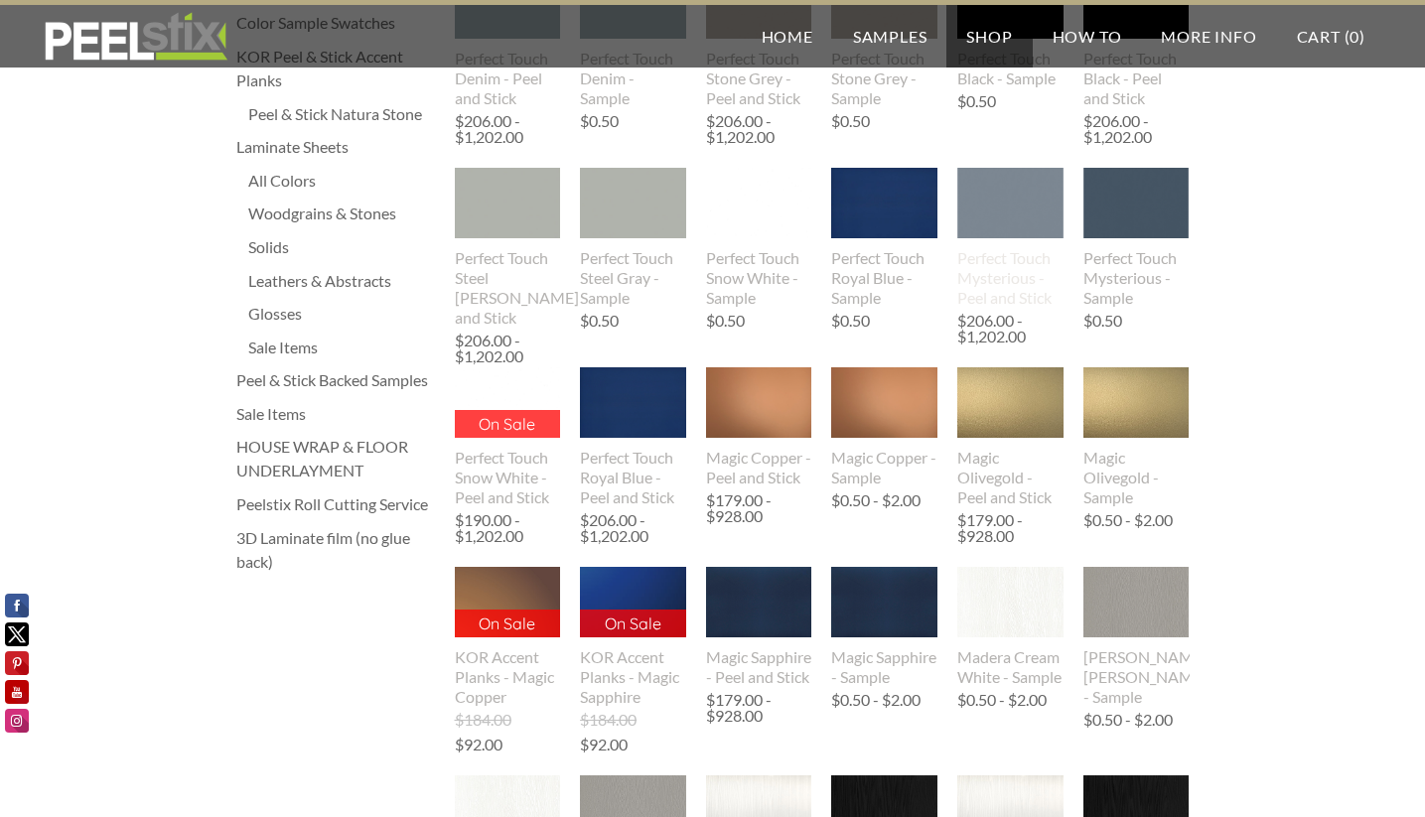
click at [1003, 217] on img at bounding box center [1010, 204] width 106 height 138
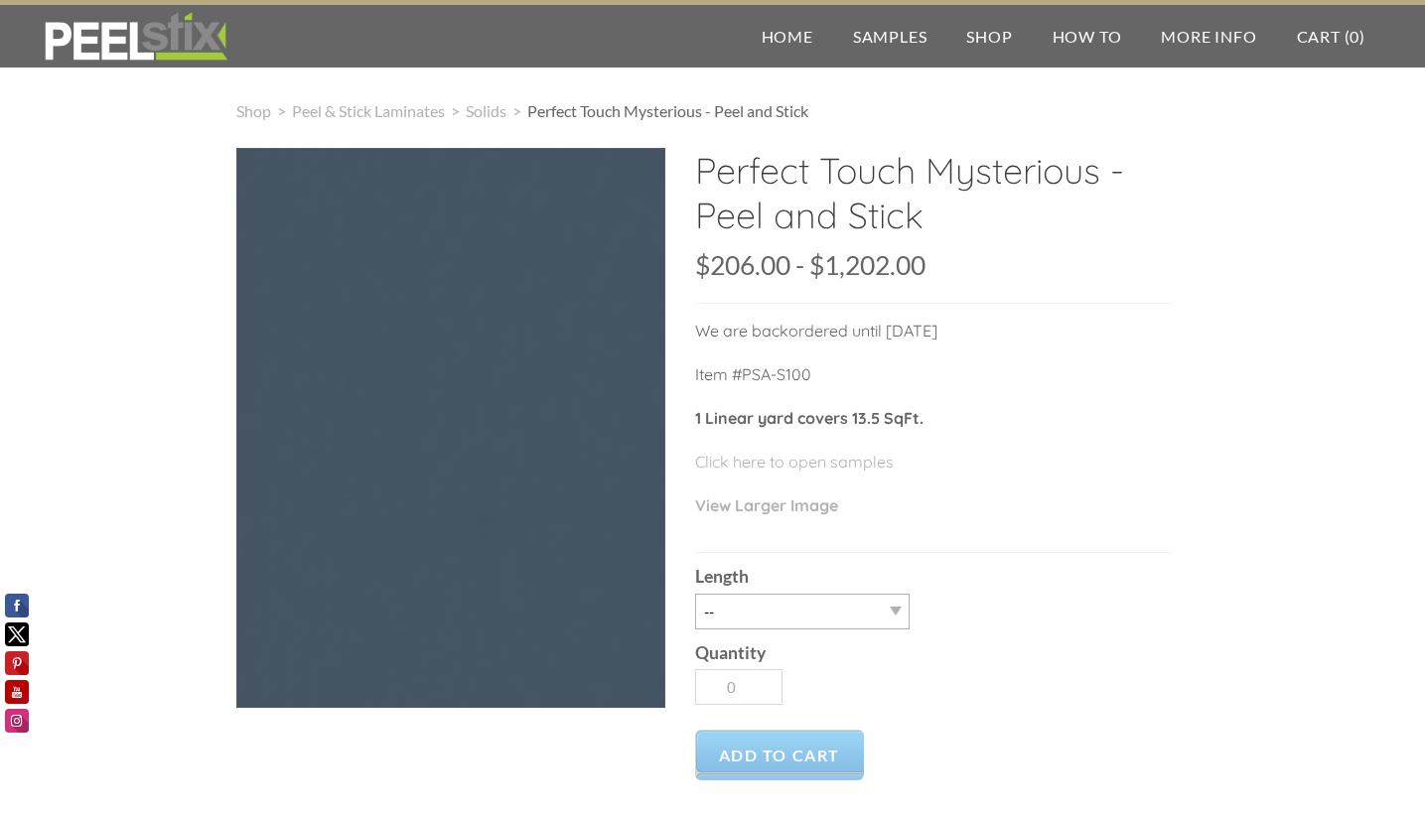
click at [455, 484] on div at bounding box center [450, 428] width 429 height 560
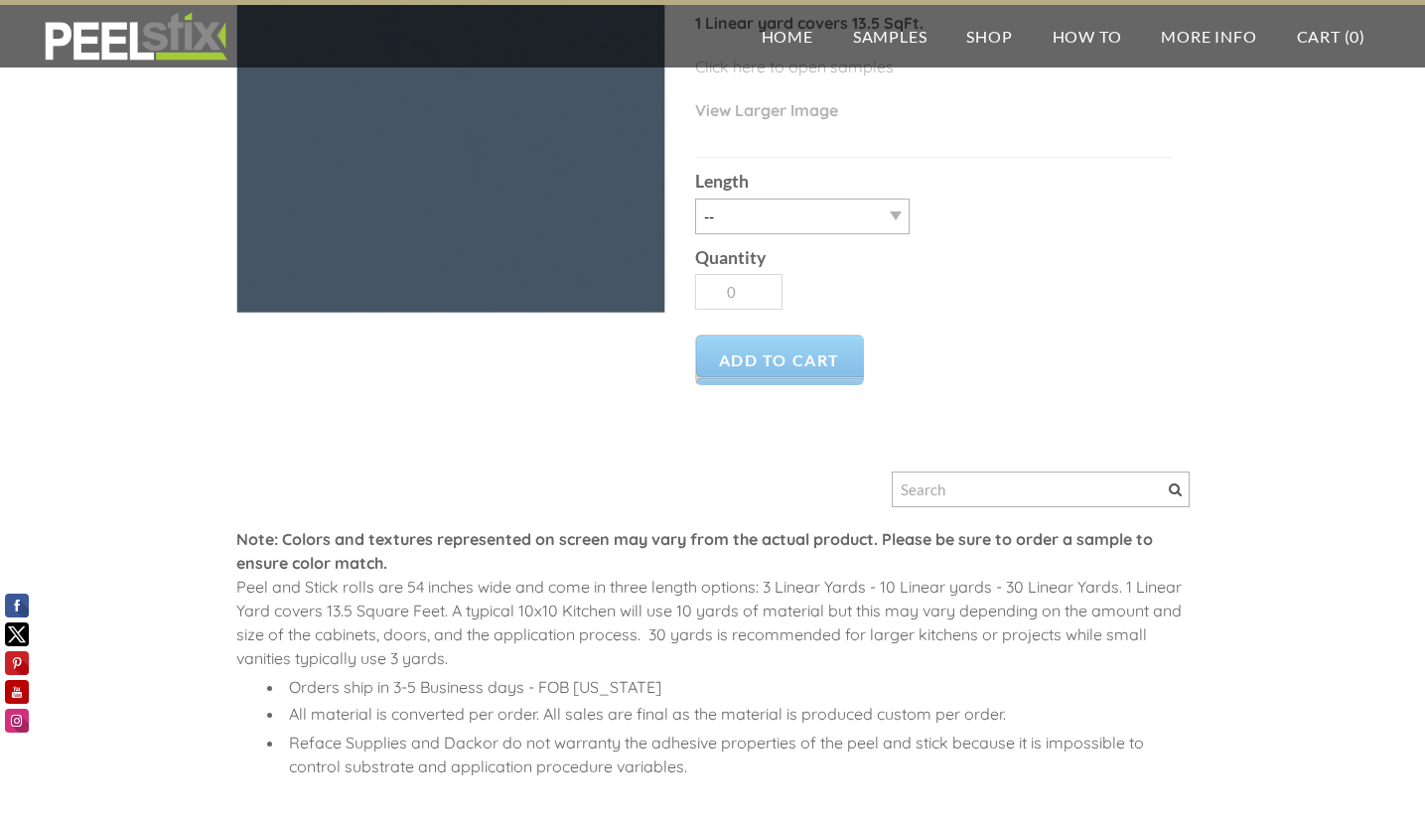
scroll to position [394, 0]
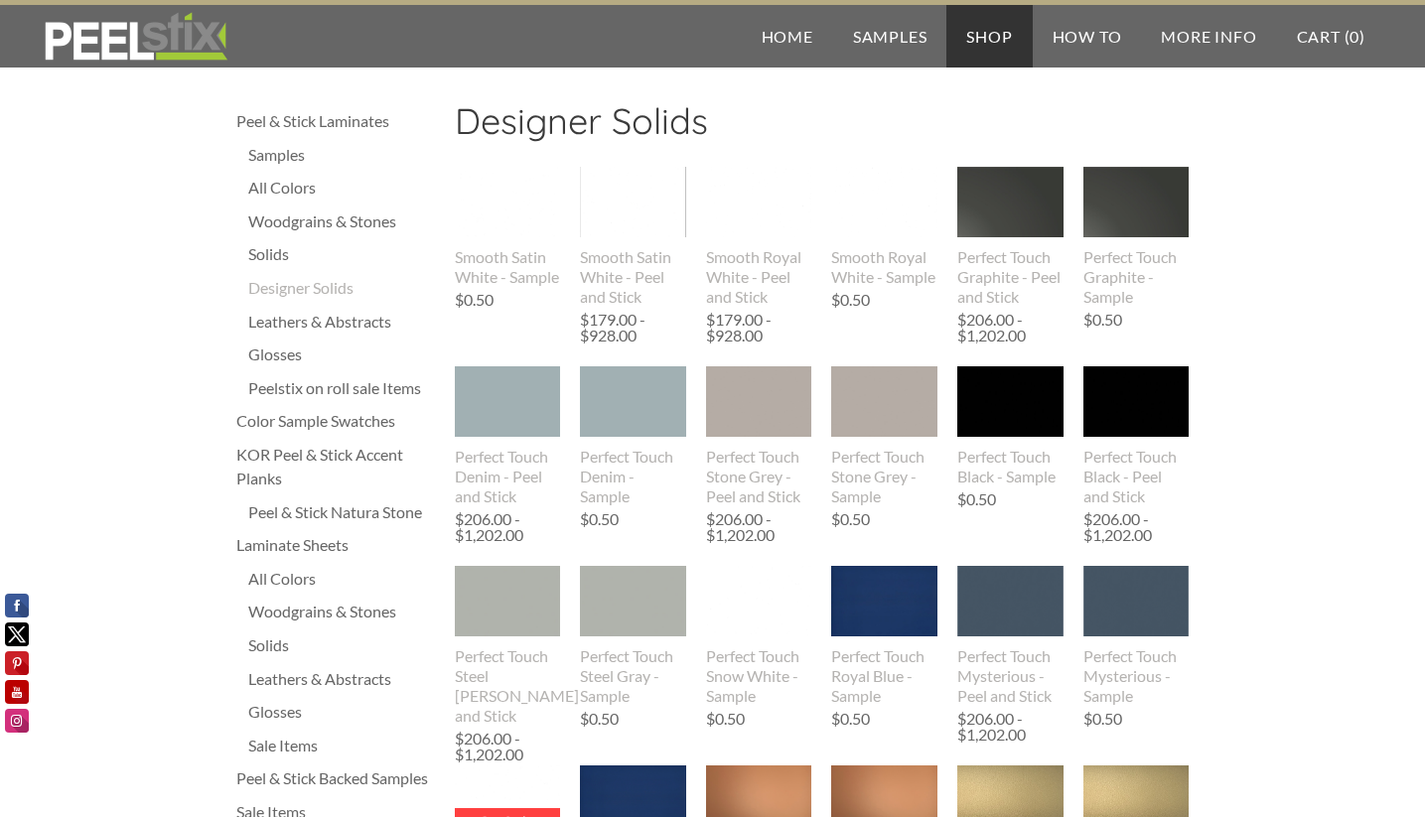
click at [285, 220] on div "Woodgrains & Stones" at bounding box center [341, 222] width 187 height 24
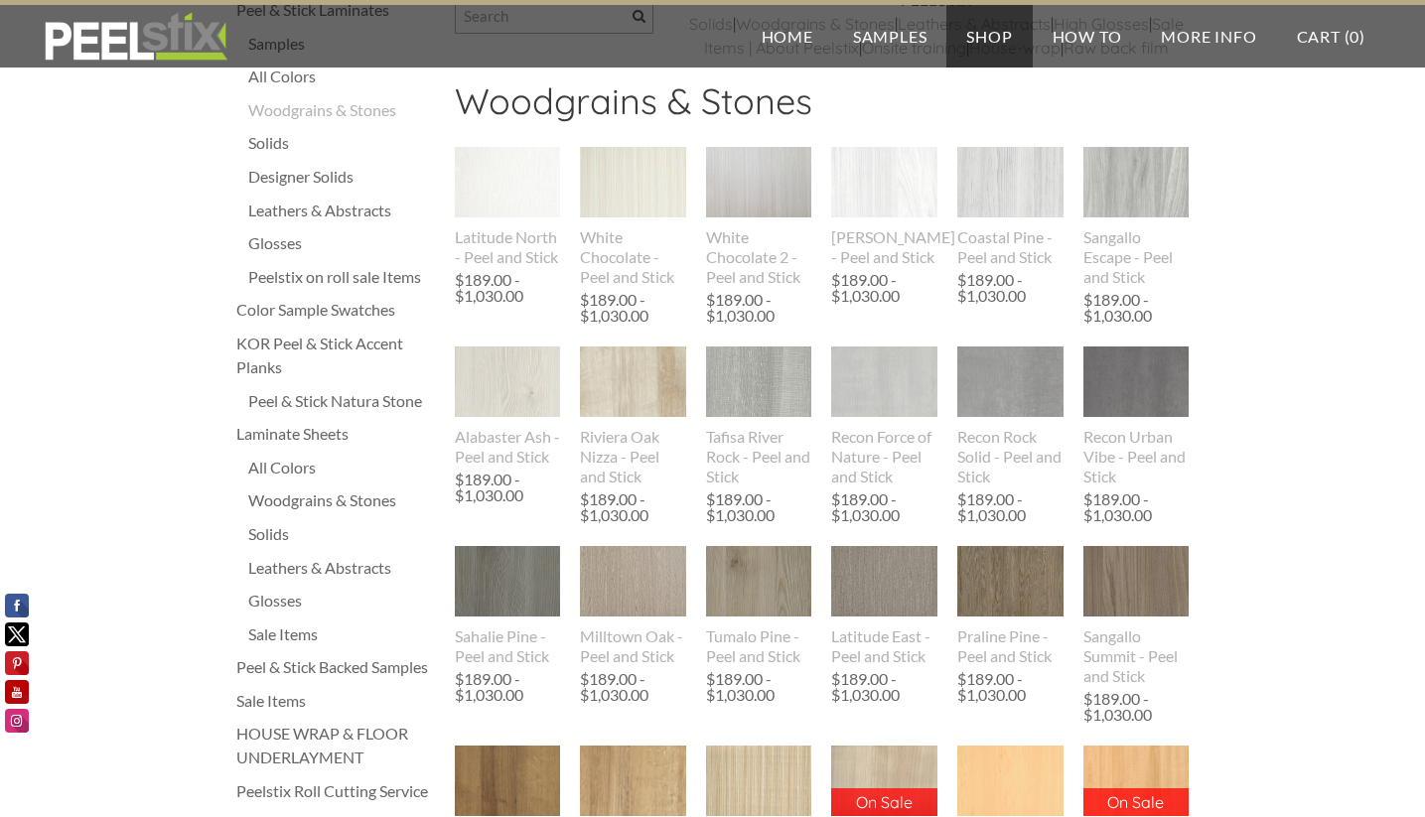
scroll to position [149, 0]
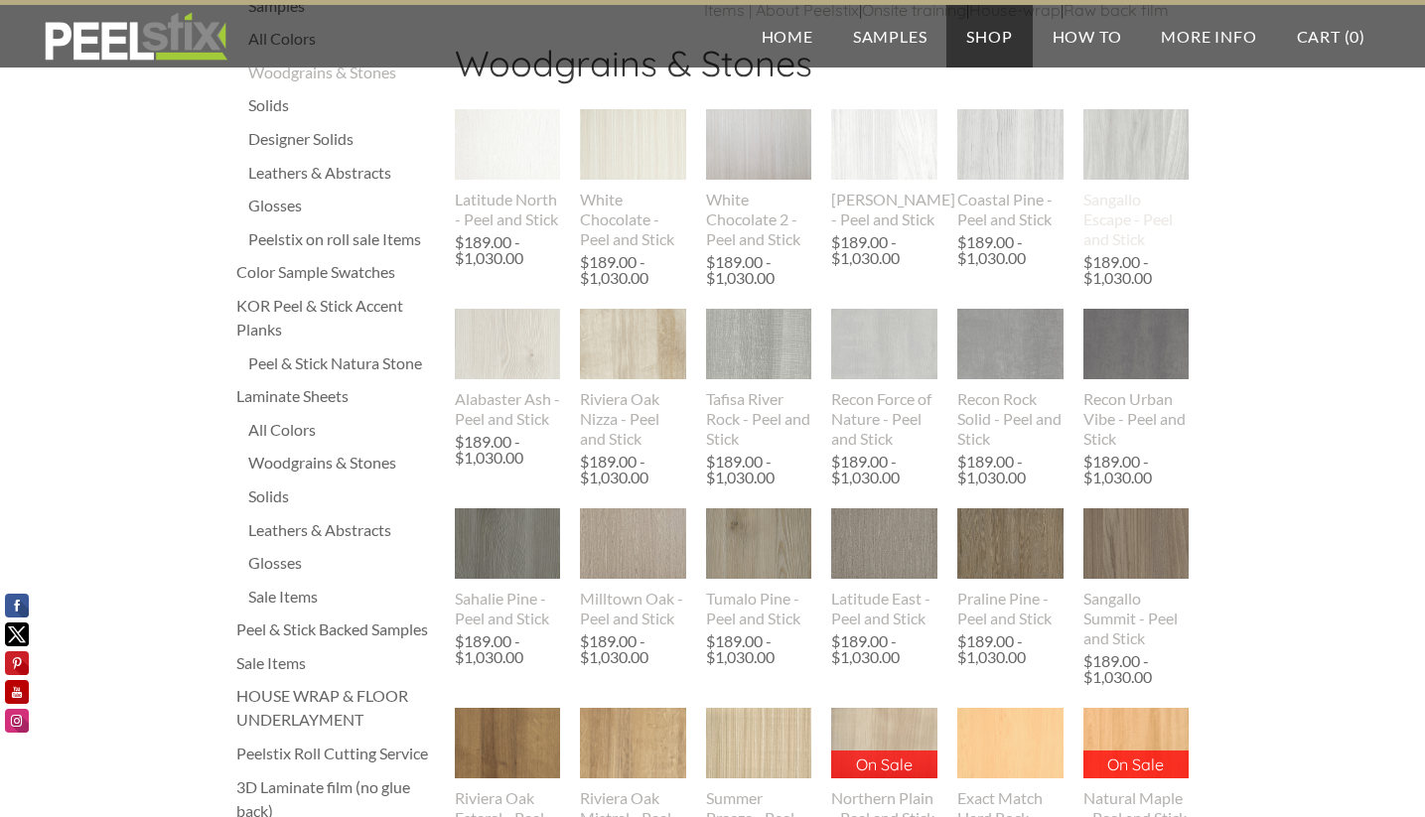
click at [1121, 183] on img at bounding box center [1136, 144] width 106 height 137
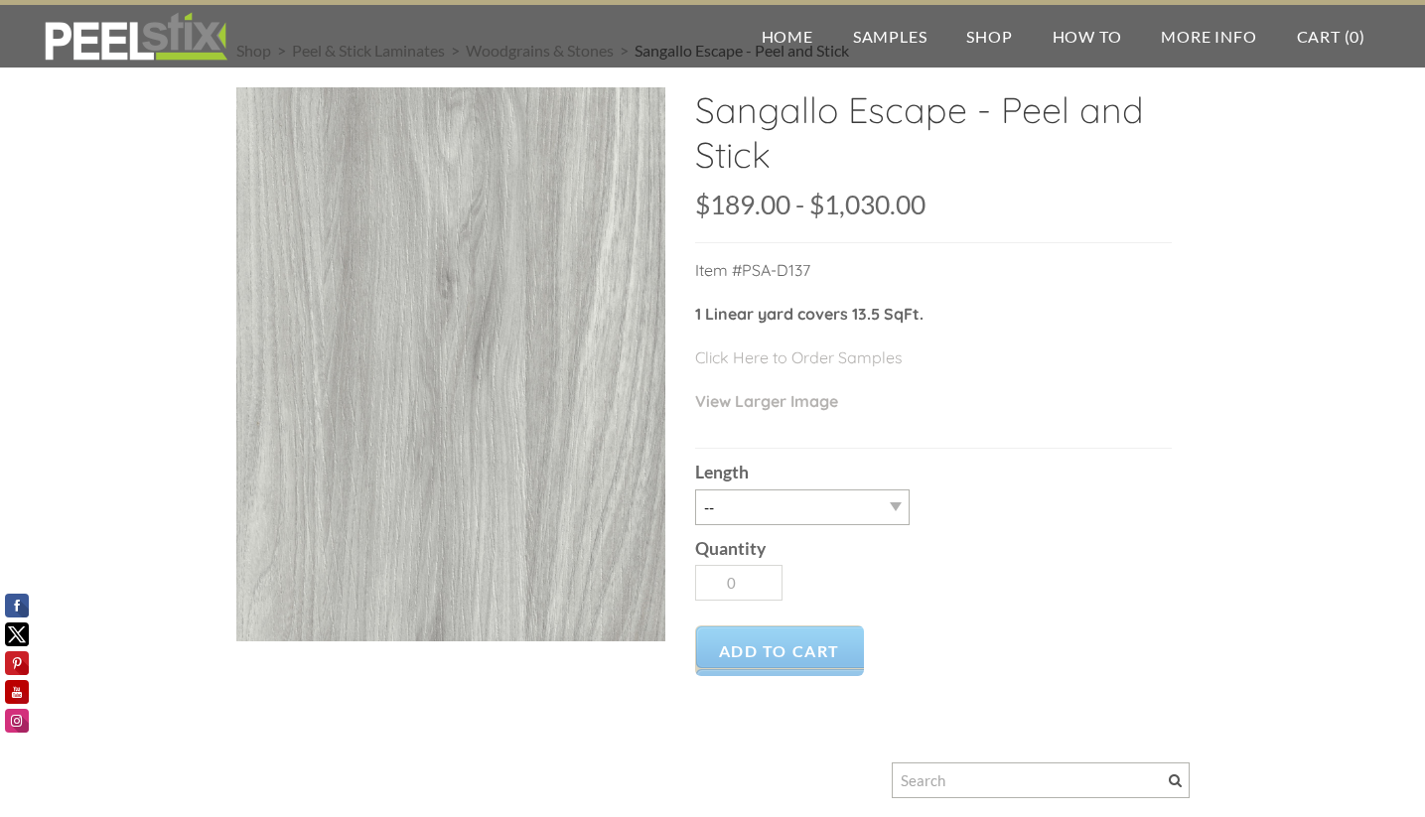
scroll to position [62, 0]
click at [815, 500] on select "-- 3LY 10LY 15LY 30LY" at bounding box center [802, 507] width 214 height 36
select select "3LY"
click at [695, 489] on select "-- 3LY 10LY 15LY 30LY" at bounding box center [802, 507] width 214 height 36
type input "1"
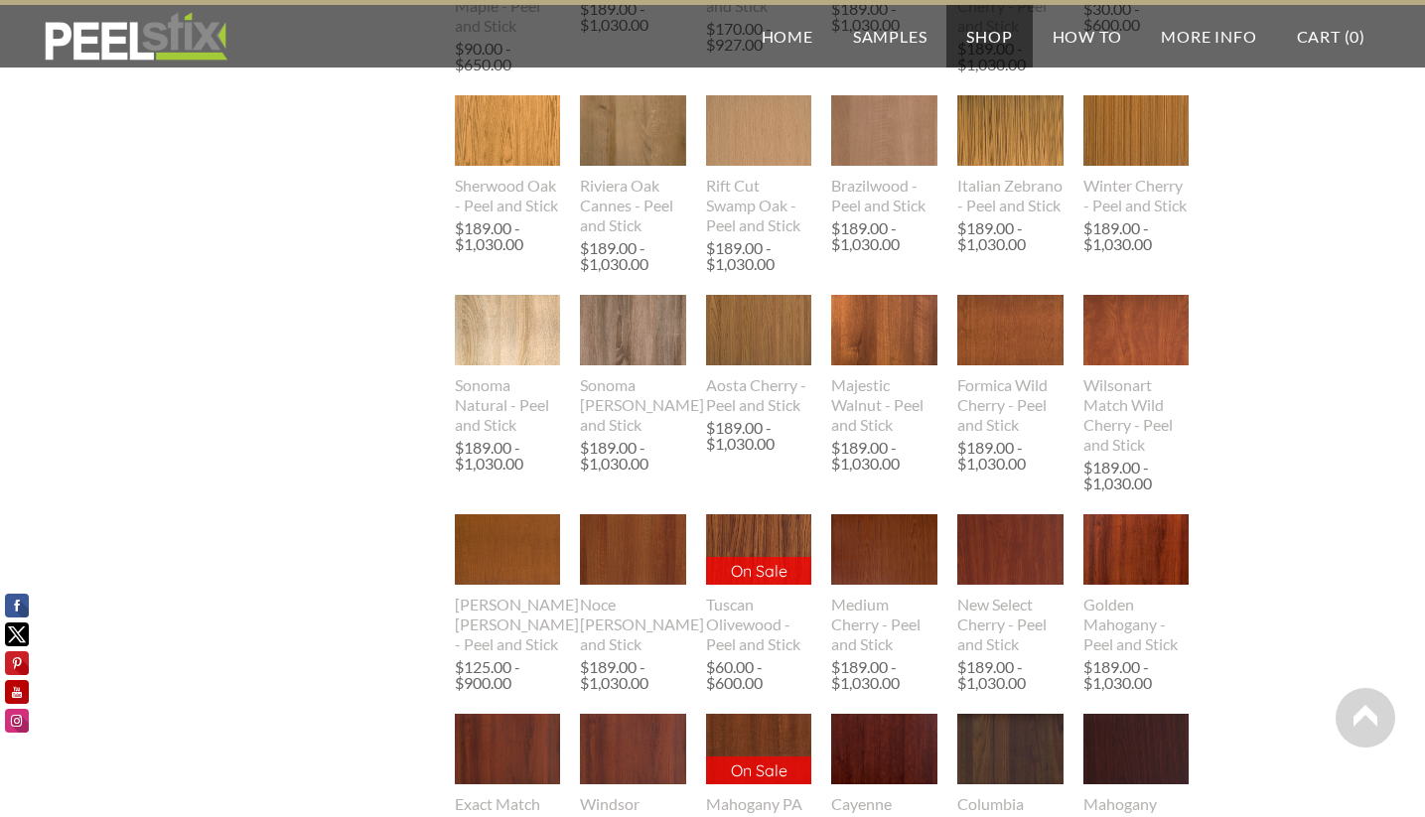
scroll to position [1250, 0]
